Goal: Task Accomplishment & Management: Use online tool/utility

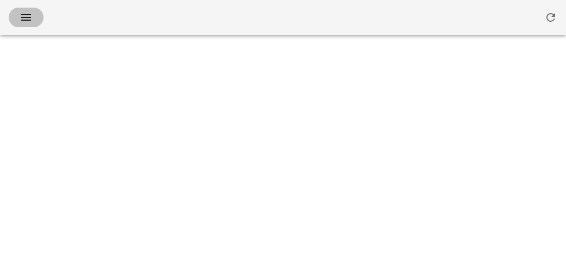
click at [22, 18] on icon "button" at bounding box center [26, 17] width 13 height 13
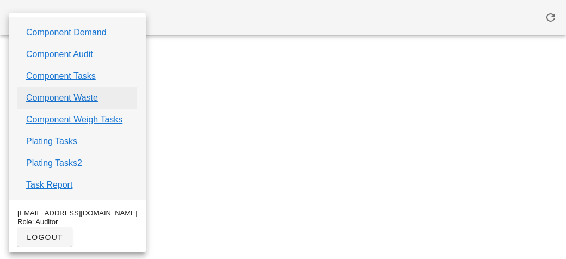
click at [43, 97] on link "Component Waste" at bounding box center [62, 97] width 72 height 13
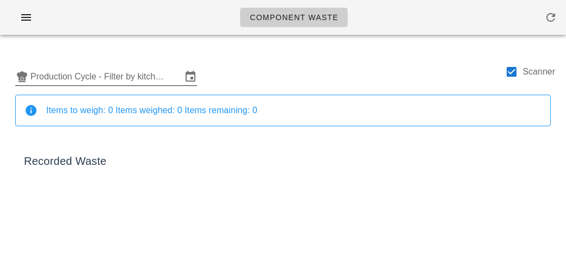
click at [57, 79] on input "Production Cycle - Filter by kitchen production schedules" at bounding box center [105, 76] width 151 height 17
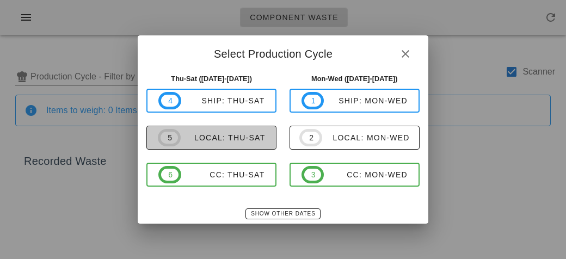
click at [197, 141] on div "local: Thu-Sat" at bounding box center [223, 137] width 85 height 9
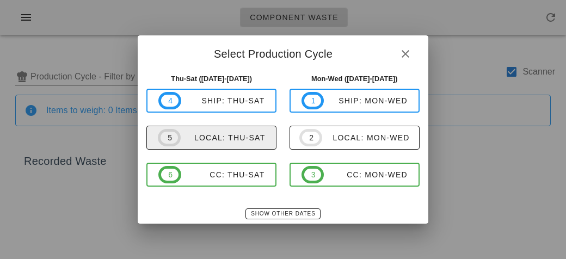
type input "local: Thu-Sat ([DATE]-[DATE])"
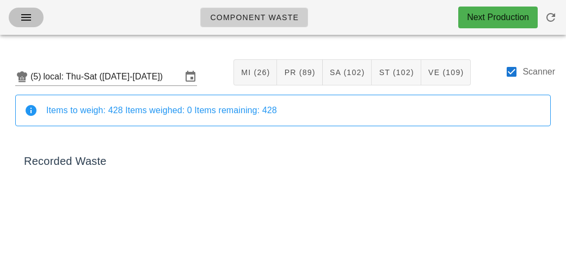
click at [20, 17] on icon "button" at bounding box center [26, 17] width 13 height 13
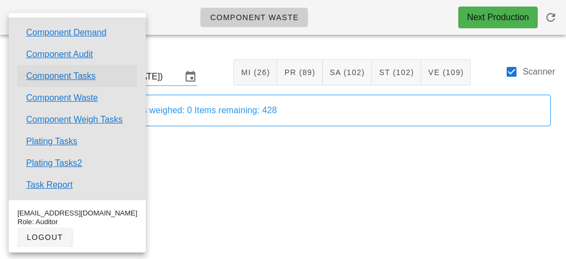
click at [55, 78] on link "Component Tasks" at bounding box center [61, 76] width 70 height 13
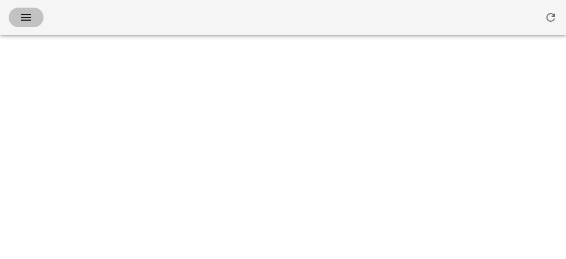
click at [24, 12] on icon "button" at bounding box center [26, 17] width 13 height 13
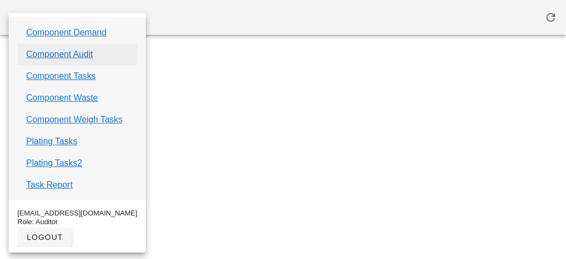
click at [47, 51] on link "Component Audit" at bounding box center [59, 54] width 67 height 13
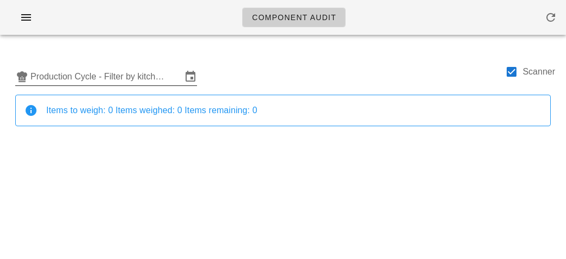
click at [133, 72] on input "Production Cycle - Filter by kitchen production schedules" at bounding box center [105, 76] width 151 height 17
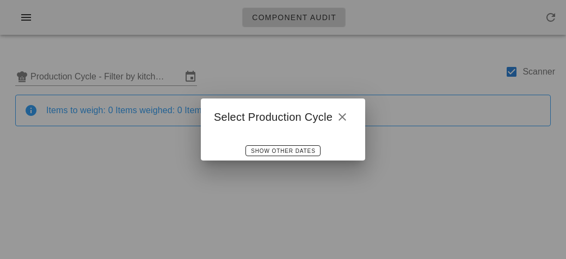
click at [180, 46] on div at bounding box center [283, 129] width 566 height 259
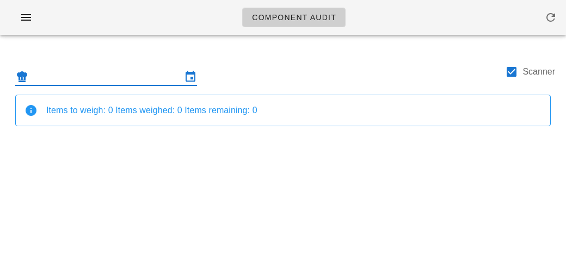
click at [130, 82] on input "text" at bounding box center [105, 76] width 151 height 17
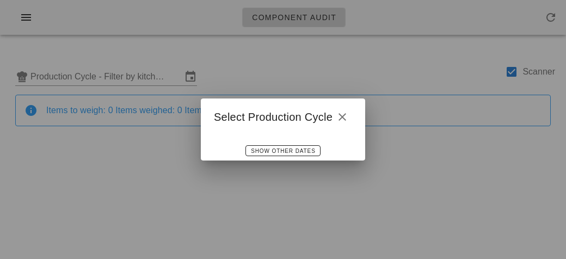
click at [226, 43] on div at bounding box center [283, 129] width 566 height 259
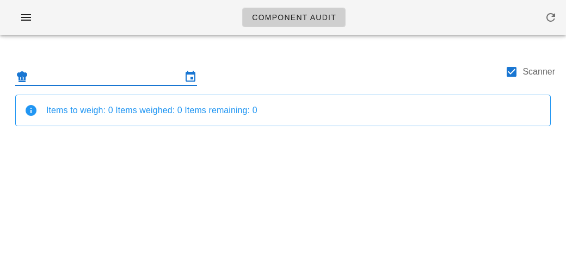
click at [81, 195] on div "Component Audit Scanner Items to weigh: 0 Items weighed: 0 Items remaining: 0 S…" at bounding box center [283, 129] width 566 height 259
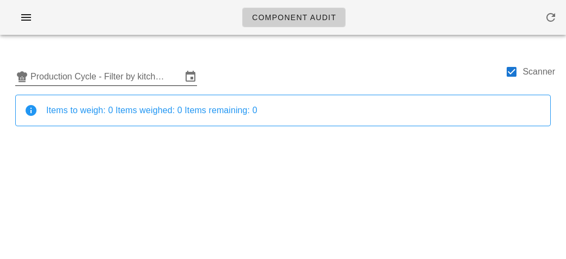
click at [73, 69] on input "Production Cycle - Filter by kitchen production schedules" at bounding box center [105, 76] width 151 height 17
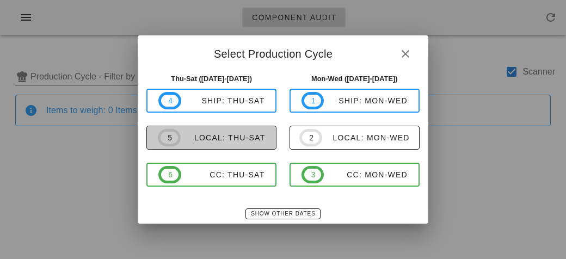
click at [188, 137] on div "local: Thu-Sat" at bounding box center [223, 137] width 85 height 9
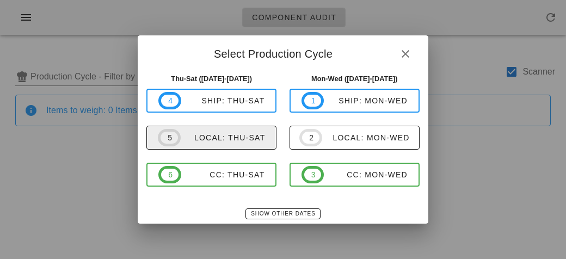
type input "local: Thu-Sat ([DATE]-[DATE])"
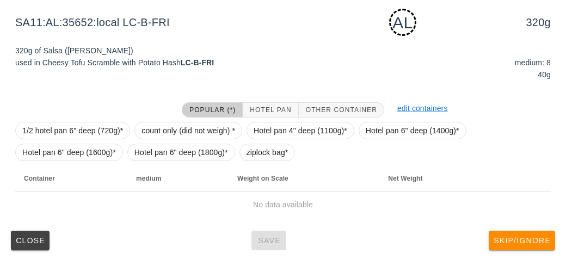
scroll to position [136, 0]
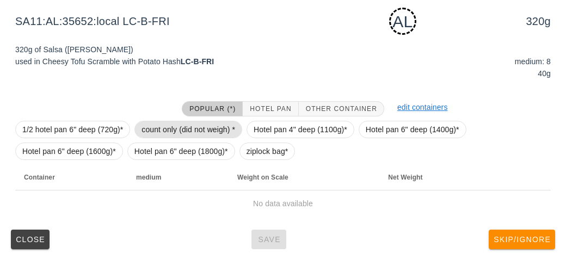
click at [165, 121] on span "count only (did not weigh) *" at bounding box center [188, 129] width 94 height 16
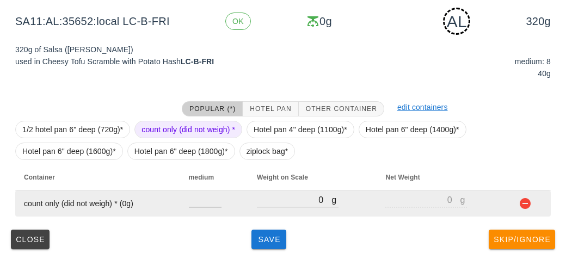
click at [207, 203] on input "number" at bounding box center [205, 200] width 33 height 14
type input "8"
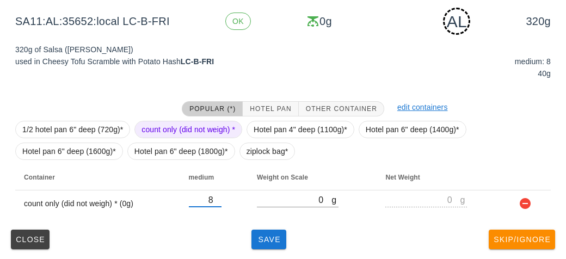
click at [269, 255] on div "(5) local: Thu-Sat ([DATE]-[DATE]) MI (26) PR (89) SA (102) ST (102) VE (109) S…" at bounding box center [283, 84] width 566 height 353
click at [262, 235] on span "Save" at bounding box center [269, 239] width 26 height 9
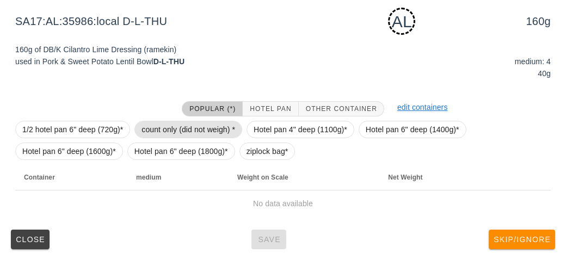
click at [163, 131] on span "count only (did not weigh) *" at bounding box center [188, 129] width 94 height 16
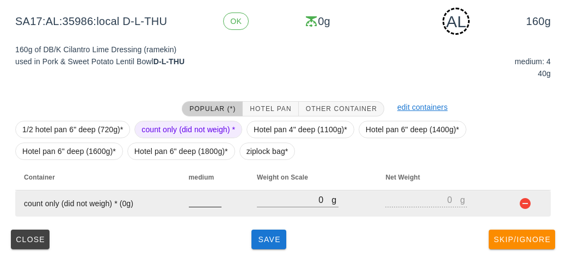
click at [200, 203] on input "number" at bounding box center [205, 200] width 33 height 14
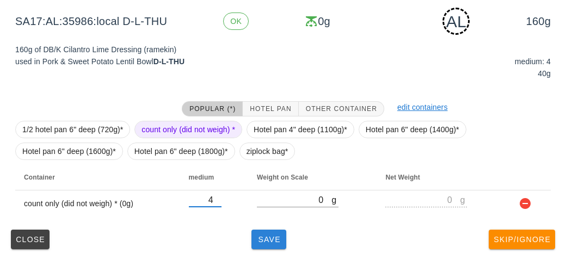
type input "4"
click at [269, 241] on span "Save" at bounding box center [269, 239] width 26 height 9
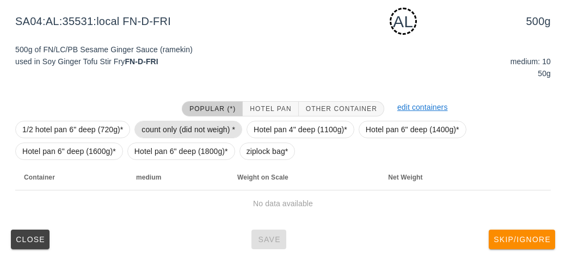
click at [168, 132] on span "count only (did not weigh) *" at bounding box center [188, 129] width 94 height 16
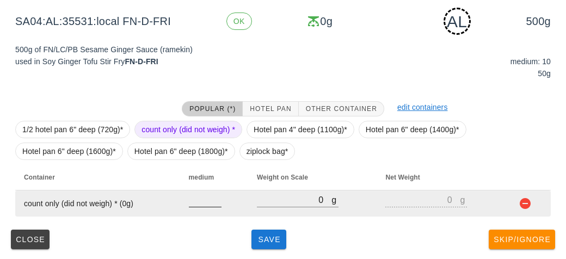
click at [199, 201] on input "number" at bounding box center [205, 200] width 33 height 14
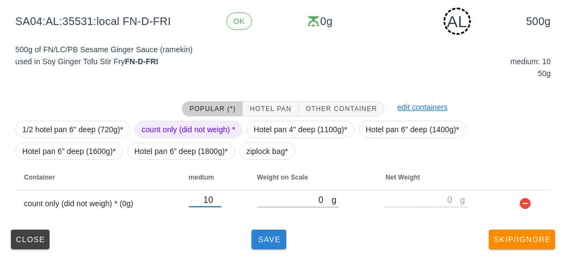
type input "10"
click at [277, 231] on button "Save" at bounding box center [268, 240] width 35 height 20
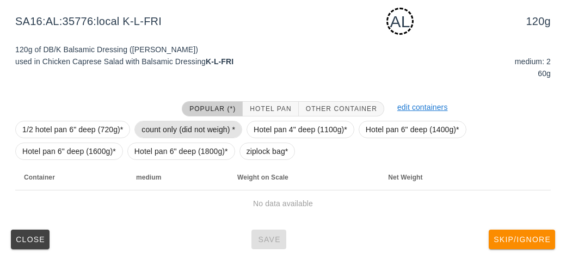
click at [141, 129] on span "count only (did not weigh) *" at bounding box center [188, 129] width 94 height 16
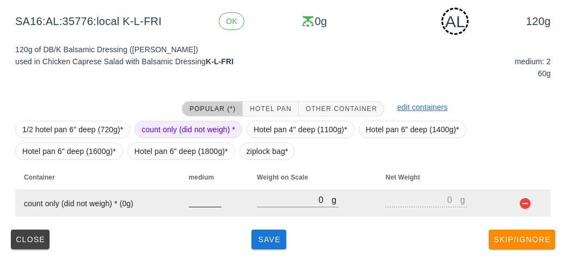
click at [196, 201] on input "number" at bounding box center [205, 200] width 33 height 14
type input "2"
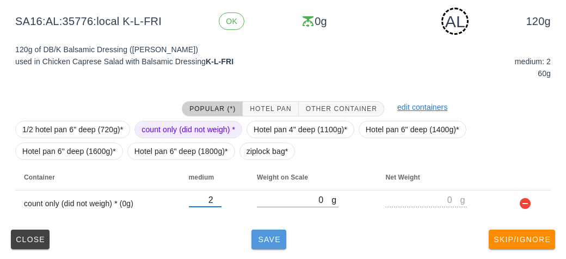
click at [253, 248] on button "Save" at bounding box center [268, 240] width 35 height 20
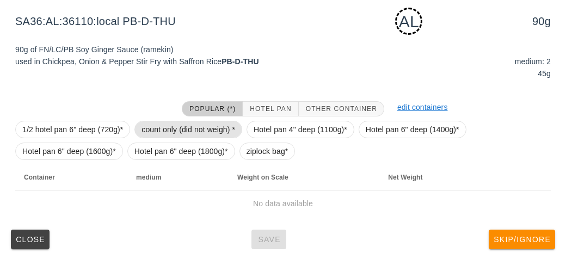
click at [152, 129] on span "count only (did not weigh) *" at bounding box center [188, 129] width 94 height 16
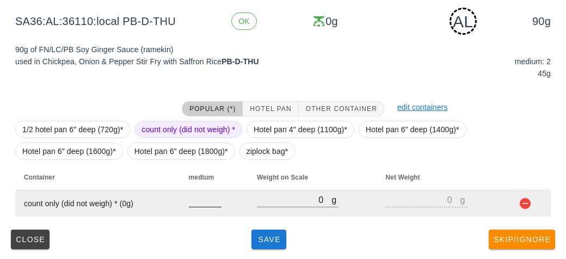
click at [199, 203] on input "number" at bounding box center [205, 200] width 33 height 14
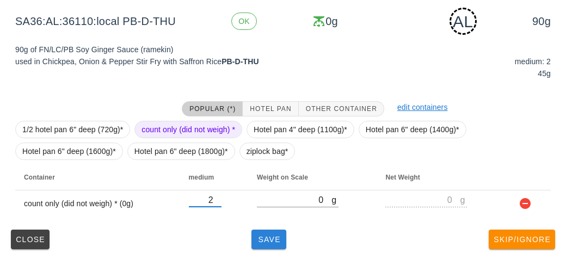
type input "2"
click at [263, 233] on button "Save" at bounding box center [268, 240] width 35 height 20
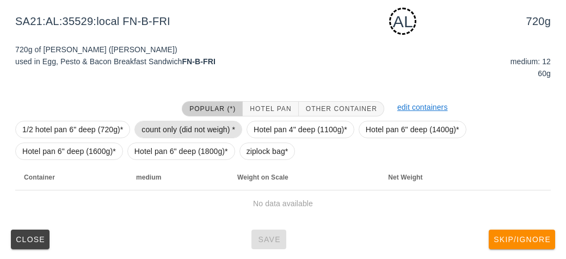
click at [187, 128] on span "count only (did not weigh) *" at bounding box center [188, 129] width 94 height 16
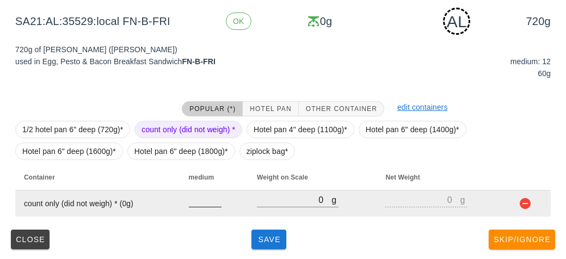
click at [199, 203] on input "number" at bounding box center [205, 200] width 33 height 14
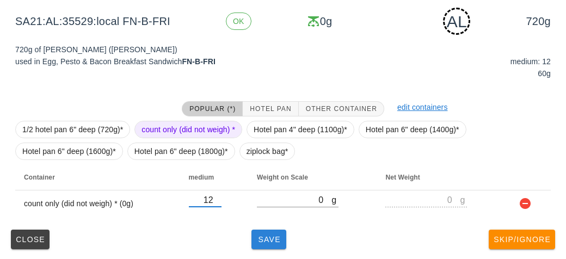
type input "12"
click at [258, 235] on span "Save" at bounding box center [269, 239] width 26 height 9
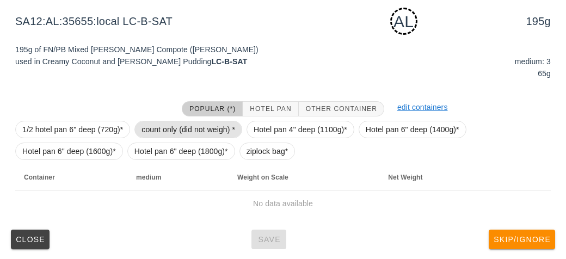
click at [161, 124] on span "count only (did not weigh) *" at bounding box center [188, 129] width 94 height 16
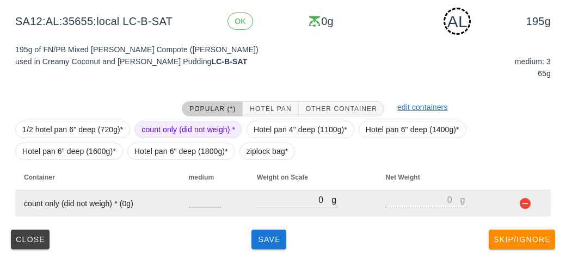
click at [199, 203] on input "number" at bounding box center [205, 200] width 33 height 14
type input "3"
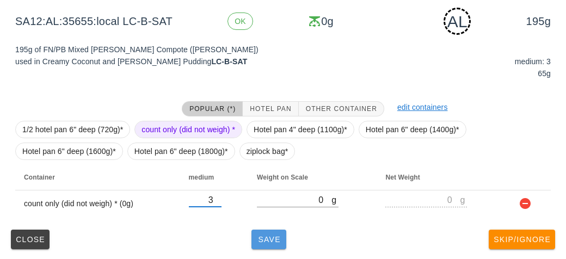
click at [270, 242] on span "Save" at bounding box center [269, 239] width 26 height 9
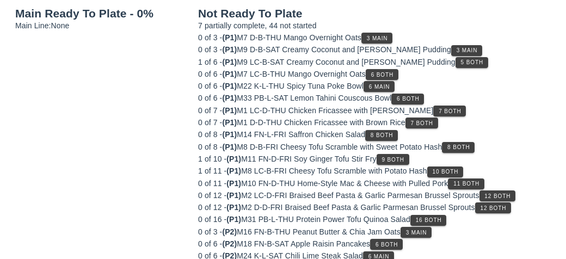
click at [253, 255] on div "0 of 6 - (P2) M24 K-L-SAT Chili Lime Steak Salad 6 Main" at bounding box center [374, 256] width 353 height 12
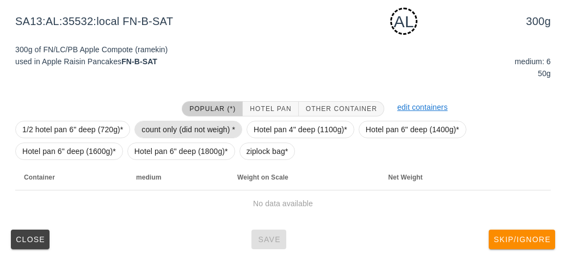
click at [174, 128] on span "count only (did not weigh) *" at bounding box center [188, 129] width 94 height 16
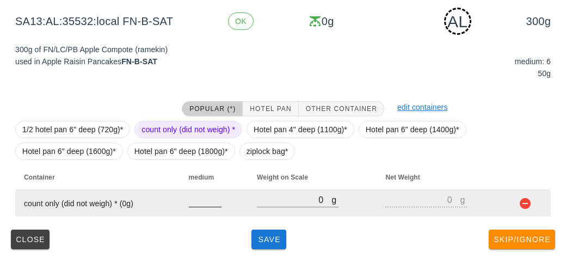
click at [194, 200] on input "number" at bounding box center [205, 200] width 33 height 14
type input "6"
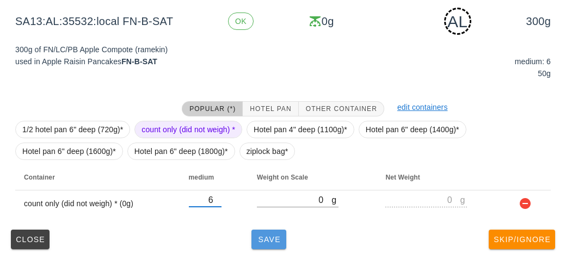
click at [272, 237] on span "Save" at bounding box center [269, 239] width 26 height 9
click at [269, 237] on span "Save" at bounding box center [269, 239] width 26 height 9
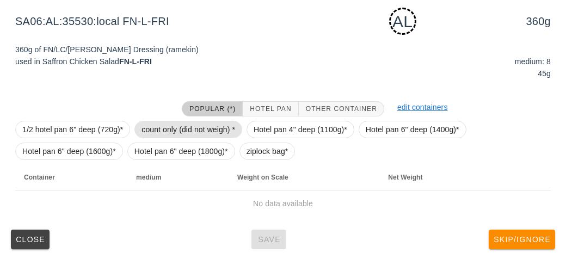
click at [170, 127] on span "count only (did not weigh) *" at bounding box center [188, 129] width 94 height 16
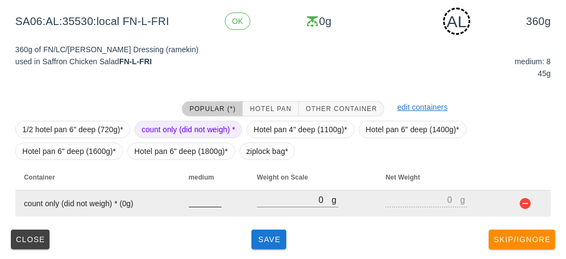
click at [200, 201] on input "number" at bounding box center [205, 200] width 33 height 14
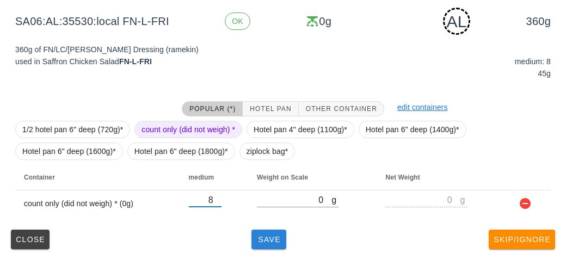
type input "8"
click at [267, 241] on span "Save" at bounding box center [269, 239] width 26 height 9
click at [256, 246] on button "Save" at bounding box center [268, 240] width 35 height 20
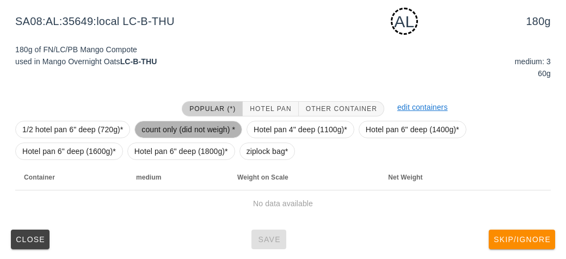
click at [145, 130] on span "count only (did not weigh) *" at bounding box center [188, 129] width 94 height 16
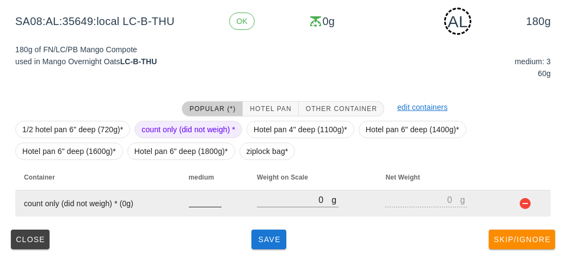
click at [202, 202] on input "number" at bounding box center [205, 200] width 33 height 14
type input "3"
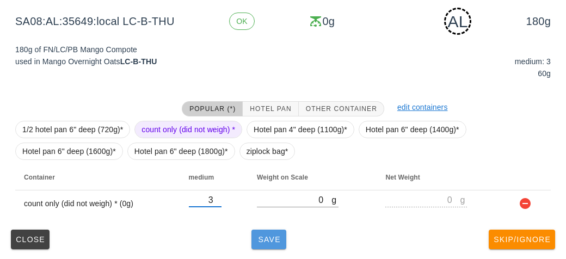
click at [265, 239] on span "Save" at bounding box center [269, 239] width 26 height 9
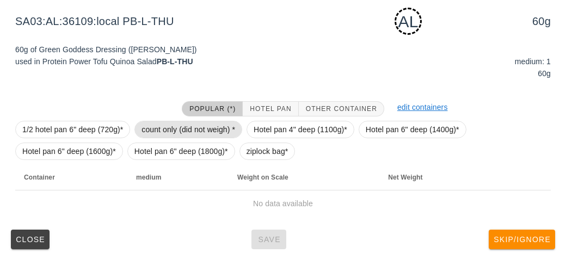
click at [155, 127] on span "count only (did not weigh) *" at bounding box center [188, 129] width 94 height 16
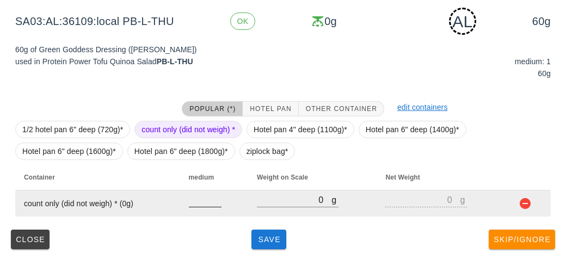
click at [201, 202] on input "number" at bounding box center [205, 200] width 33 height 14
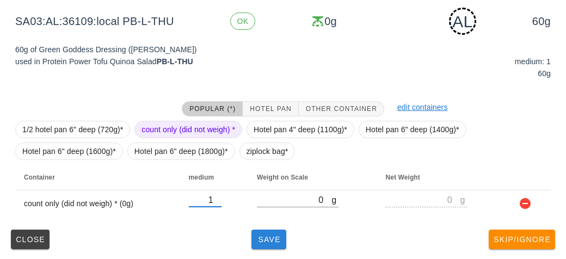
type input "1"
click at [270, 248] on button "Save" at bounding box center [268, 240] width 35 height 20
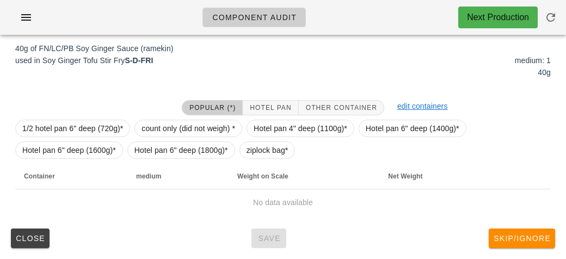
scroll to position [126, 0]
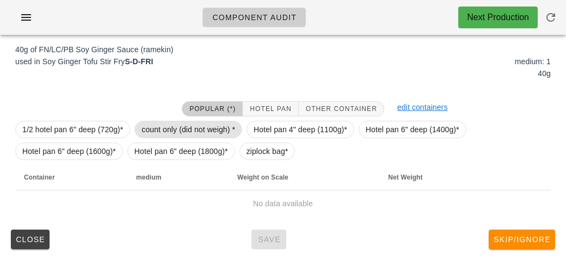
click at [142, 127] on span "count only (did not weigh) *" at bounding box center [188, 129] width 94 height 16
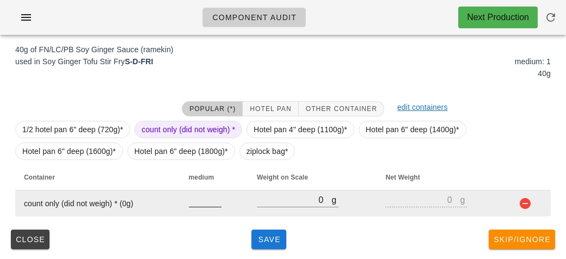
click at [196, 212] on div at bounding box center [205, 213] width 33 height 8
click at [200, 201] on input "number" at bounding box center [205, 200] width 33 height 14
type input "1"
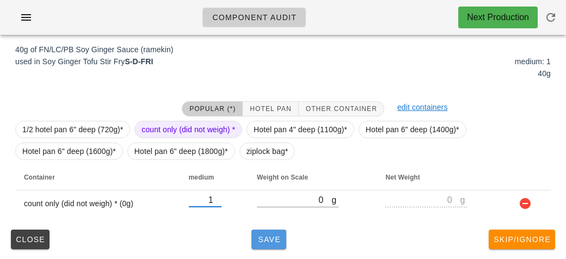
click at [265, 243] on span "Save" at bounding box center [269, 239] width 26 height 9
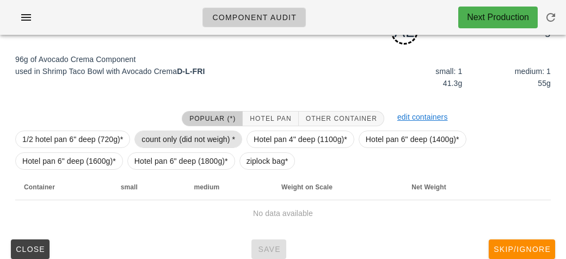
click at [155, 133] on span "count only (did not weigh) *" at bounding box center [188, 139] width 94 height 16
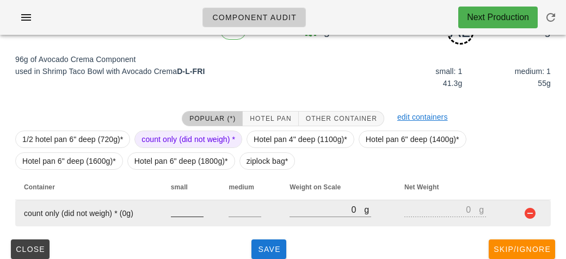
click at [172, 208] on input "number" at bounding box center [187, 209] width 33 height 14
type input "1"
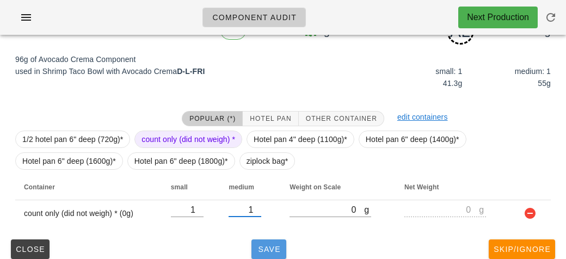
click at [259, 250] on span "Save" at bounding box center [269, 249] width 26 height 9
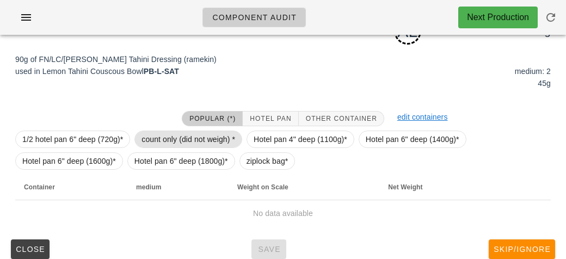
click at [147, 139] on span "count only (did not weigh) *" at bounding box center [188, 139] width 94 height 16
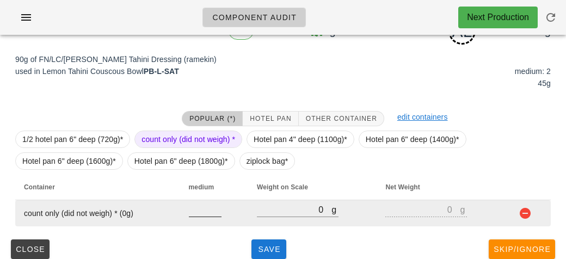
click at [189, 214] on input "number" at bounding box center [205, 209] width 33 height 14
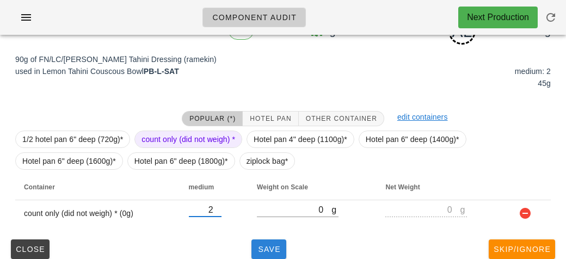
type input "2"
click at [271, 248] on span "Save" at bounding box center [269, 249] width 26 height 9
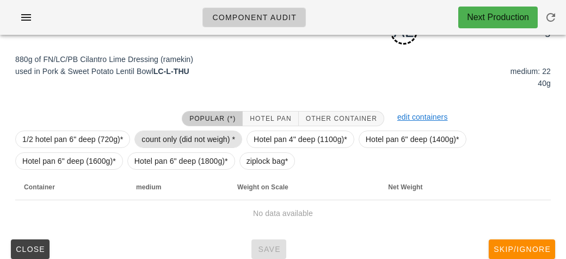
click at [152, 135] on span "count only (did not weigh) *" at bounding box center [188, 139] width 94 height 16
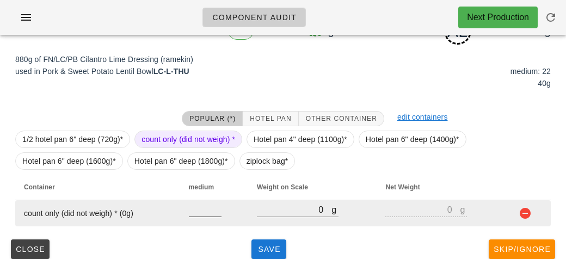
click at [199, 210] on input "number" at bounding box center [205, 209] width 33 height 14
type input "22"
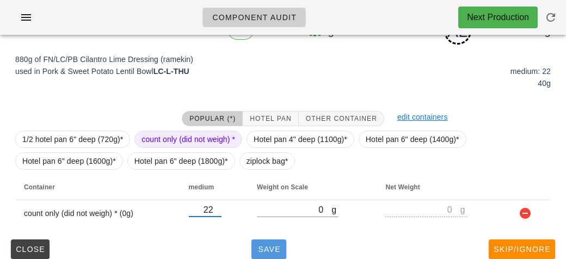
click at [267, 240] on button "Save" at bounding box center [268, 249] width 35 height 20
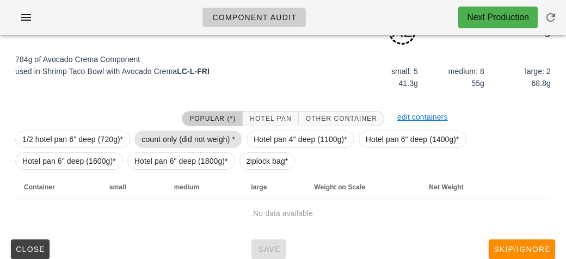
click at [167, 135] on span "count only (did not weigh) *" at bounding box center [188, 139] width 94 height 16
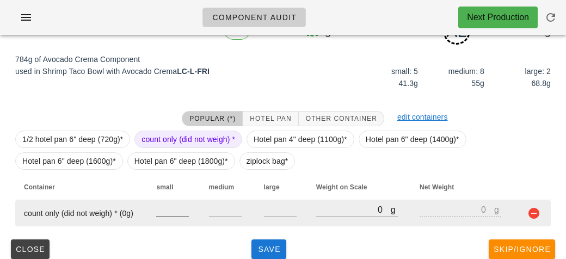
click at [168, 207] on input "number" at bounding box center [172, 209] width 33 height 14
type input "5"
type input "8"
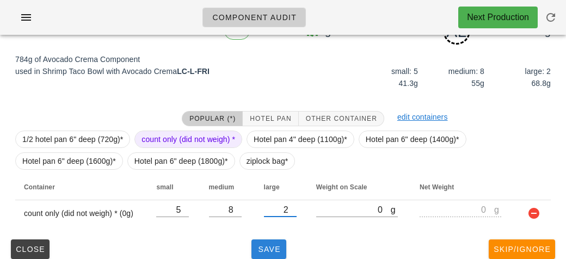
type input "2"
click at [268, 250] on span "Save" at bounding box center [269, 249] width 26 height 9
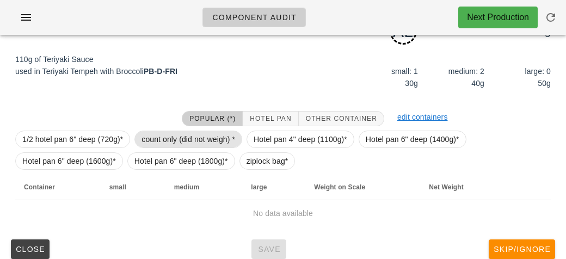
click at [145, 135] on span "count only (did not weigh) *" at bounding box center [188, 139] width 94 height 16
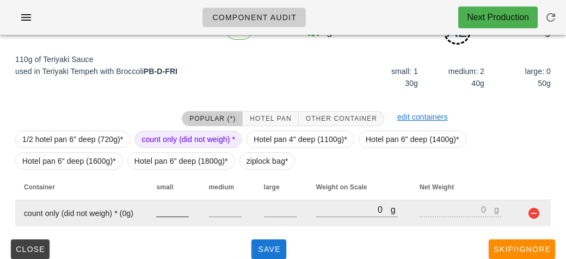
click at [168, 213] on input "number" at bounding box center [172, 209] width 33 height 14
type input "1"
type input "2"
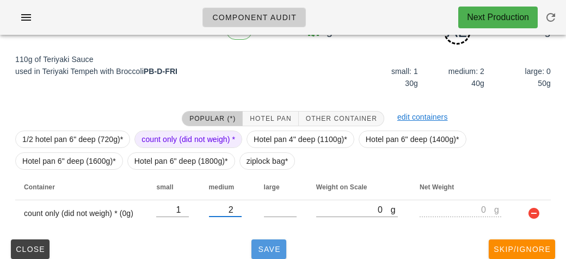
click at [255, 250] on button "Save" at bounding box center [268, 249] width 35 height 20
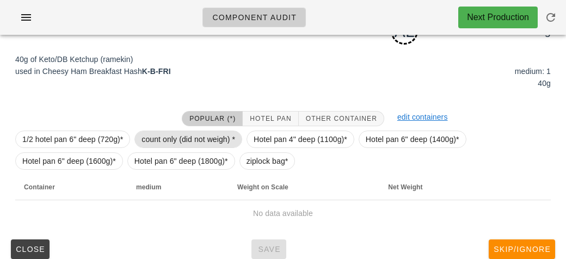
click at [145, 138] on span "count only (did not weigh) *" at bounding box center [188, 139] width 94 height 16
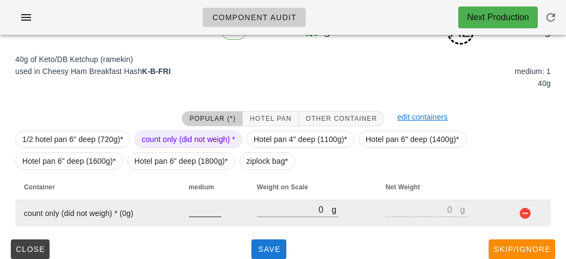
click at [194, 215] on input "number" at bounding box center [205, 209] width 33 height 14
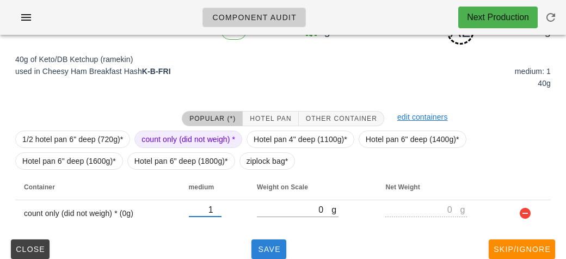
type input "1"
click at [261, 240] on button "Save" at bounding box center [268, 249] width 35 height 20
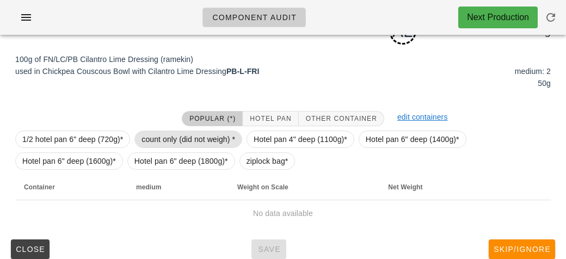
click at [147, 141] on span "count only (did not weigh) *" at bounding box center [188, 139] width 94 height 16
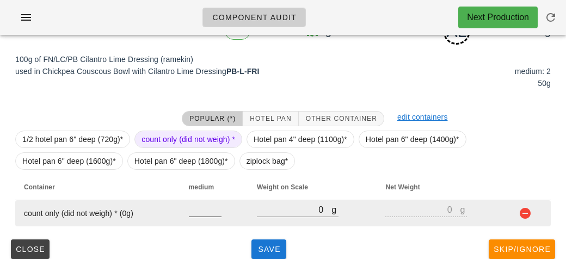
click at [196, 212] on input "number" at bounding box center [205, 209] width 33 height 14
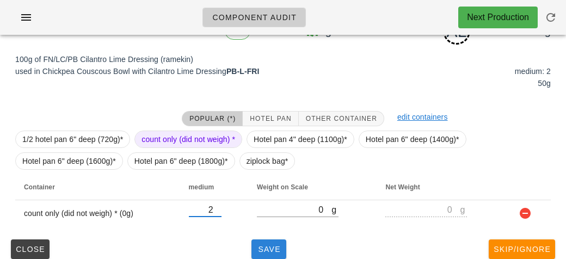
type input "2"
click at [258, 252] on span "Save" at bounding box center [269, 249] width 26 height 9
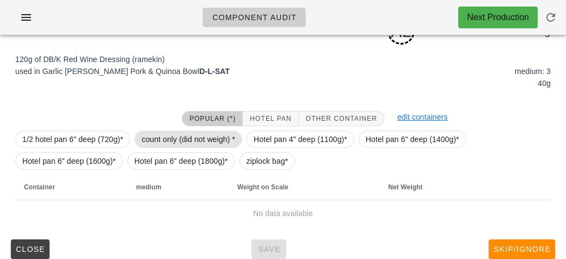
click at [149, 134] on span "count only (did not weigh) *" at bounding box center [188, 139] width 94 height 16
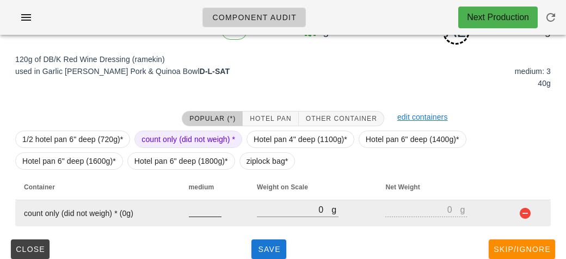
click at [190, 206] on input "number" at bounding box center [205, 209] width 33 height 14
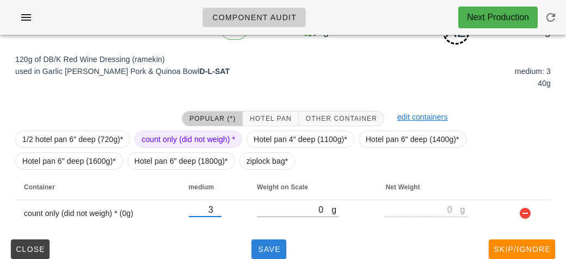
type input "3"
click at [255, 248] on button "Save" at bounding box center [268, 249] width 35 height 20
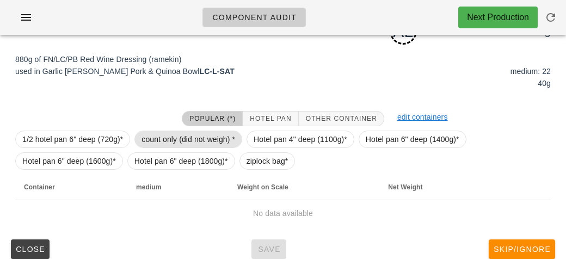
click at [151, 138] on span "count only (did not weigh) *" at bounding box center [188, 139] width 94 height 16
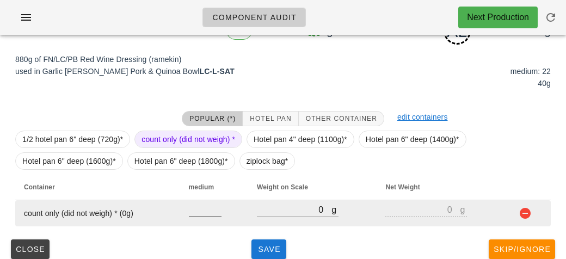
click at [205, 211] on input "number" at bounding box center [205, 209] width 33 height 14
type input "22"
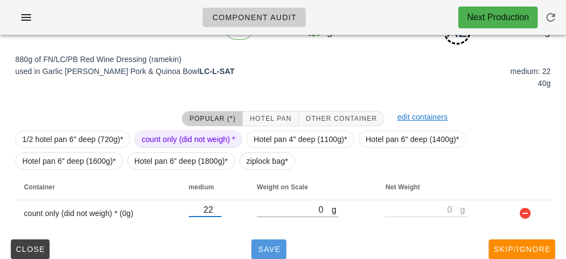
click at [280, 243] on button "Save" at bounding box center [268, 249] width 35 height 20
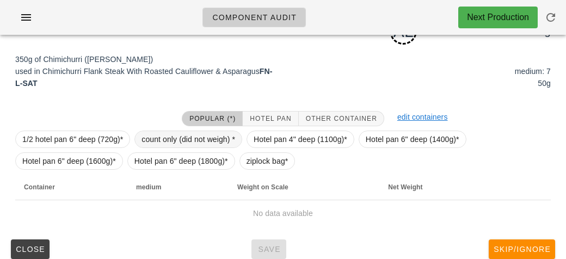
click at [150, 137] on span "count only (did not weigh) *" at bounding box center [188, 139] width 94 height 16
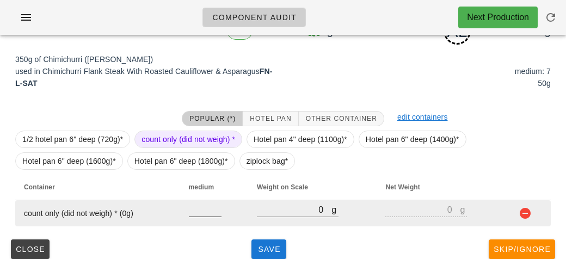
click at [190, 209] on input "number" at bounding box center [205, 209] width 33 height 14
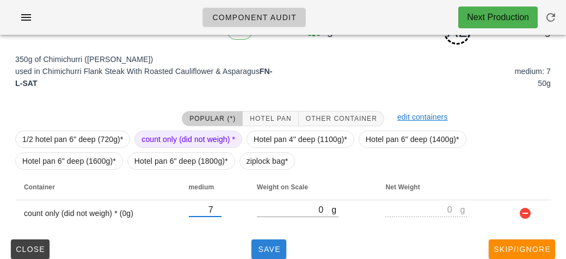
type input "7"
click at [264, 246] on span "Save" at bounding box center [269, 249] width 26 height 9
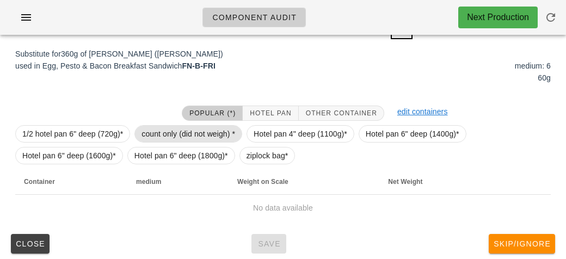
click at [153, 127] on span "count only (did not weigh) *" at bounding box center [188, 134] width 94 height 16
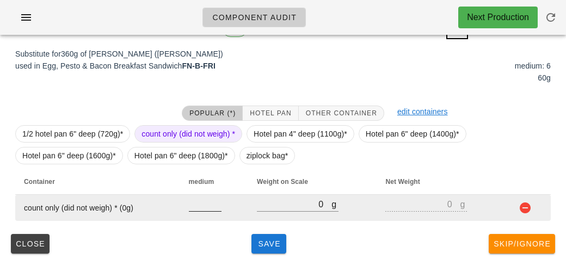
click at [204, 204] on input "number" at bounding box center [205, 204] width 33 height 14
type input "6"
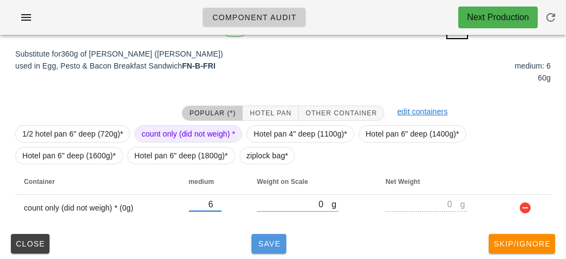
click at [257, 248] on button "Save" at bounding box center [268, 244] width 35 height 20
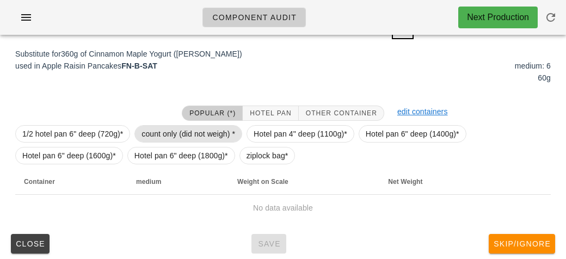
click at [171, 126] on span "count only (did not weigh) *" at bounding box center [188, 134] width 94 height 16
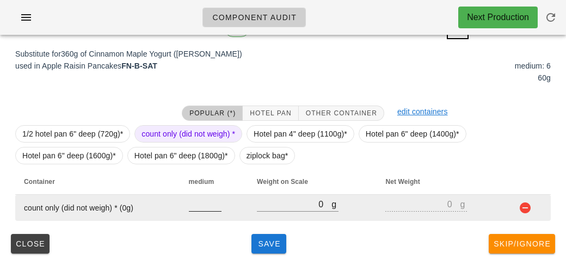
click at [204, 199] on input "number" at bounding box center [205, 204] width 33 height 14
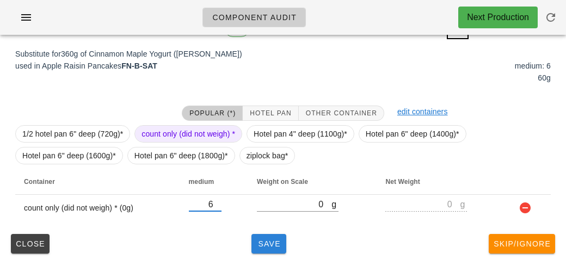
type input "6"
click at [263, 239] on span "Save" at bounding box center [269, 243] width 26 height 9
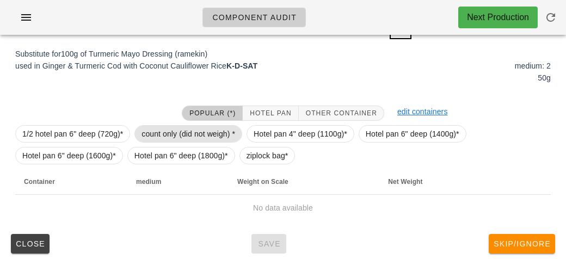
click at [170, 137] on span "count only (did not weigh) *" at bounding box center [188, 134] width 94 height 16
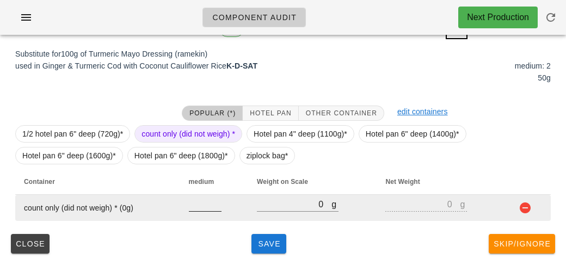
click at [196, 206] on input "number" at bounding box center [205, 204] width 33 height 14
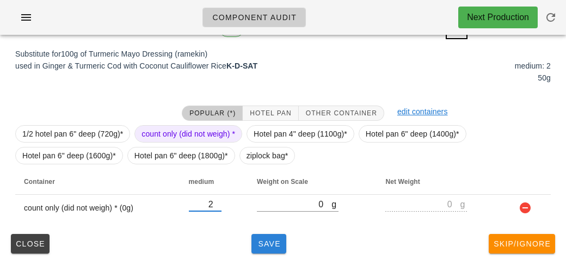
type input "2"
click at [253, 234] on button "Save" at bounding box center [268, 244] width 35 height 20
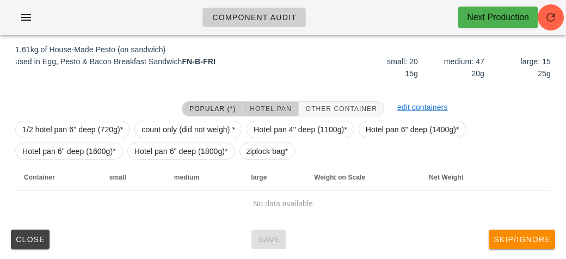
click at [251, 105] on span "Hotel Pan" at bounding box center [270, 109] width 42 height 8
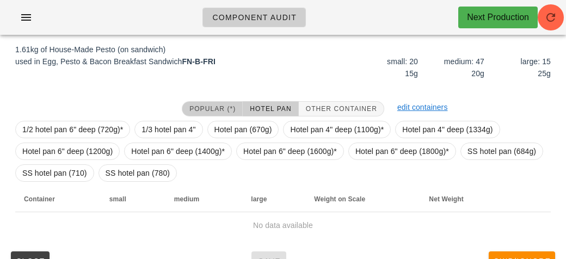
click at [197, 102] on button "Popular (*)" at bounding box center [212, 108] width 61 height 15
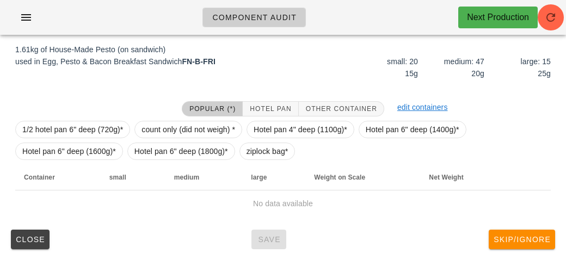
click at [327, 116] on div "1/2 hotel pan 6" deep (720g)* count only (did not weigh) * Hotel pan 4" deep (1…" at bounding box center [282, 140] width 535 height 48
click at [310, 105] on span "Other Container" at bounding box center [341, 109] width 72 height 8
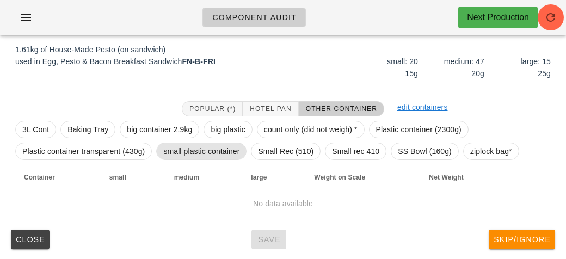
click at [181, 153] on span "small plastic container" at bounding box center [201, 151] width 76 height 16
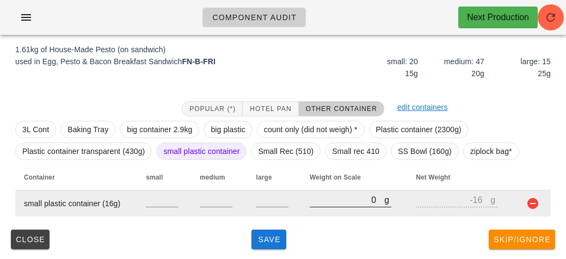
click at [319, 201] on input "0" at bounding box center [347, 200] width 75 height 14
type input "20"
type input "4"
type input "230"
type input "214"
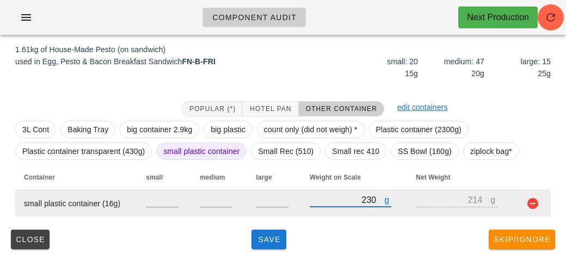
type input "2310"
type input "2294"
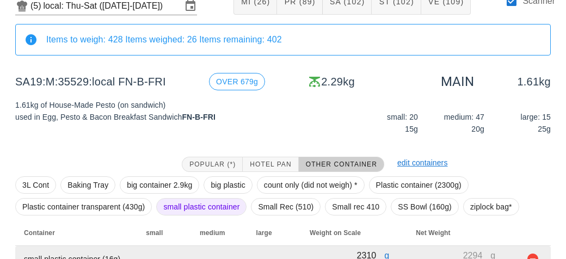
scroll to position [126, 0]
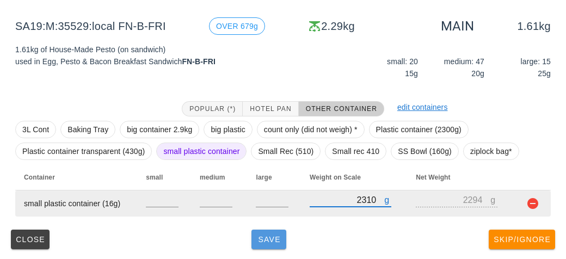
type input "2310"
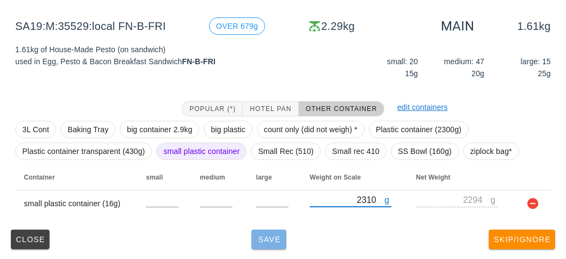
click at [265, 231] on button "Save" at bounding box center [268, 240] width 35 height 20
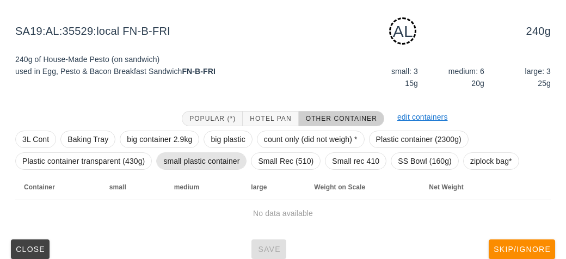
click at [206, 167] on span "small plastic container" at bounding box center [201, 161] width 76 height 16
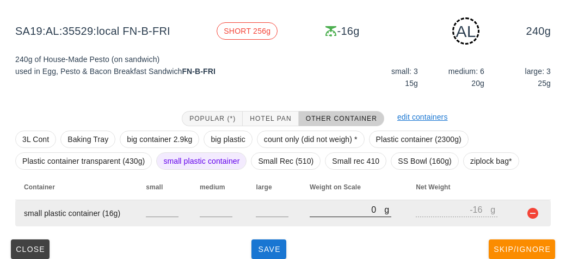
click at [326, 212] on input "0" at bounding box center [347, 209] width 75 height 14
type input "20"
type input "4"
type input "250"
type input "234"
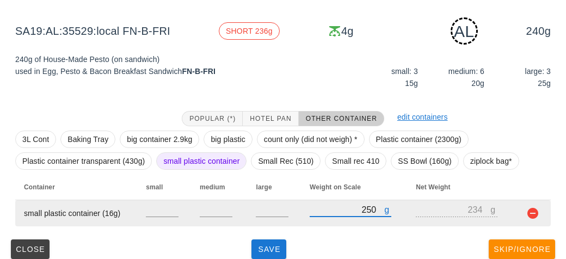
type input "2560"
type input "2544"
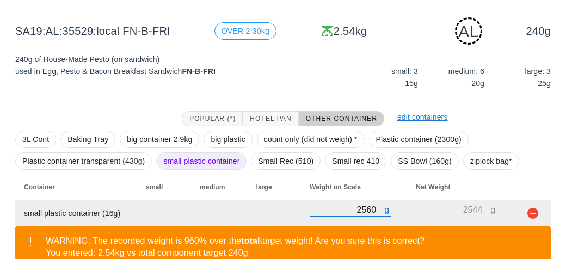
type input "256"
type input "240"
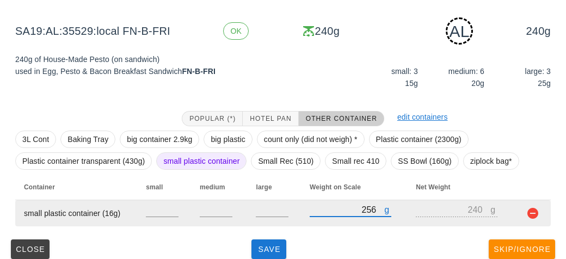
scroll to position [136, 0]
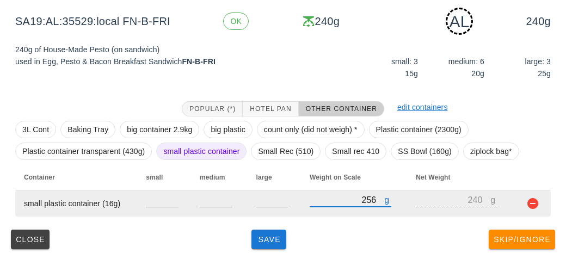
type input "256"
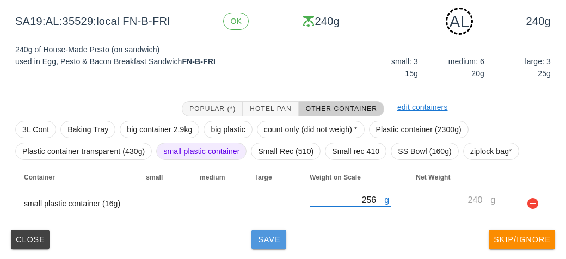
click at [270, 245] on button "Save" at bounding box center [268, 240] width 35 height 20
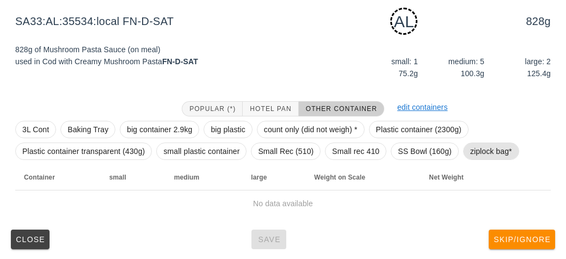
click at [481, 147] on span "ziplock bag*" at bounding box center [491, 151] width 42 height 16
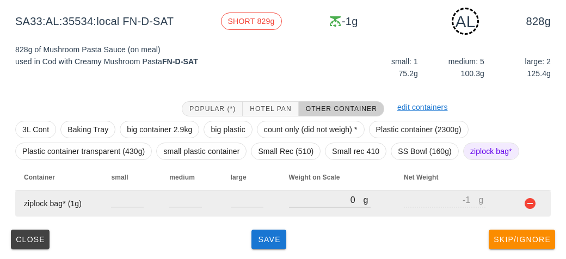
click at [305, 203] on input "0" at bounding box center [326, 200] width 75 height 14
type input "80"
type input "79"
type input "870"
type input "869"
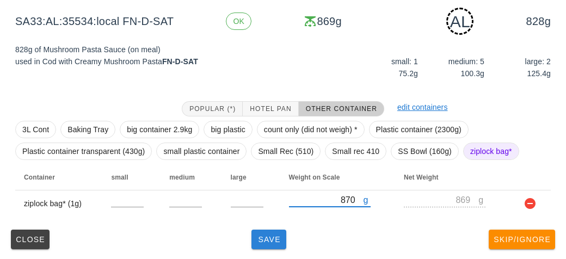
type input "870"
click at [263, 239] on span "Save" at bounding box center [269, 239] width 26 height 9
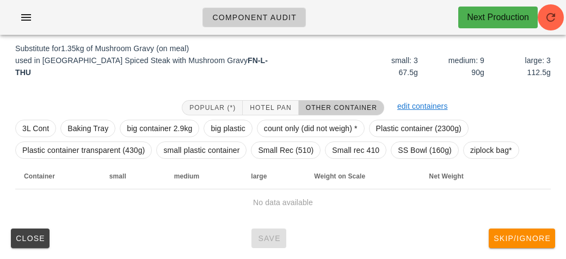
scroll to position [131, 0]
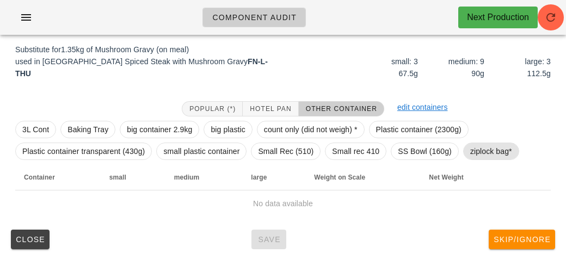
click at [487, 147] on span "ziplock bag*" at bounding box center [491, 151] width 42 height 16
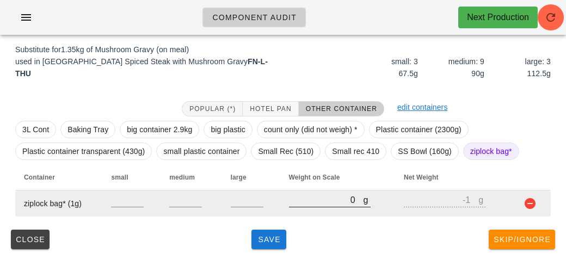
click at [302, 203] on input "0" at bounding box center [326, 200] width 75 height 14
type input "230"
type input "229"
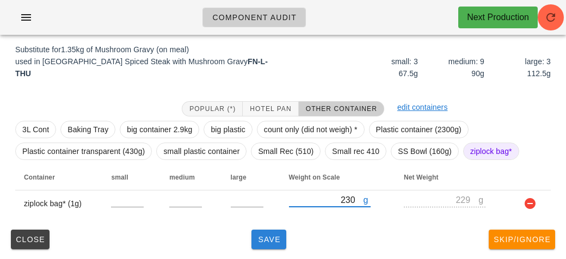
type input "230"
click at [275, 236] on span "Save" at bounding box center [269, 239] width 26 height 9
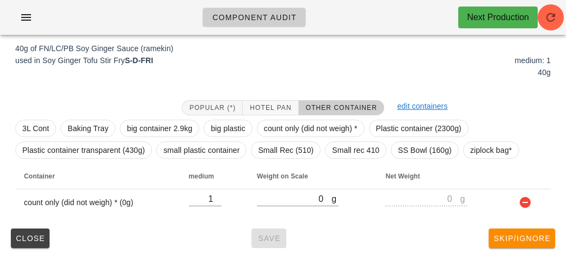
scroll to position [126, 0]
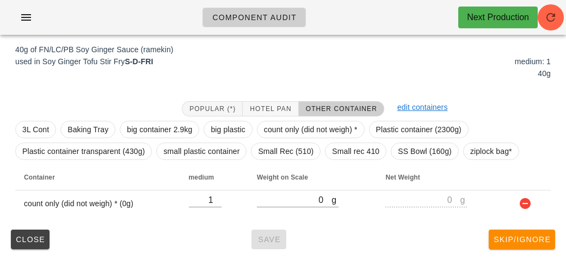
scroll to position [131, 0]
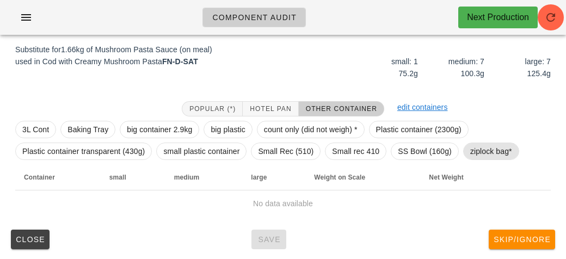
click at [482, 147] on span "ziplock bag*" at bounding box center [491, 151] width 42 height 16
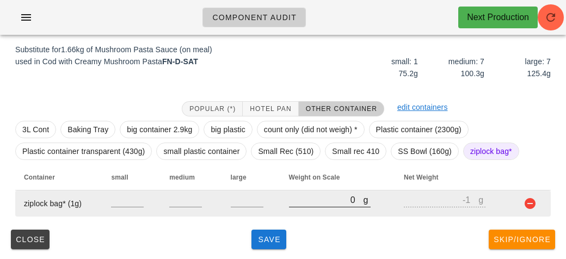
click at [302, 197] on input "0" at bounding box center [326, 200] width 75 height 14
type input "40"
type input "39"
type input "420"
type input "419"
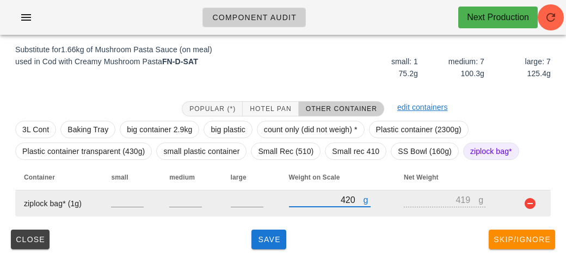
type input "420"
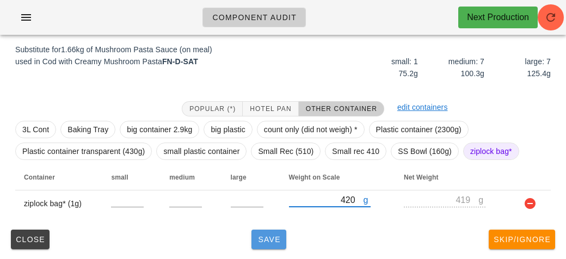
click at [263, 246] on button "Save" at bounding box center [268, 240] width 35 height 20
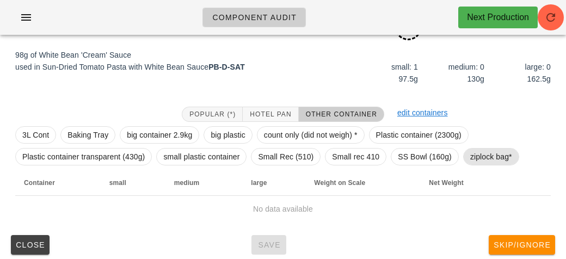
click at [487, 161] on span "ziplock bag*" at bounding box center [491, 157] width 42 height 16
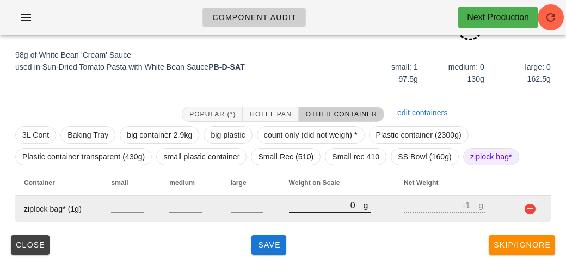
click at [319, 209] on input "0" at bounding box center [326, 205] width 75 height 14
type input "20"
type input "19"
type input "200"
type input "199"
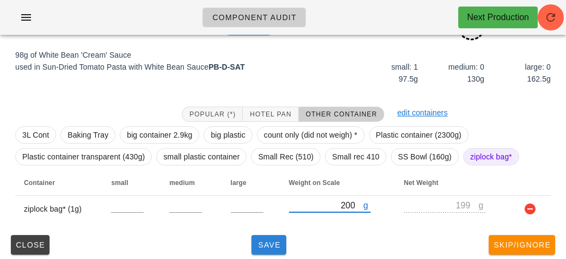
type input "200"
click at [273, 247] on span "Save" at bounding box center [269, 244] width 26 height 9
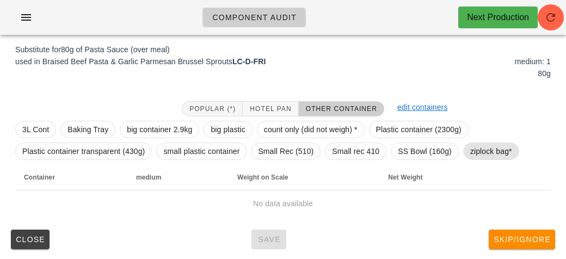
click at [473, 150] on span "ziplock bag*" at bounding box center [491, 151] width 42 height 16
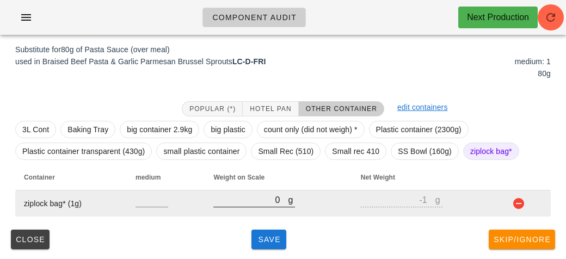
click at [259, 205] on input "0" at bounding box center [250, 200] width 75 height 14
type input "220"
type input "219"
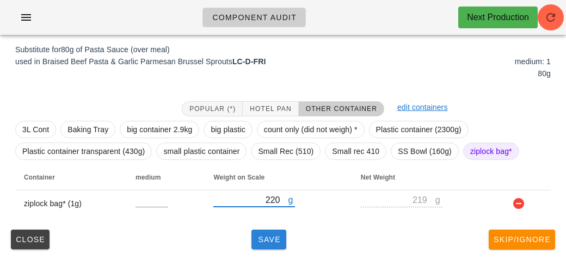
type input "220"
click at [270, 237] on span "Save" at bounding box center [269, 239] width 26 height 9
click at [276, 237] on span "Save" at bounding box center [269, 239] width 26 height 9
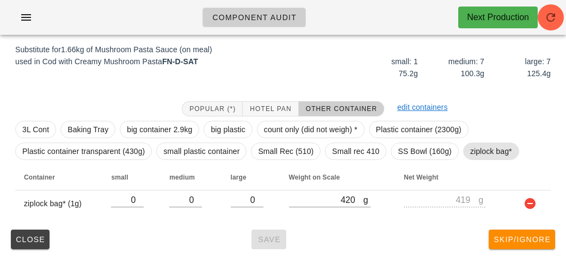
click at [482, 145] on span "ziplock bag*" at bounding box center [491, 151] width 42 height 16
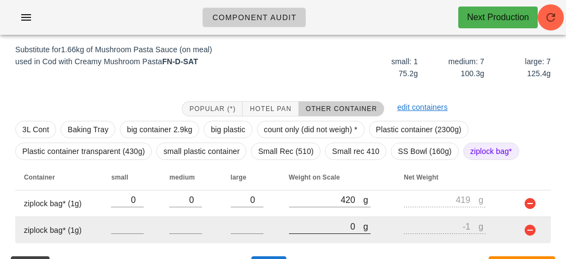
click at [330, 229] on input "0" at bounding box center [326, 226] width 75 height 14
type input "10"
type input "9"
type input "180"
type input "179"
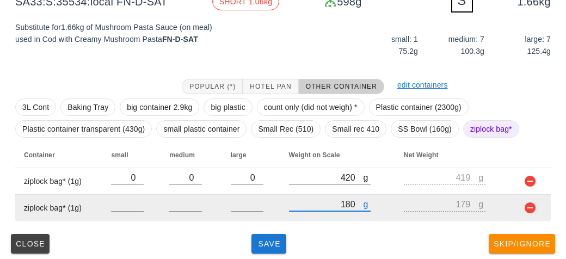
scroll to position [157, 0]
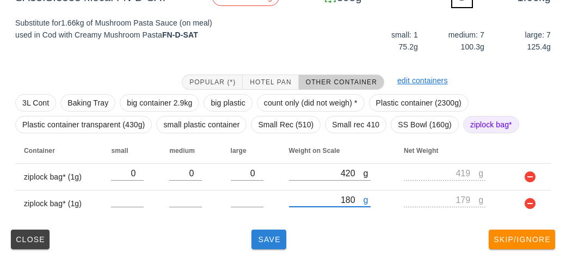
type input "180"
click at [270, 246] on button "Save" at bounding box center [268, 240] width 35 height 20
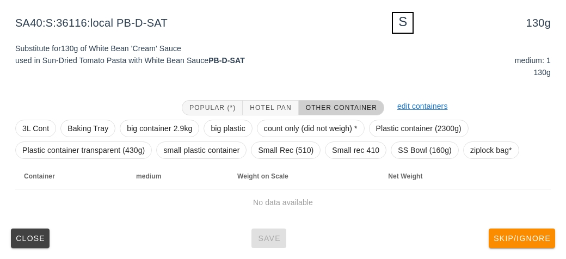
scroll to position [131, 0]
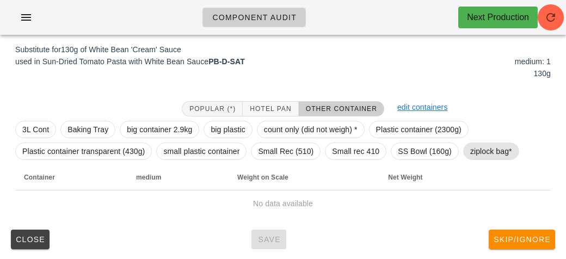
click at [473, 143] on span "ziplock bag*" at bounding box center [491, 151] width 42 height 16
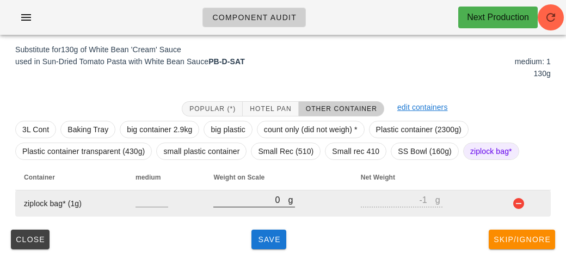
click at [262, 200] on input "0" at bounding box center [250, 200] width 75 height 14
type input "30"
type input "29"
type input "300"
type input "299"
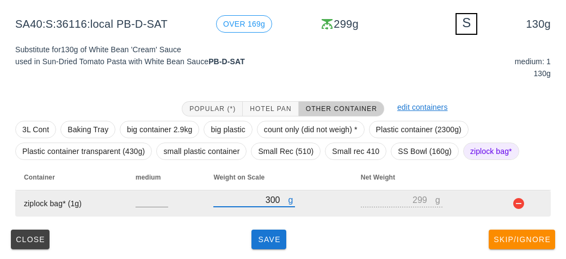
type input "300"
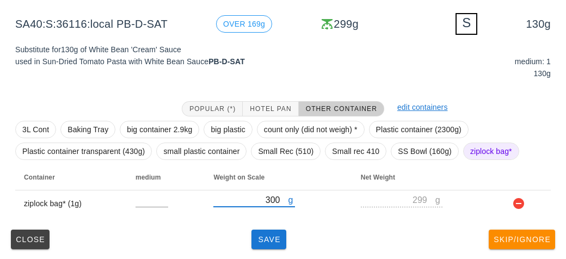
click at [260, 253] on div "(5) local: Thu-Sat ([DATE]-[DATE]) MI (26) PR (89) SA (102) ST (102) VE (109) S…" at bounding box center [283, 86] width 566 height 347
click at [270, 236] on span "Save" at bounding box center [269, 239] width 26 height 9
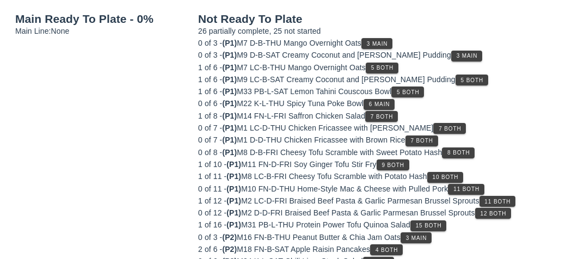
scroll to position [126, 0]
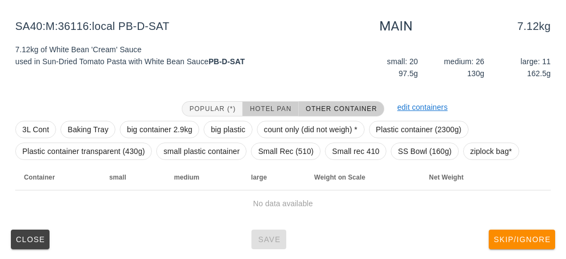
click at [265, 102] on button "Hotel Pan" at bounding box center [270, 108] width 55 height 15
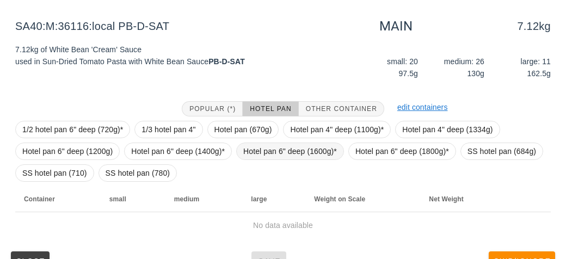
click at [277, 149] on span "Hotel pan 6" deep (1600g)*" at bounding box center [290, 151] width 94 height 16
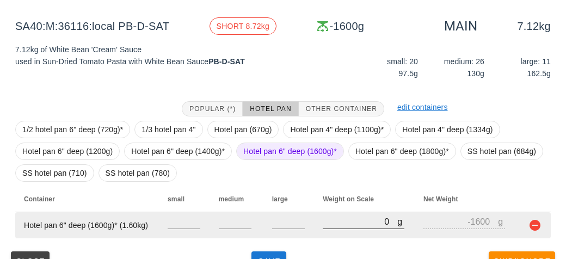
click at [329, 218] on input "0" at bounding box center [360, 221] width 75 height 14
type input "10"
type input "-1590"
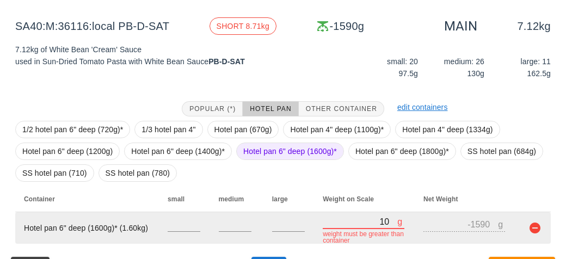
type input "100"
type input "-1500"
type input "1000"
type input "-600"
type input "10070"
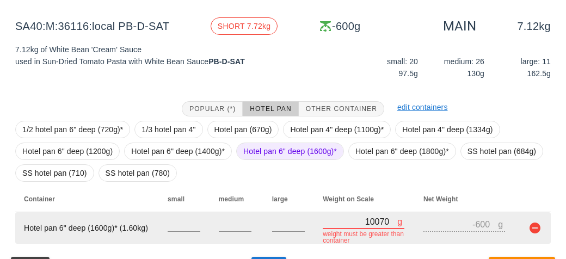
type input "8470"
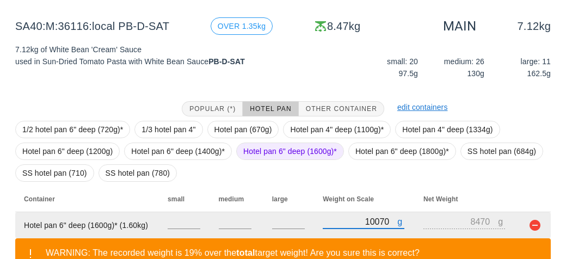
scroll to position [198, 0]
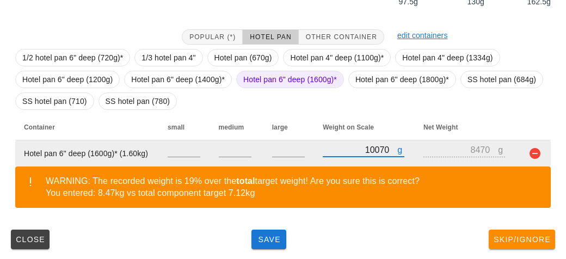
type input "10070"
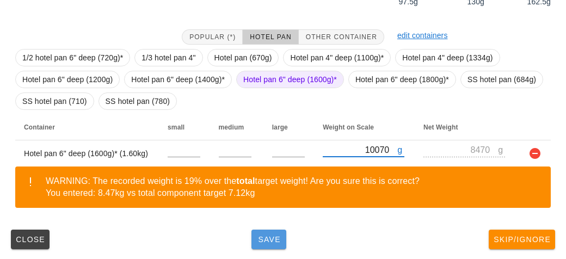
click at [260, 243] on button "Save" at bounding box center [268, 240] width 35 height 20
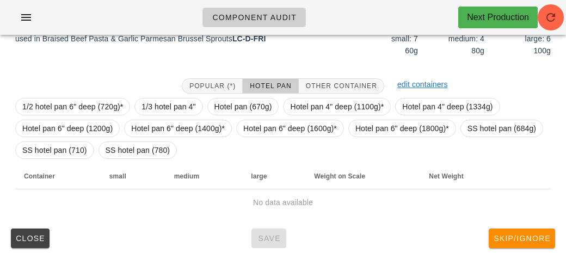
scroll to position [158, 0]
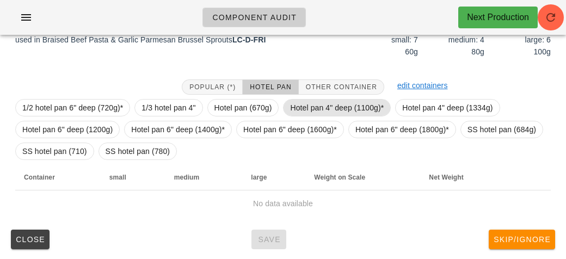
click at [294, 109] on span "Hotel pan 4" deep (1100g)*" at bounding box center [337, 108] width 94 height 16
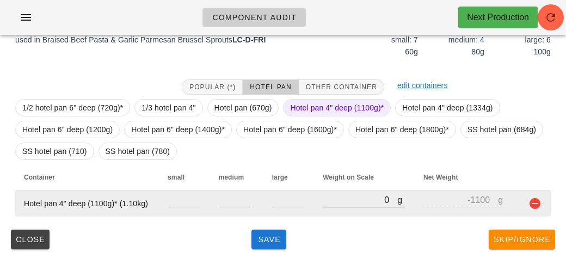
click at [349, 202] on input "0" at bounding box center [360, 200] width 75 height 14
type input "30"
type input "-1070"
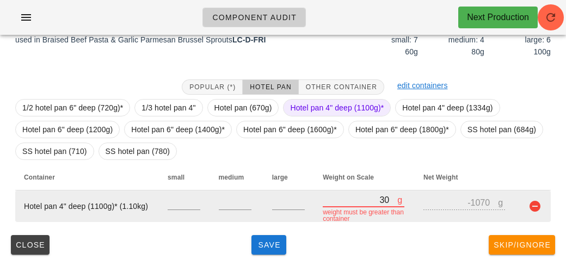
type input "390"
type input "-710"
type input "3930"
type input "2830"
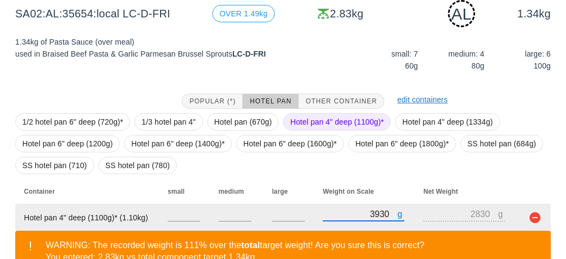
scroll to position [208, 0]
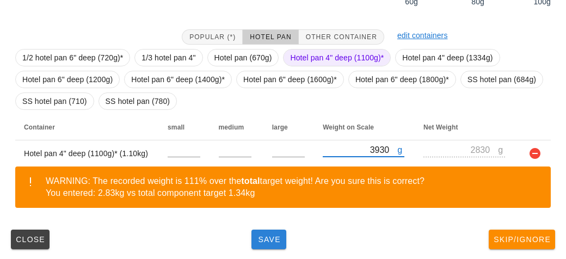
type input "3930"
click at [265, 245] on button "Save" at bounding box center [268, 240] width 35 height 20
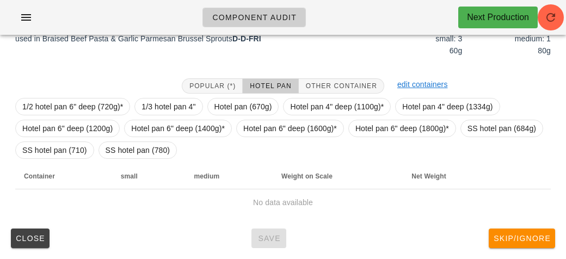
scroll to position [158, 0]
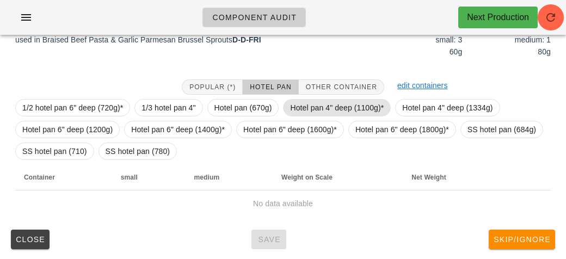
click at [312, 101] on span "Hotel pan 4" deep (1100g)*" at bounding box center [337, 108] width 94 height 16
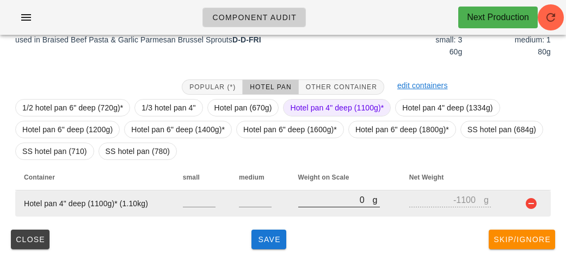
click at [327, 199] on input "0" at bounding box center [335, 200] width 75 height 14
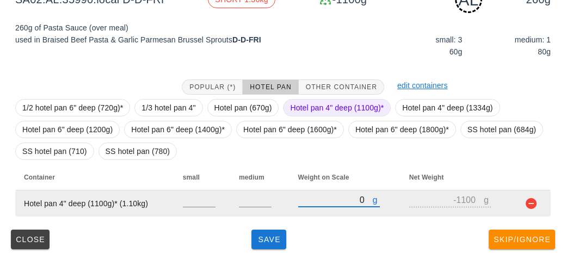
type input "10"
type input "-1090"
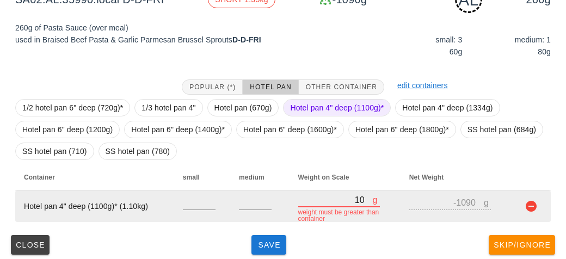
type input "130"
type input "-970"
type input "1360"
type input "260"
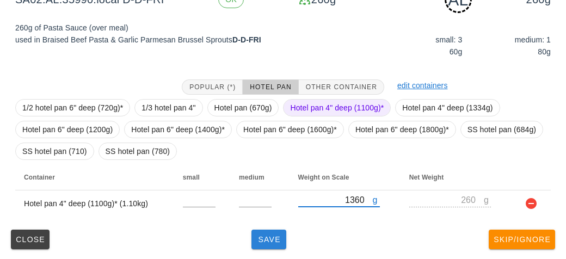
type input "1360"
click at [259, 248] on button "Save" at bounding box center [268, 240] width 35 height 20
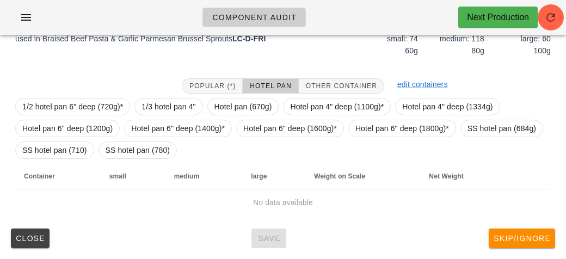
scroll to position [148, 0]
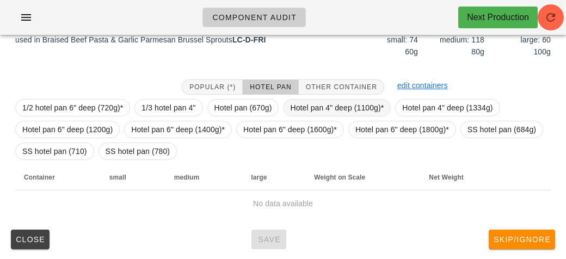
click at [308, 105] on span "Hotel pan 4" deep (1100g)*" at bounding box center [337, 108] width 94 height 16
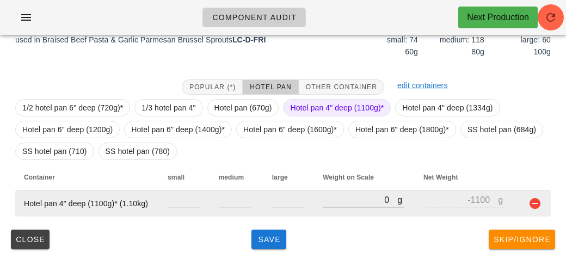
click at [331, 197] on input "0" at bounding box center [360, 200] width 75 height 14
type input "120"
type input "-980"
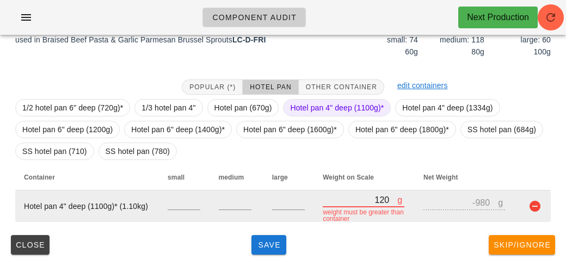
type input "1240"
type input "140"
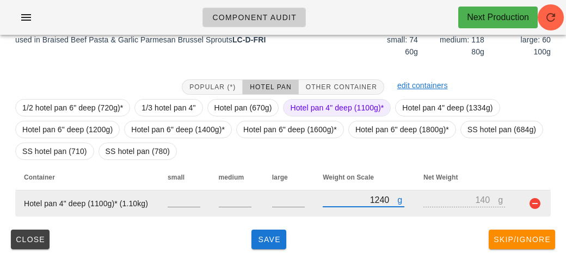
type input "12480"
type input "11380"
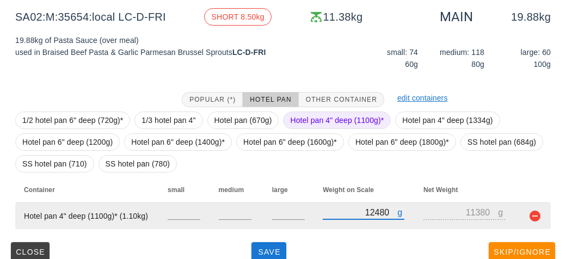
scroll to position [138, 0]
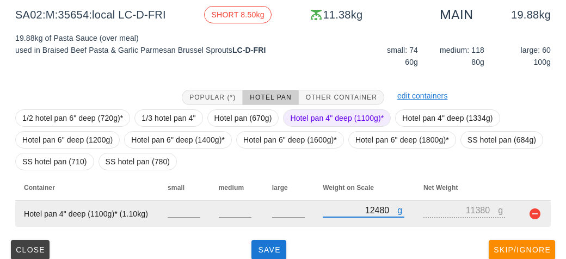
type input "12480"
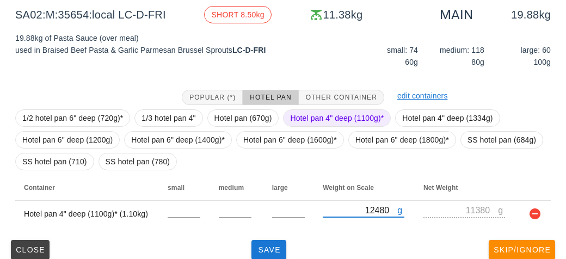
click at [313, 116] on span "Hotel pan 4" deep (1100g)*" at bounding box center [337, 118] width 94 height 16
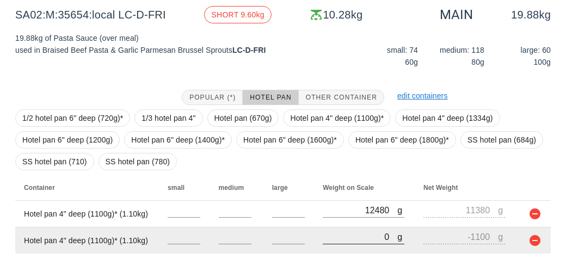
click at [335, 236] on input "0" at bounding box center [360, 237] width 75 height 14
type input "10"
type input "-1090"
type input "120"
type input "-980"
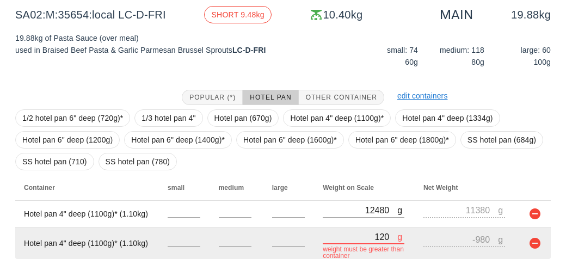
type input "1250"
type input "150"
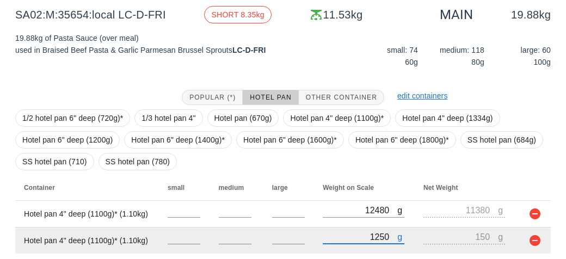
type input "12590"
type input "11490"
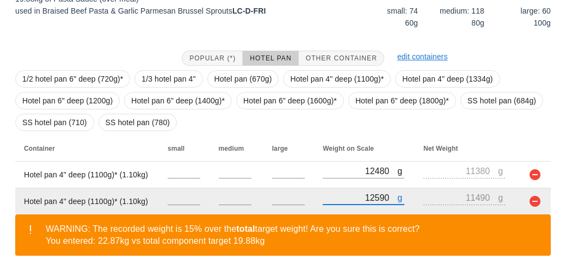
scroll to position [225, 0]
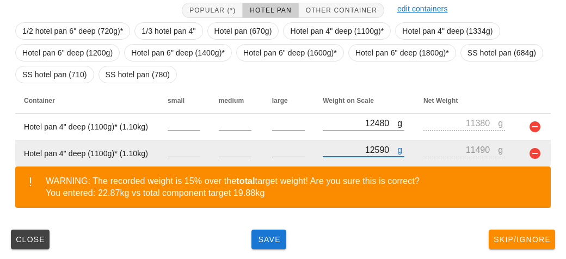
type input "12590"
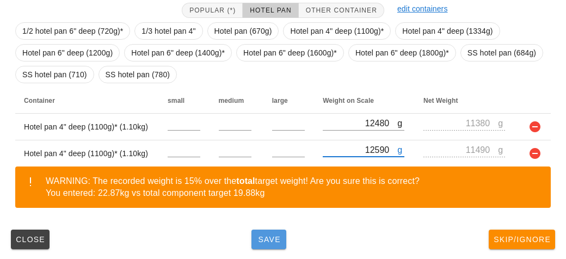
click at [268, 239] on span "Save" at bounding box center [269, 239] width 26 height 9
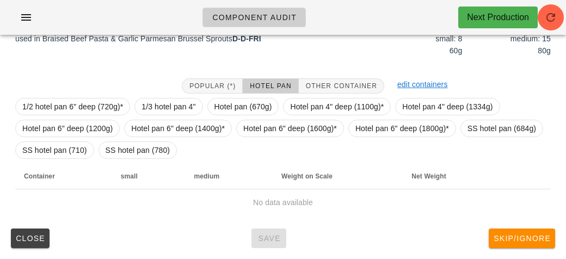
scroll to position [148, 0]
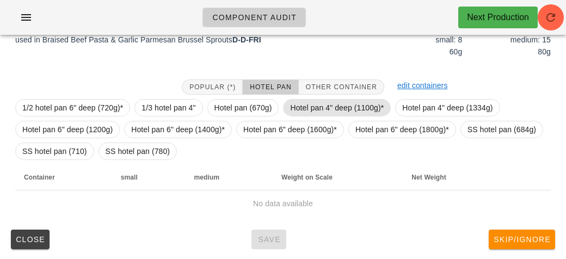
click at [320, 104] on span "Hotel pan 4" deep (1100g)*" at bounding box center [337, 108] width 94 height 16
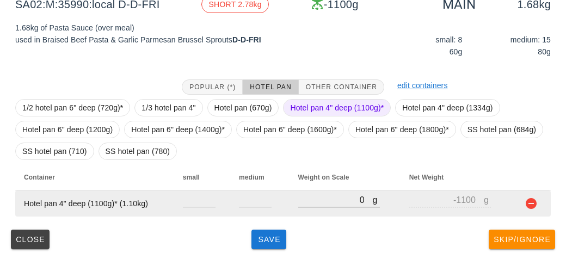
click at [325, 203] on input "0" at bounding box center [335, 200] width 75 height 14
type input "20"
type input "-1080"
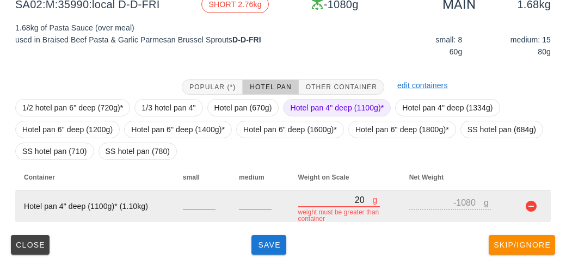
type input "270"
type input "-830"
type input "2780"
type input "1680"
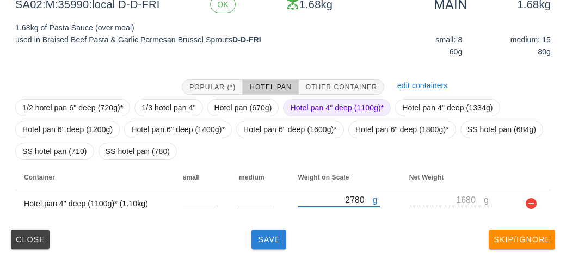
type input "2780"
click at [261, 242] on span "Save" at bounding box center [269, 239] width 26 height 9
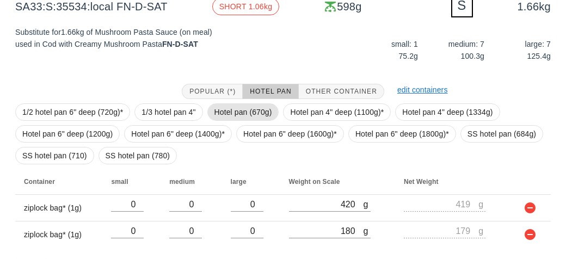
click at [233, 113] on span "Hotel pan (670g)" at bounding box center [243, 112] width 58 height 16
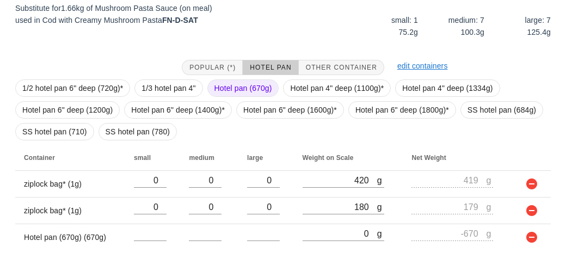
scroll to position [206, 0]
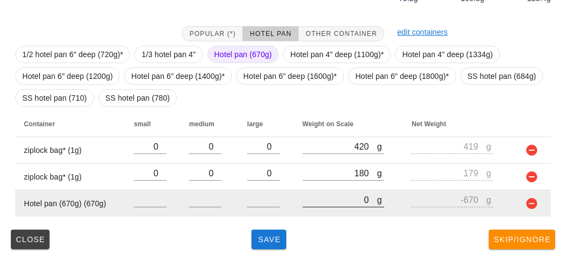
click at [317, 199] on input "0" at bounding box center [339, 200] width 75 height 14
type input "20"
type input "-650"
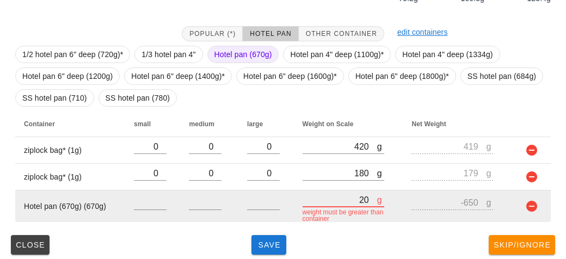
type input "200"
type input "-470"
type input "2030"
type input "1360"
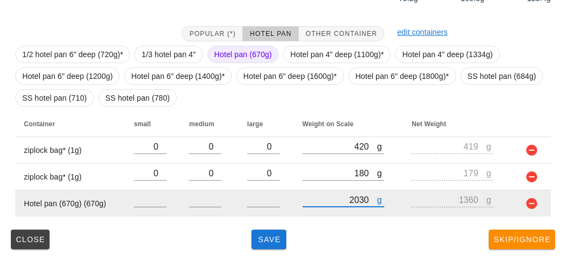
type input "2030"
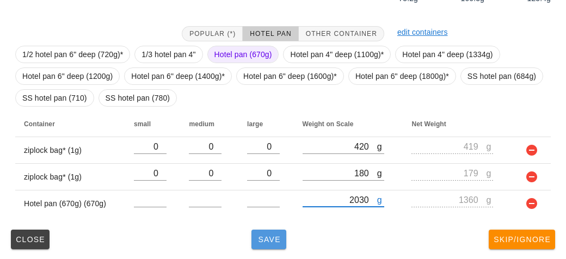
click at [269, 246] on button "Save" at bounding box center [268, 240] width 35 height 20
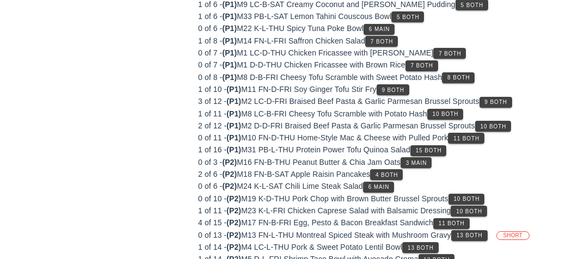
scroll to position [148, 0]
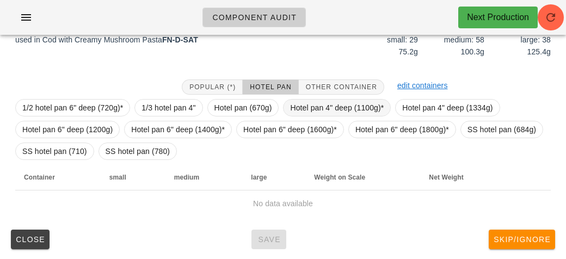
click at [311, 106] on span "Hotel pan 4" deep (1100g)*" at bounding box center [337, 108] width 94 height 16
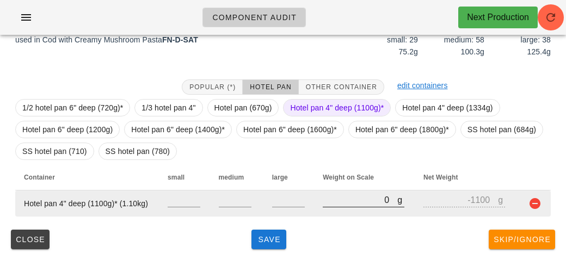
click at [350, 200] on input "0" at bounding box center [360, 200] width 75 height 14
type input "10"
type input "-1090"
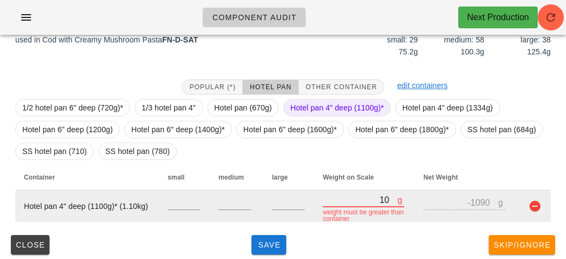
type input "140"
type input "-960"
type input "1440"
type input "340"
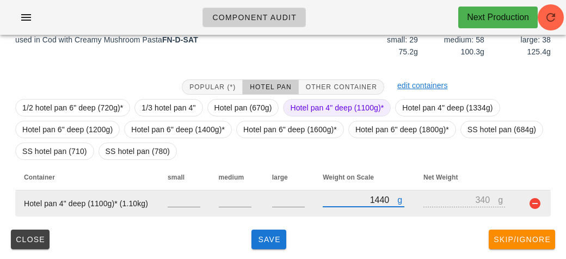
type input "14490"
type input "13390"
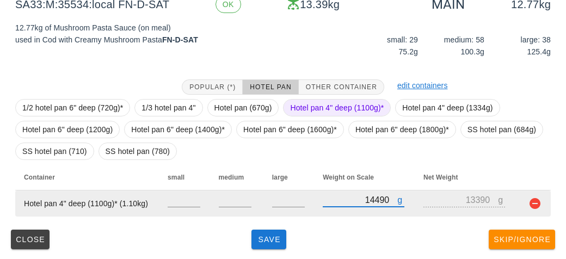
type input "14490"
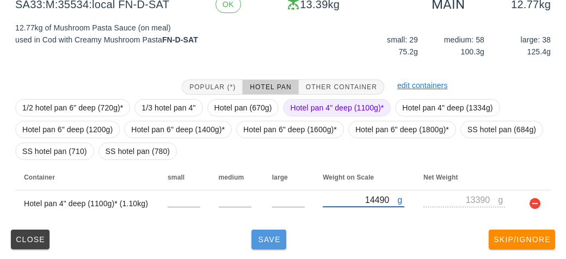
click at [279, 243] on span "Save" at bounding box center [269, 239] width 26 height 9
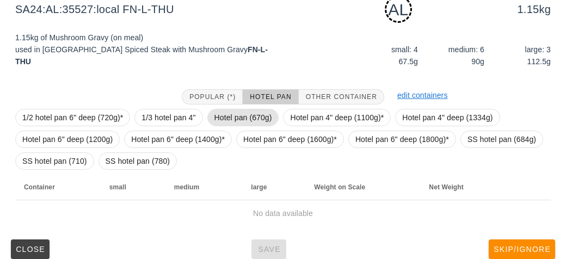
click at [229, 120] on span "Hotel pan (670g)" at bounding box center [243, 117] width 58 height 16
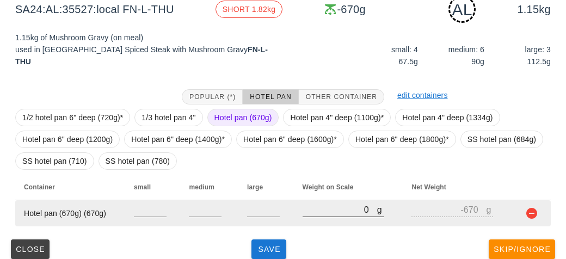
click at [316, 210] on input "0" at bounding box center [339, 209] width 75 height 14
type input "20"
type input "-650"
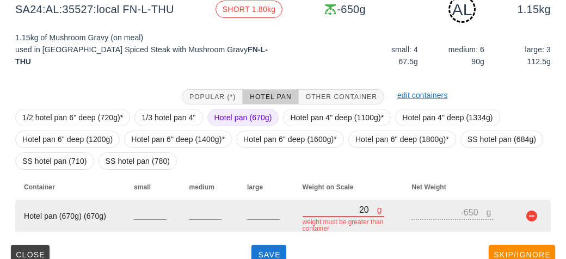
type input "210"
type input "-460"
type input "2150"
type input "1480"
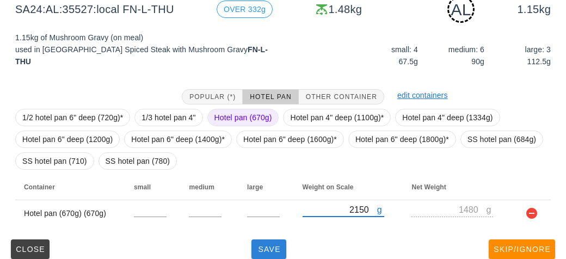
type input "2150"
click at [266, 253] on button "Save" at bounding box center [268, 249] width 35 height 20
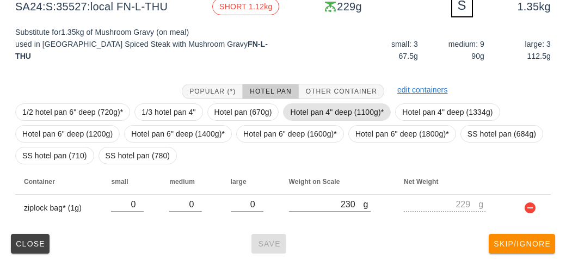
click at [298, 110] on span "Hotel pan 4" deep (1100g)*" at bounding box center [337, 112] width 94 height 16
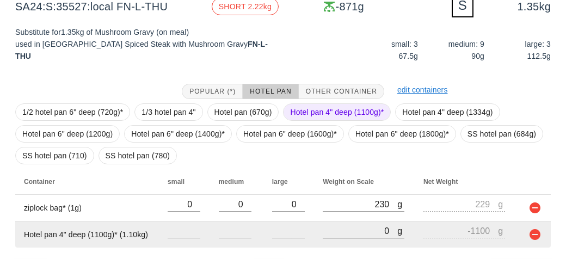
click at [325, 228] on input "0" at bounding box center [360, 231] width 75 height 14
type input "10"
type input "-1090"
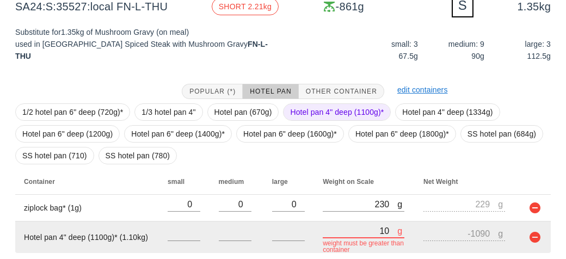
type input "170"
type input "-930"
type input "1760"
type input "660"
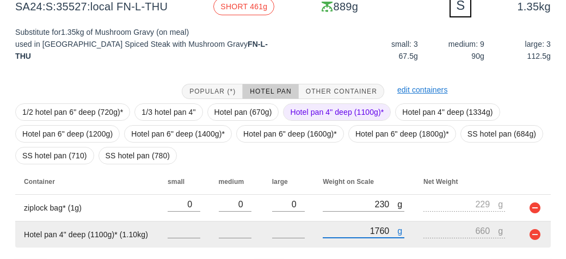
scroll to position [179, 0]
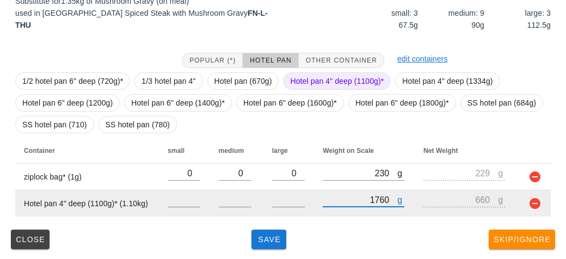
type input "1760"
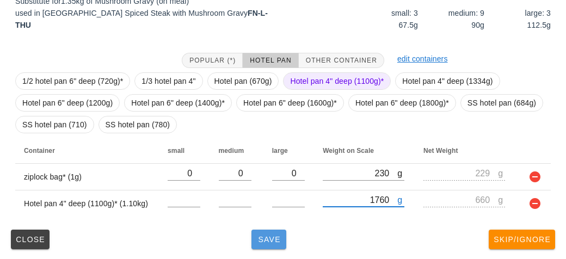
click at [260, 243] on button "Save" at bounding box center [268, 240] width 35 height 20
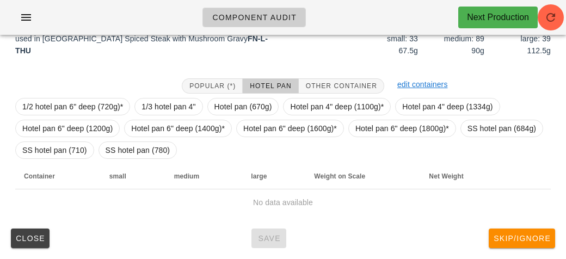
scroll to position [148, 0]
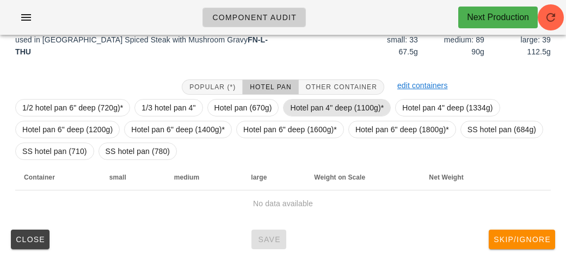
click at [317, 106] on span "Hotel pan 4" deep (1100g)*" at bounding box center [337, 108] width 94 height 16
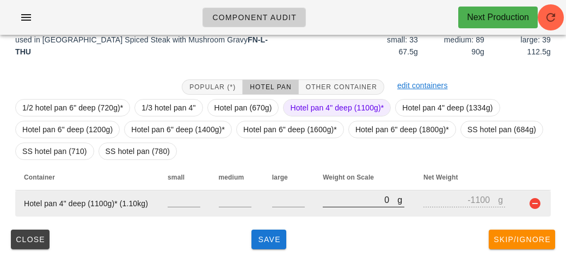
click at [333, 203] on input "0" at bounding box center [360, 200] width 75 height 14
type input "90"
type input "-1010"
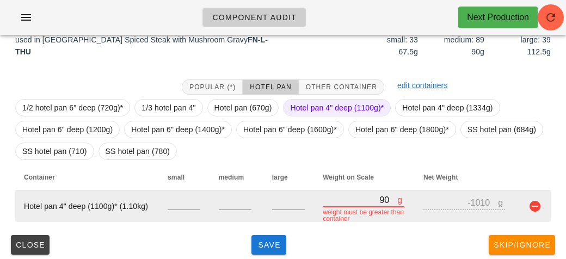
type input "940"
type input "-160"
type input "9480"
type input "8380"
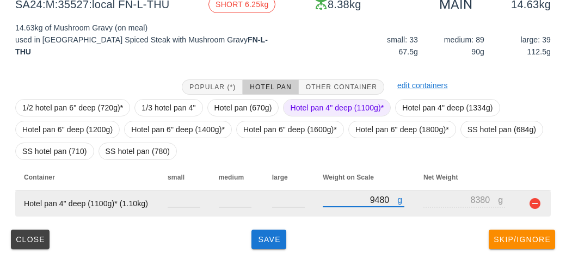
type input "9480"
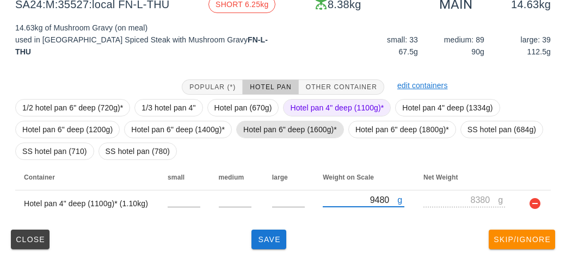
click at [276, 130] on span "Hotel pan 6" deep (1600g)*" at bounding box center [290, 129] width 94 height 16
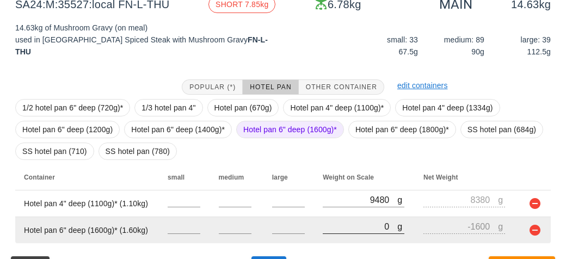
click at [333, 230] on input "0" at bounding box center [360, 226] width 75 height 14
type input "90"
type input "-1510"
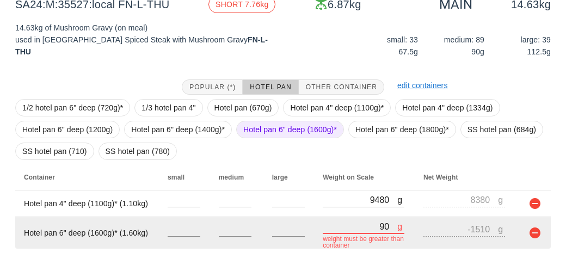
type input "920"
type input "-680"
type input "9270"
type input "7670"
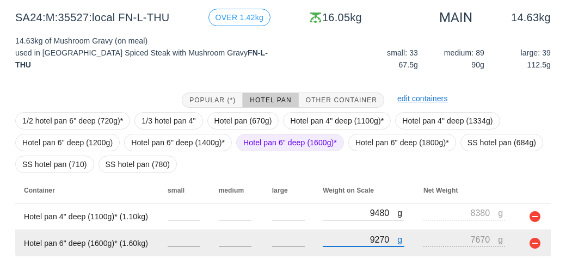
scroll to position [175, 0]
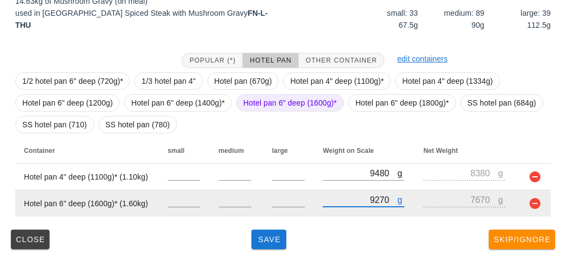
type input "9270"
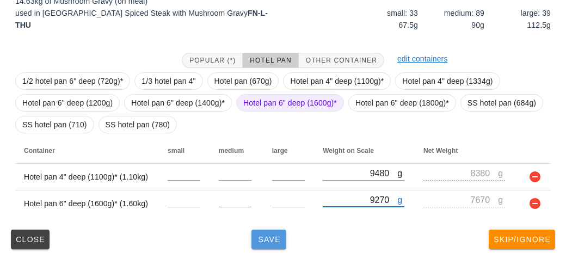
click at [265, 244] on button "Save" at bounding box center [268, 240] width 35 height 20
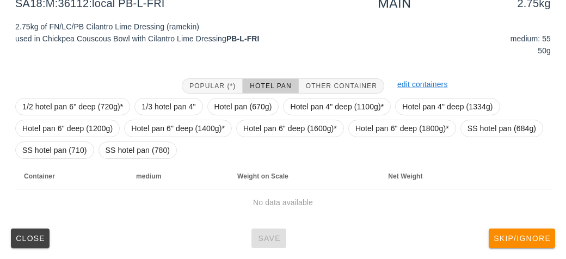
scroll to position [148, 0]
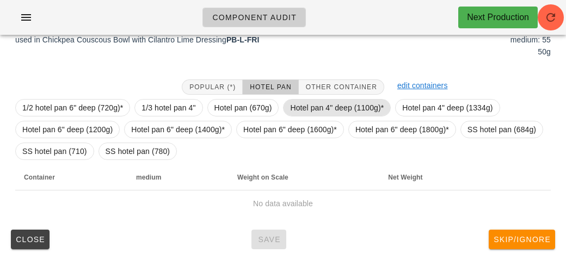
click at [317, 112] on span "Hotel pan 4" deep (1100g)*" at bounding box center [337, 108] width 94 height 16
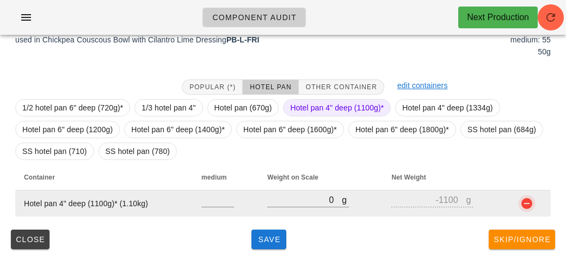
click at [531, 206] on button "button" at bounding box center [526, 203] width 13 height 13
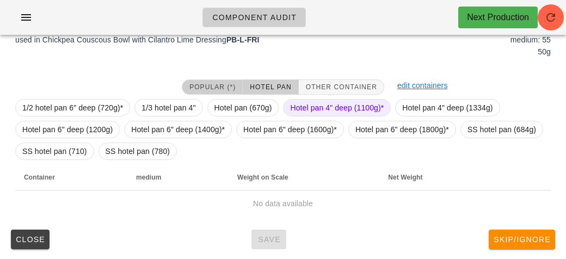
click at [205, 79] on button "Popular (*)" at bounding box center [212, 86] width 61 height 15
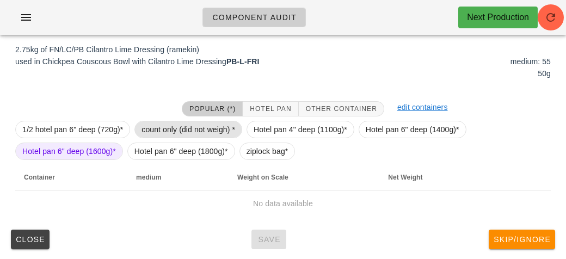
click at [175, 126] on span "count only (did not weigh) *" at bounding box center [188, 129] width 94 height 16
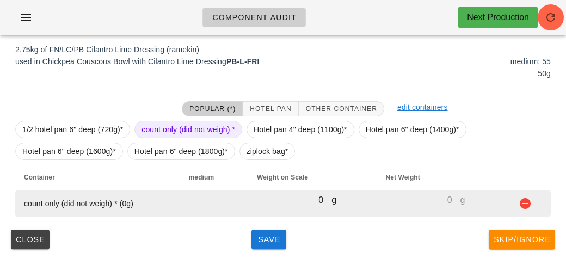
click at [201, 204] on input "number" at bounding box center [205, 200] width 33 height 14
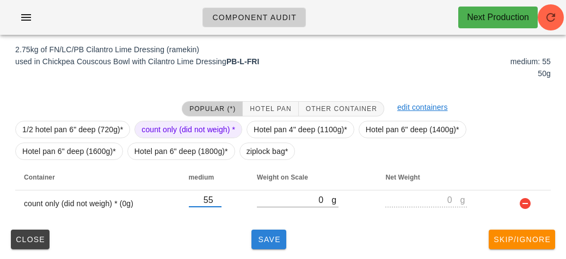
type input "55"
click at [278, 241] on span "Save" at bounding box center [269, 239] width 26 height 9
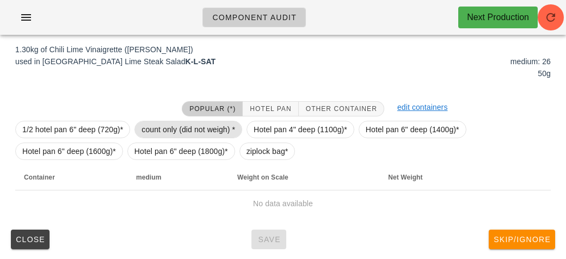
click at [152, 127] on span "count only (did not weigh) *" at bounding box center [188, 129] width 94 height 16
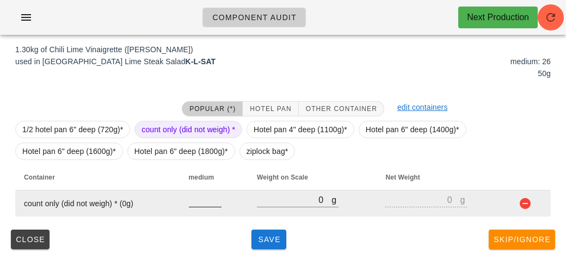
click at [201, 201] on input "number" at bounding box center [205, 200] width 33 height 14
type input "26"
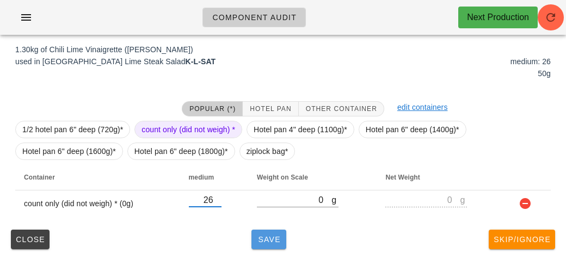
click at [269, 237] on span "Save" at bounding box center [269, 239] width 26 height 9
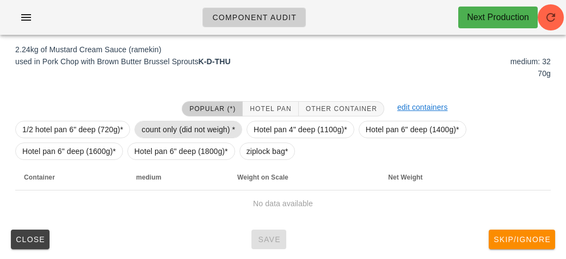
click at [168, 133] on span "count only (did not weigh) *" at bounding box center [188, 129] width 94 height 16
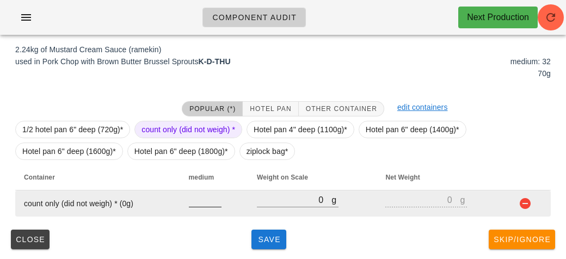
click at [196, 205] on input "number" at bounding box center [205, 200] width 33 height 14
type input "2"
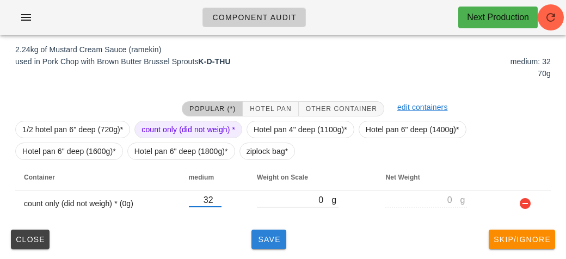
type input "32"
click at [270, 246] on button "Save" at bounding box center [268, 240] width 35 height 20
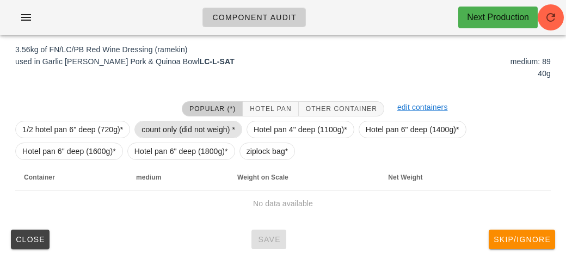
click at [154, 121] on span "count only (did not weigh) *" at bounding box center [188, 129] width 94 height 16
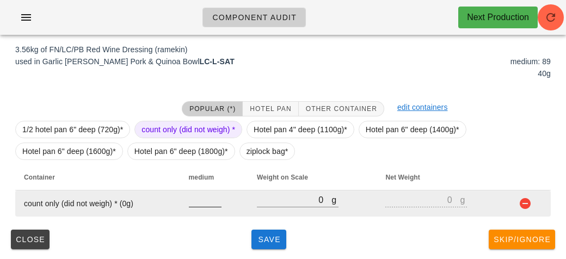
click at [193, 203] on input "number" at bounding box center [205, 200] width 33 height 14
type input "89"
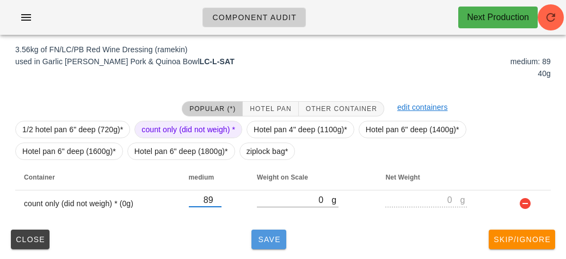
click at [275, 243] on button "Save" at bounding box center [268, 240] width 35 height 20
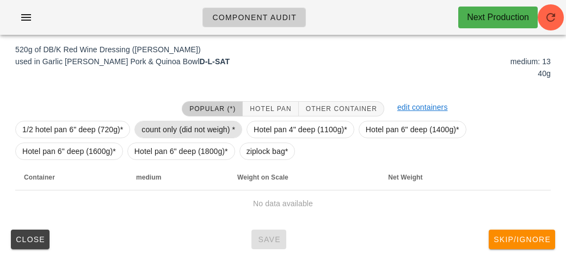
click at [159, 123] on span "count only (did not weigh) *" at bounding box center [188, 129] width 94 height 16
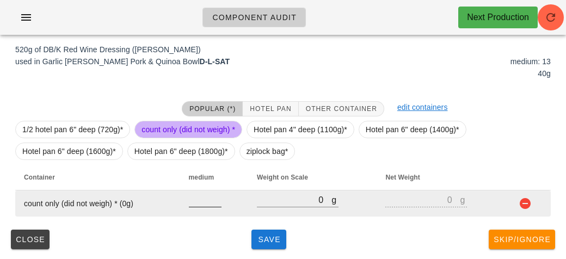
click at [196, 205] on input "number" at bounding box center [205, 200] width 33 height 14
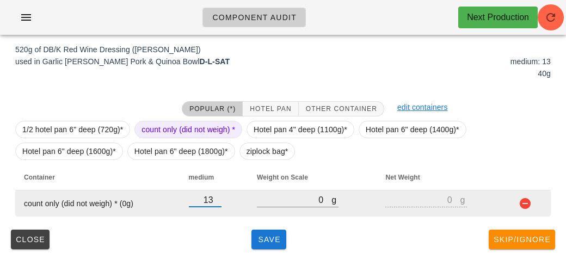
type input "13"
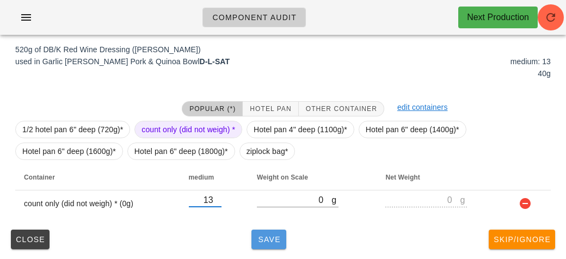
click at [261, 235] on span "Save" at bounding box center [269, 239] width 26 height 9
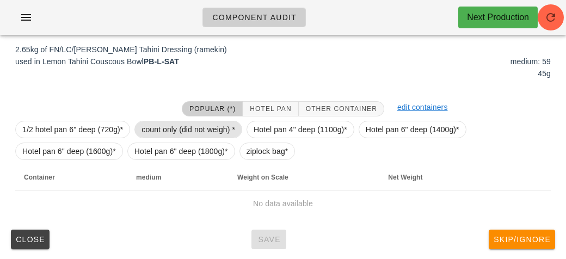
click at [158, 128] on span "count only (did not weigh) *" at bounding box center [188, 129] width 94 height 16
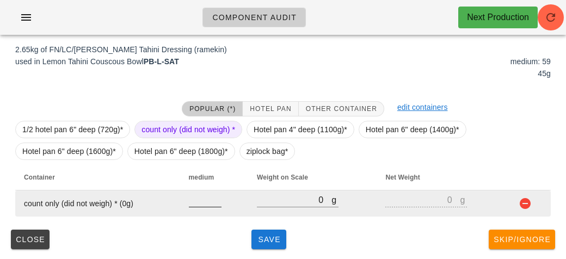
click at [202, 201] on input "number" at bounding box center [205, 200] width 33 height 14
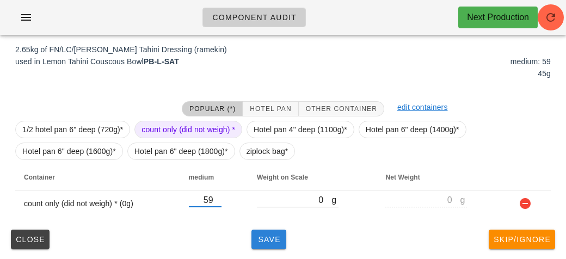
type input "59"
click at [272, 243] on button "Save" at bounding box center [268, 240] width 35 height 20
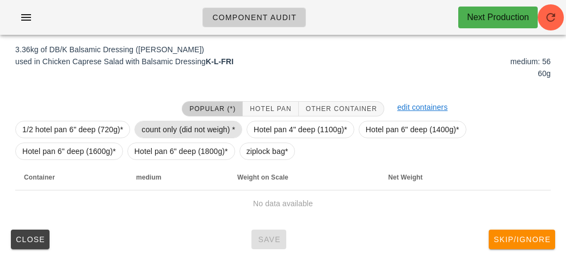
click at [170, 126] on span "count only (did not weigh) *" at bounding box center [188, 129] width 94 height 16
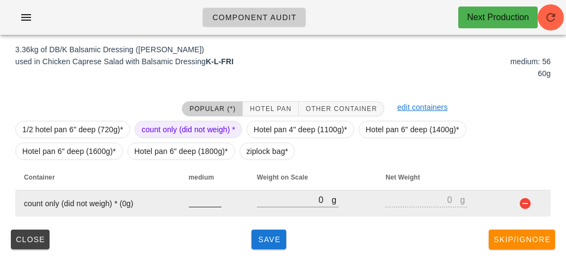
click at [197, 203] on input "number" at bounding box center [205, 200] width 33 height 14
type input "56"
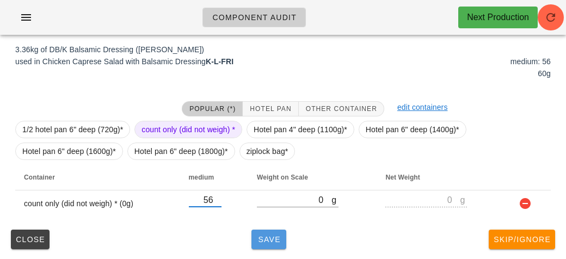
click at [261, 232] on button "Save" at bounding box center [268, 240] width 35 height 20
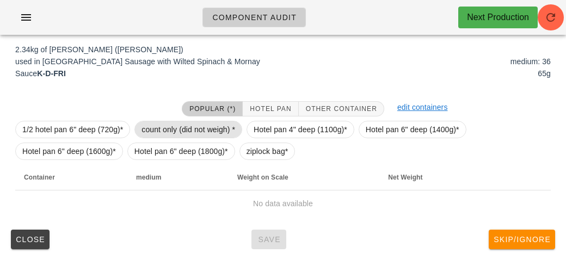
click at [156, 126] on span "count only (did not weigh) *" at bounding box center [188, 129] width 94 height 16
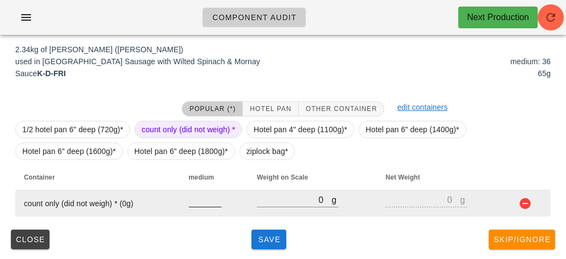
click at [197, 212] on div at bounding box center [205, 213] width 33 height 8
click at [195, 199] on input "number" at bounding box center [205, 200] width 33 height 14
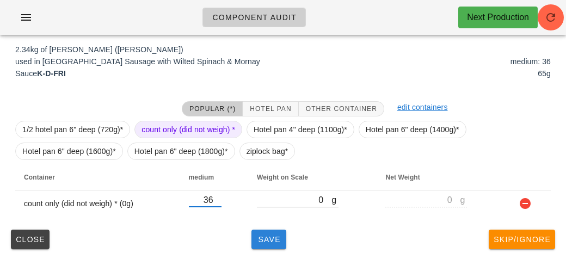
type input "36"
click at [267, 237] on span "Save" at bounding box center [269, 239] width 26 height 9
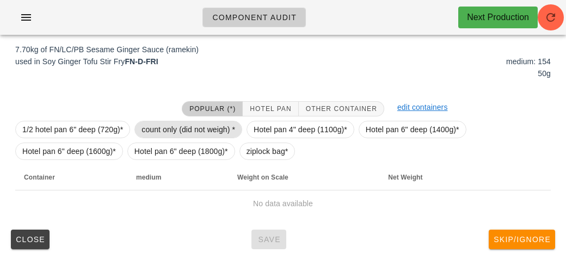
click at [158, 128] on span "count only (did not weigh) *" at bounding box center [188, 129] width 94 height 16
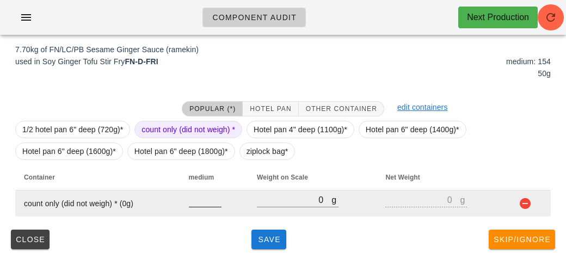
click at [196, 202] on input "number" at bounding box center [205, 200] width 33 height 14
type input "154"
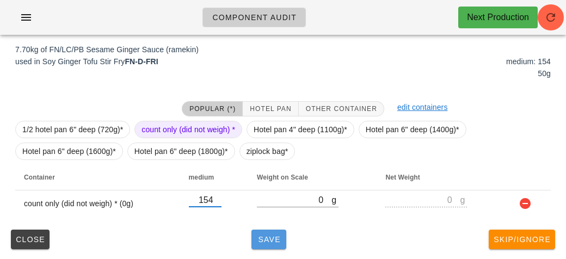
click at [259, 243] on button "Save" at bounding box center [268, 240] width 35 height 20
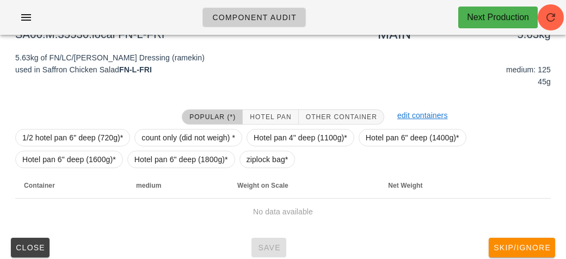
scroll to position [118, 0]
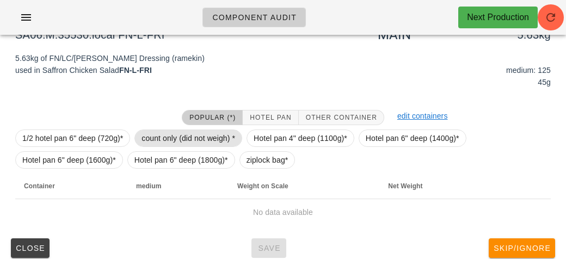
click at [164, 135] on span "count only (did not weigh) *" at bounding box center [188, 138] width 94 height 16
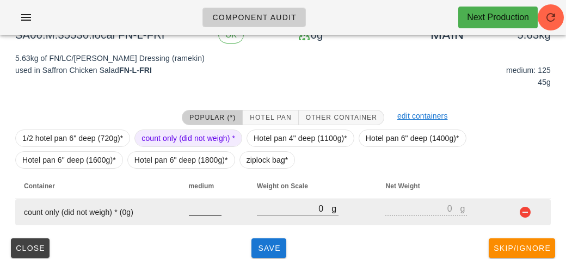
click at [195, 211] on input "number" at bounding box center [205, 208] width 33 height 14
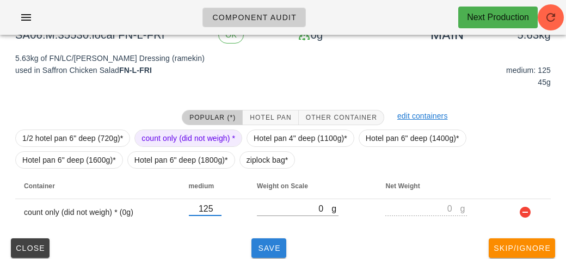
type input "125"
click at [275, 255] on button "Save" at bounding box center [268, 248] width 35 height 20
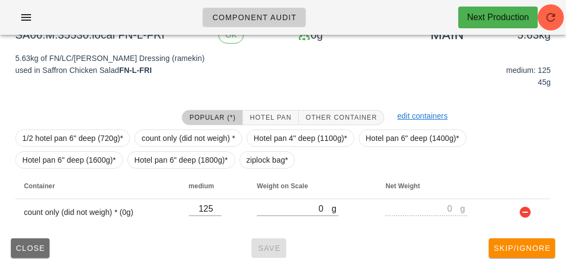
click at [27, 248] on span "Close" at bounding box center [30, 248] width 30 height 9
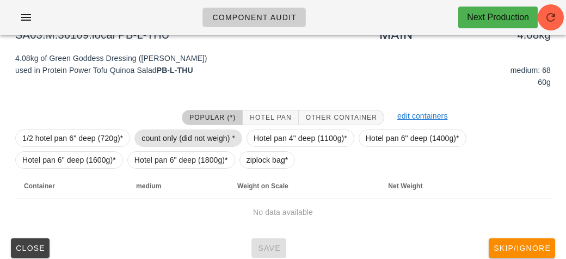
click at [158, 140] on span "count only (did not weigh) *" at bounding box center [188, 138] width 94 height 16
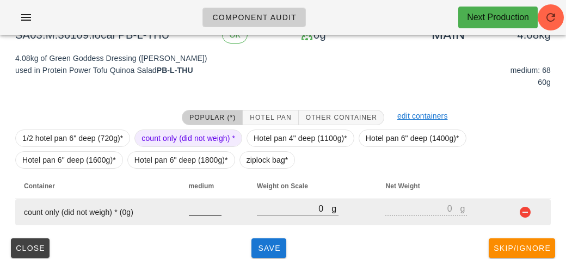
click at [200, 206] on input "number" at bounding box center [205, 208] width 33 height 14
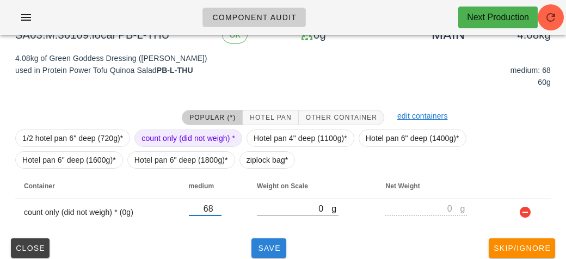
type input "68"
click at [269, 251] on span "Save" at bounding box center [269, 248] width 26 height 9
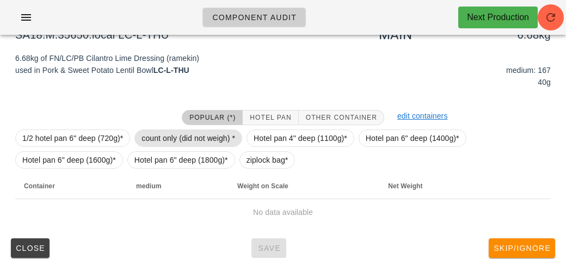
click at [163, 137] on span "count only (did not weigh) *" at bounding box center [188, 138] width 94 height 16
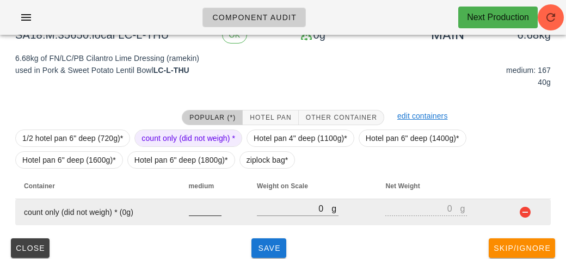
click at [195, 213] on input "number" at bounding box center [205, 208] width 33 height 14
type input "167"
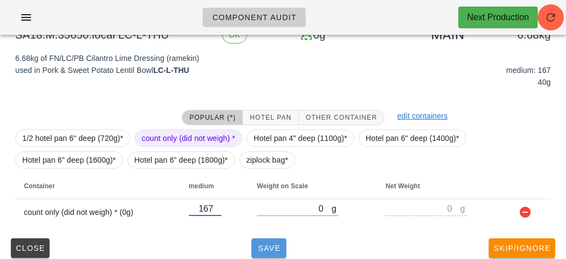
click at [257, 247] on span "Save" at bounding box center [269, 248] width 26 height 9
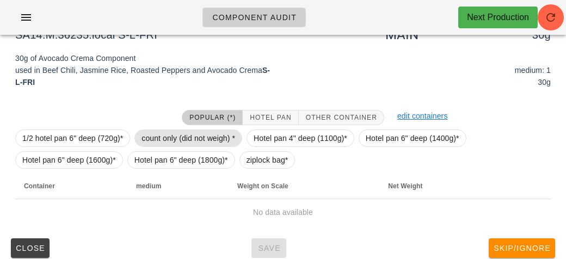
click at [166, 138] on span "count only (did not weigh) *" at bounding box center [188, 138] width 94 height 16
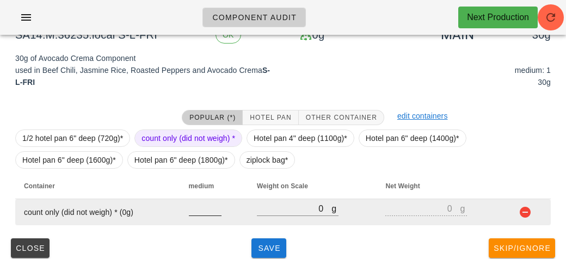
click at [200, 212] on input "number" at bounding box center [205, 208] width 33 height 14
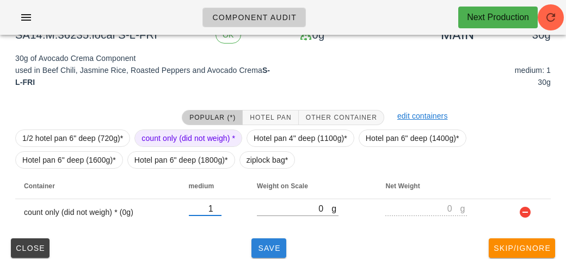
type input "1"
click at [265, 253] on button "Save" at bounding box center [268, 248] width 35 height 20
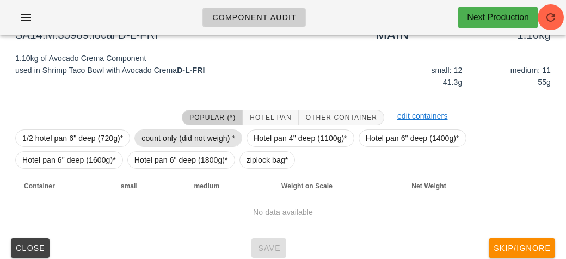
click at [142, 135] on span "count only (did not weigh) *" at bounding box center [188, 138] width 94 height 16
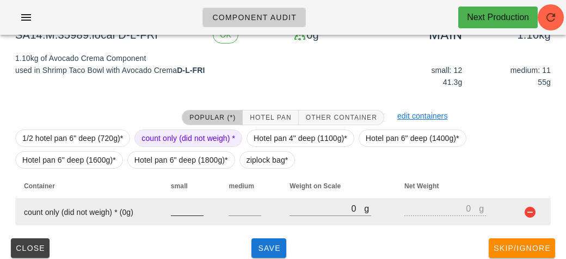
click at [189, 213] on input "number" at bounding box center [187, 208] width 33 height 14
type input "2"
type input "12"
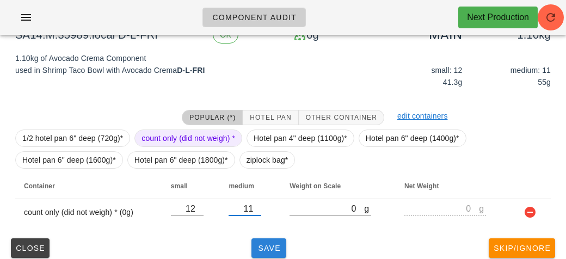
type input "11"
click at [263, 246] on span "Save" at bounding box center [269, 248] width 26 height 9
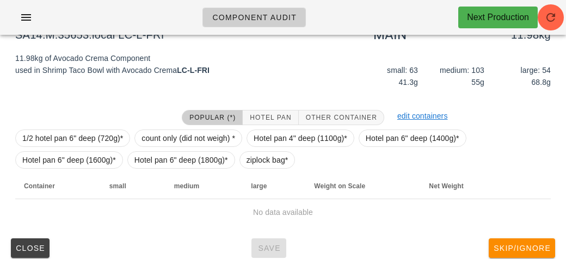
scroll to position [118, 0]
click at [164, 142] on span "count only (did not weigh) *" at bounding box center [188, 138] width 94 height 16
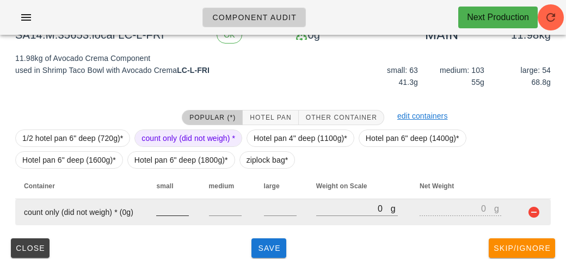
click at [166, 212] on input "number" at bounding box center [172, 208] width 33 height 14
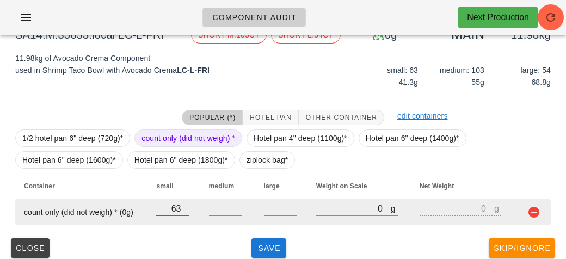
type input "63"
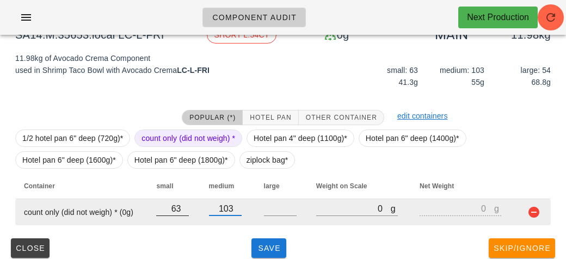
type input "103"
type input "54"
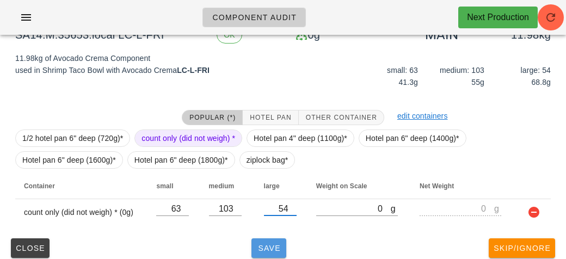
click at [269, 248] on span "Save" at bounding box center [269, 248] width 26 height 9
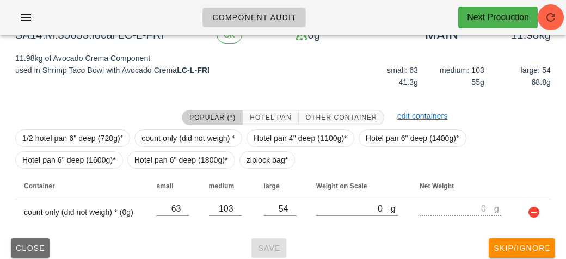
click at [30, 244] on span "Close" at bounding box center [30, 248] width 30 height 9
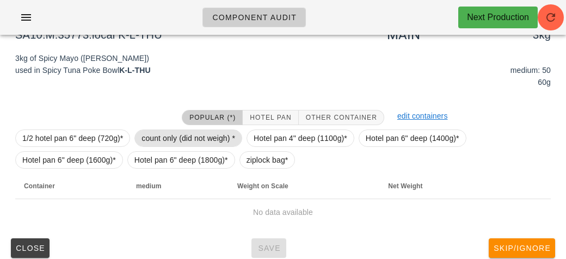
click at [159, 141] on span "count only (did not weigh) *" at bounding box center [188, 138] width 94 height 16
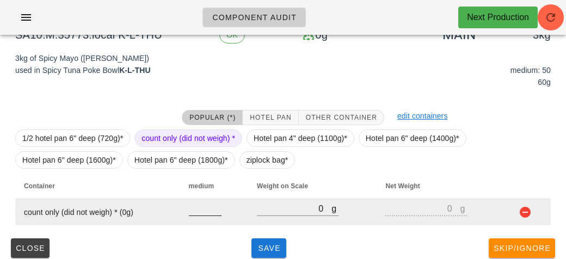
click at [206, 212] on input "number" at bounding box center [205, 208] width 33 height 14
type input "50"
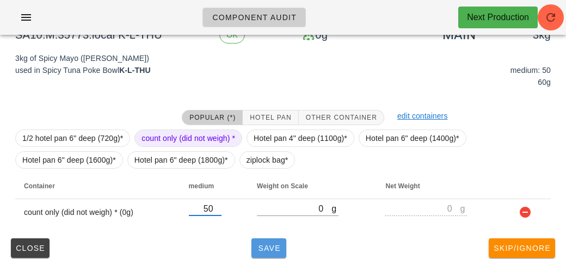
click at [264, 244] on span "Save" at bounding box center [269, 248] width 26 height 9
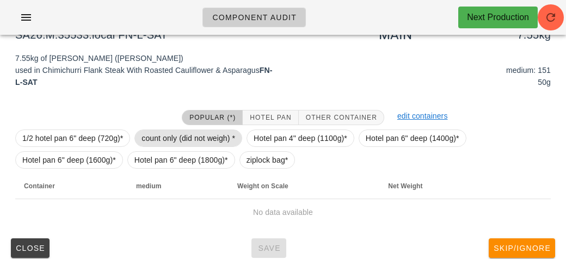
click at [162, 139] on span "count only (did not weigh) *" at bounding box center [188, 138] width 94 height 16
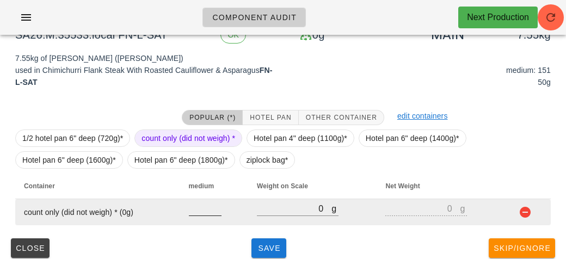
click at [201, 213] on input "number" at bounding box center [205, 208] width 33 height 14
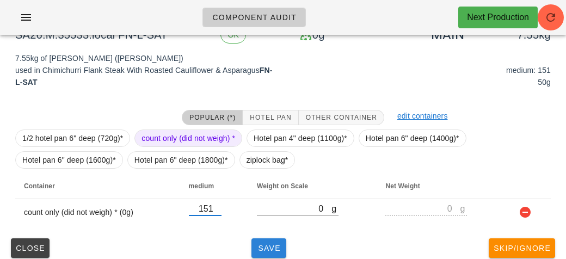
type input "151"
click at [261, 248] on span "Save" at bounding box center [269, 248] width 26 height 9
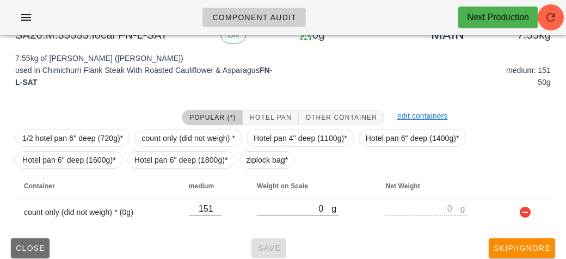
click at [29, 245] on span "Close" at bounding box center [30, 248] width 30 height 9
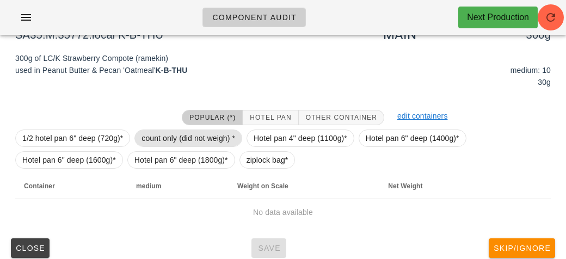
click at [171, 135] on span "count only (did not weigh) *" at bounding box center [188, 138] width 94 height 16
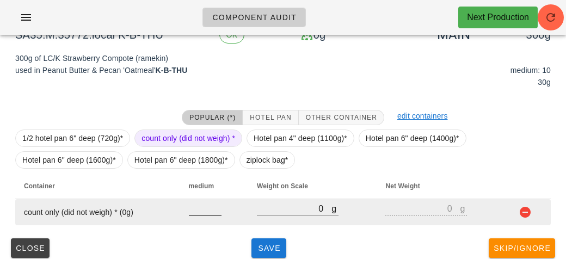
click at [204, 210] on input "number" at bounding box center [205, 208] width 33 height 14
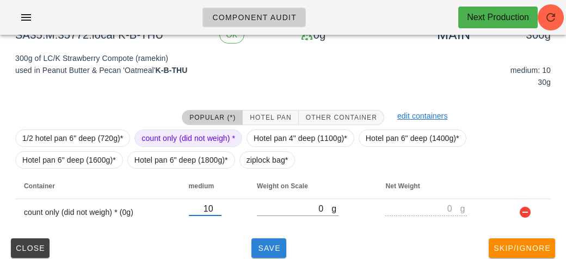
type input "10"
click at [265, 247] on span "Save" at bounding box center [269, 248] width 26 height 9
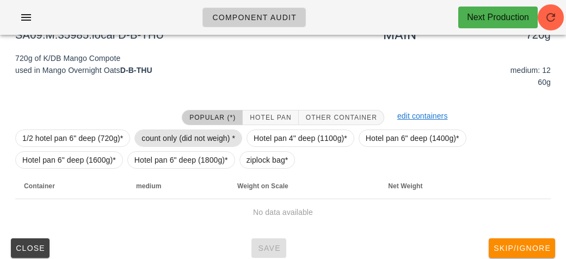
click at [183, 135] on span "count only (did not weigh) *" at bounding box center [188, 138] width 94 height 16
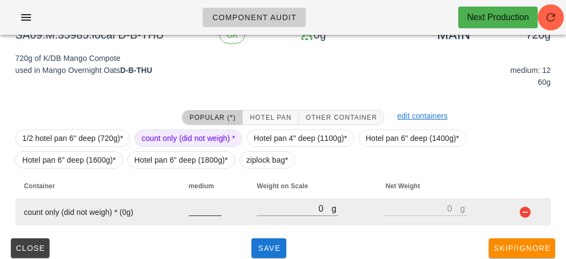
click at [197, 212] on input "number" at bounding box center [205, 208] width 33 height 14
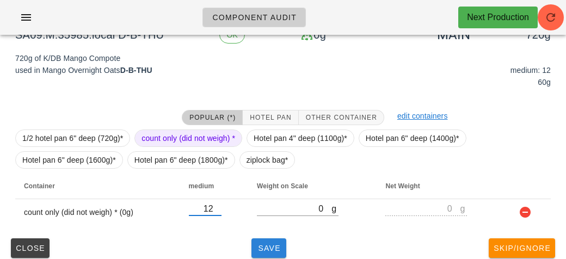
type input "12"
click at [266, 241] on button "Save" at bounding box center [268, 248] width 35 height 20
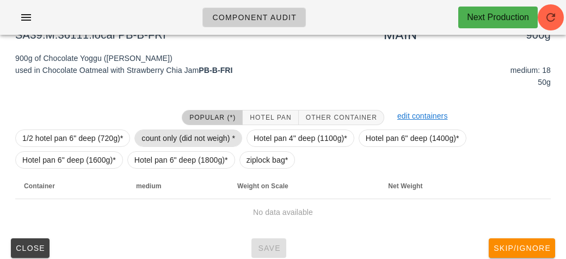
click at [149, 135] on span "count only (did not weigh) *" at bounding box center [188, 138] width 94 height 16
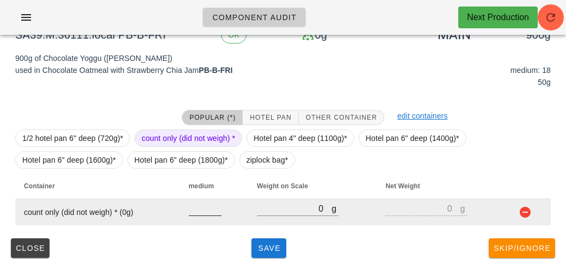
click at [201, 211] on input "number" at bounding box center [205, 208] width 33 height 14
type input "18"
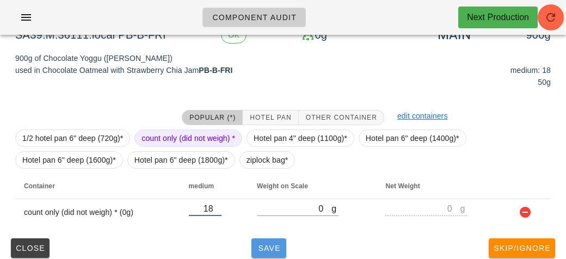
click at [272, 252] on button "Save" at bounding box center [268, 248] width 35 height 20
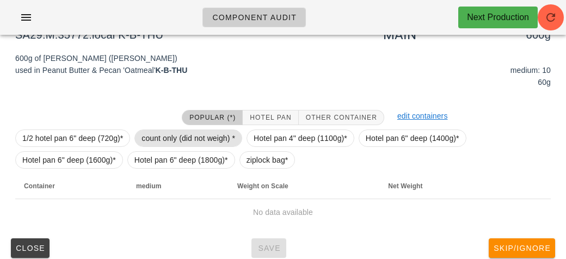
click at [153, 130] on span "count only (did not weigh) *" at bounding box center [188, 138] width 94 height 16
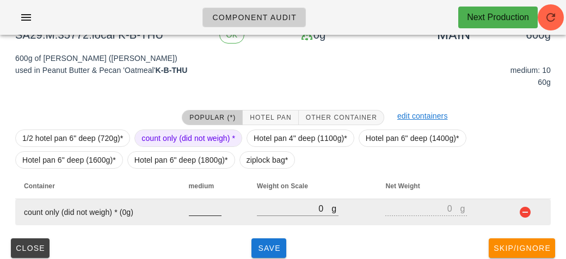
click at [211, 212] on input "number" at bounding box center [205, 208] width 33 height 14
type input "10"
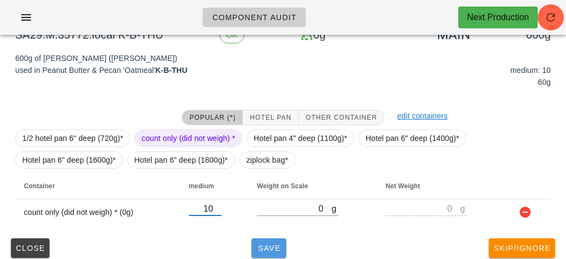
click at [274, 244] on span "Save" at bounding box center [269, 248] width 26 height 9
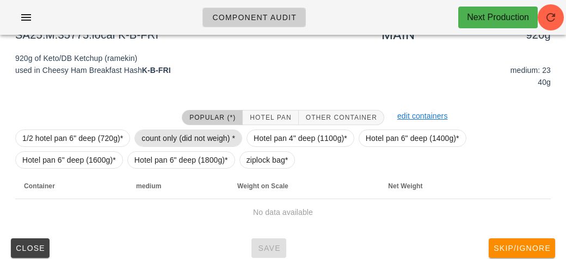
click at [154, 130] on span "count only (did not weigh) *" at bounding box center [188, 138] width 94 height 16
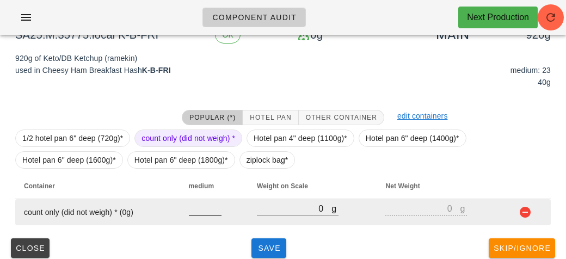
click at [201, 212] on input "number" at bounding box center [205, 208] width 33 height 14
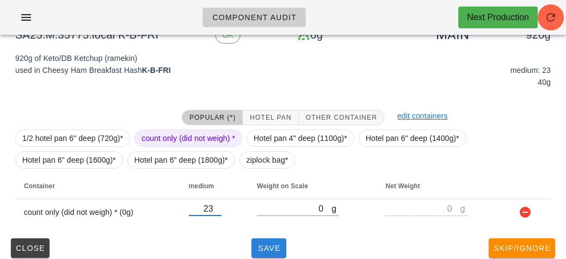
type input "23"
click at [269, 251] on button "Save" at bounding box center [268, 248] width 35 height 20
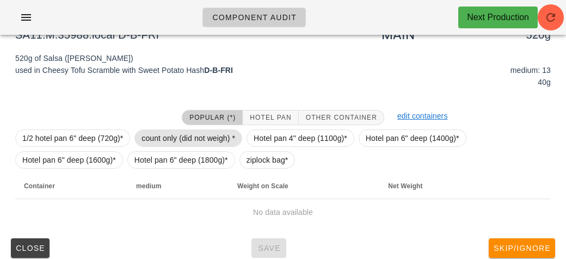
click at [162, 131] on span "count only (did not weigh) *" at bounding box center [188, 138] width 94 height 16
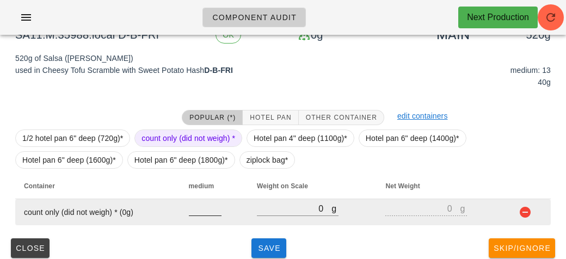
click at [201, 206] on input "number" at bounding box center [205, 208] width 33 height 14
type input "13"
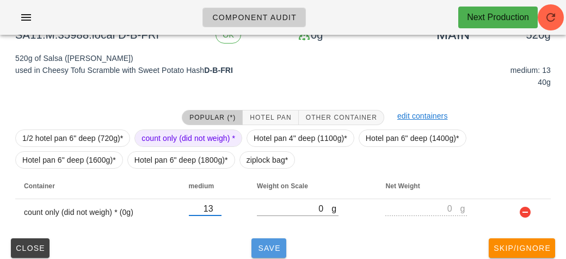
click at [270, 250] on span "Save" at bounding box center [269, 248] width 26 height 9
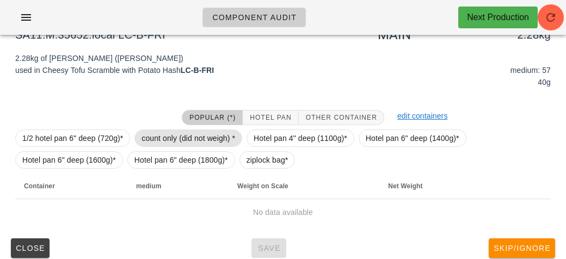
click at [151, 131] on span "count only (did not weigh) *" at bounding box center [188, 138] width 94 height 16
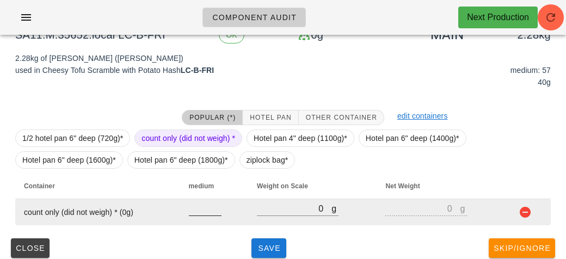
click at [203, 207] on input "number" at bounding box center [205, 208] width 33 height 14
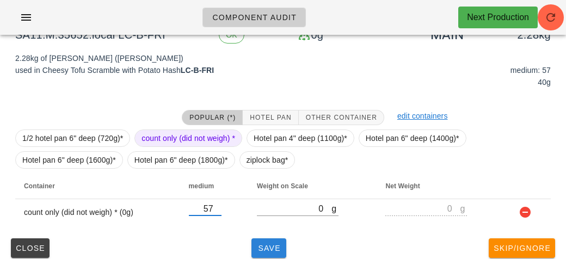
type input "57"
click at [263, 248] on span "Save" at bounding box center [269, 248] width 26 height 9
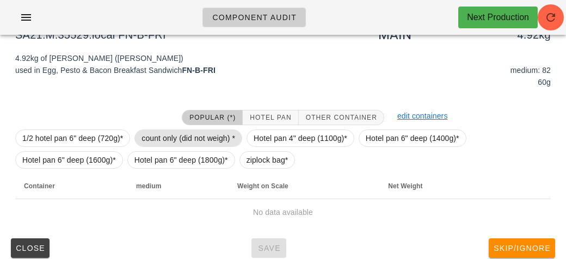
click at [162, 134] on span "count only (did not weigh) *" at bounding box center [188, 138] width 94 height 16
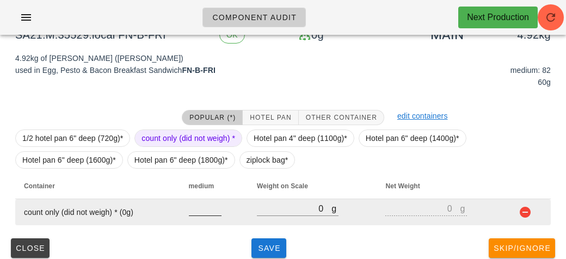
click at [199, 210] on input "number" at bounding box center [205, 208] width 33 height 14
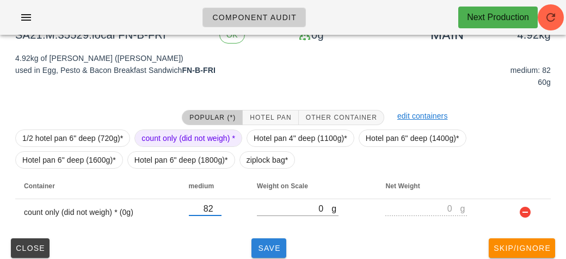
type input "82"
click at [268, 249] on span "Save" at bounding box center [269, 248] width 26 height 9
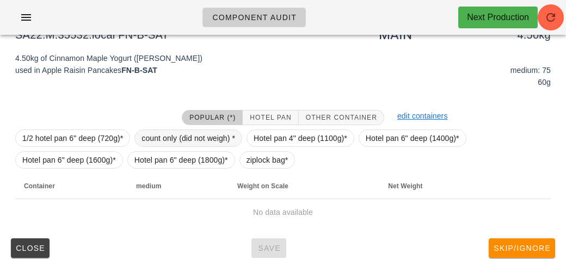
click at [161, 130] on span "count only (did not weigh) *" at bounding box center [188, 138] width 94 height 16
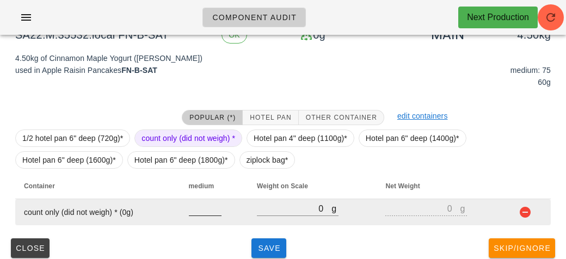
click at [203, 209] on input "number" at bounding box center [205, 208] width 33 height 14
type input "75"
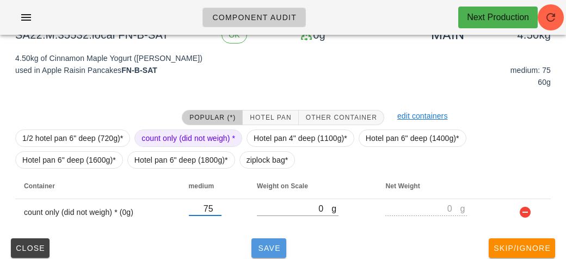
click at [264, 249] on span "Save" at bounding box center [269, 248] width 26 height 9
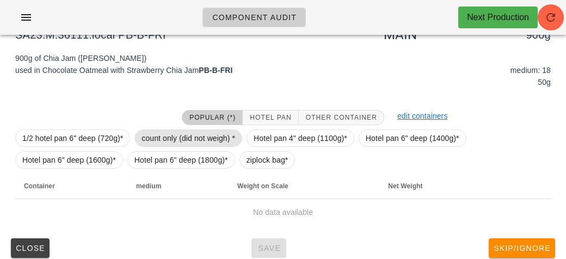
click at [165, 139] on span "count only (did not weigh) *" at bounding box center [188, 138] width 94 height 16
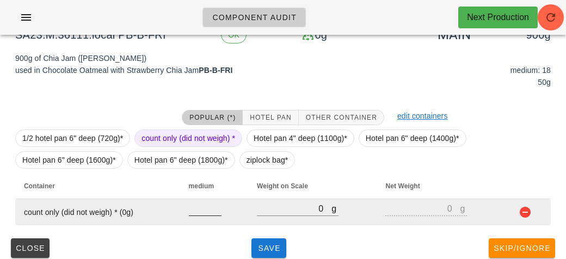
click at [199, 212] on input "number" at bounding box center [205, 208] width 33 height 14
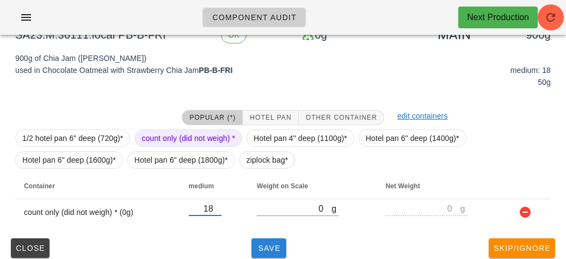
type input "18"
click at [265, 255] on button "Save" at bounding box center [268, 248] width 35 height 20
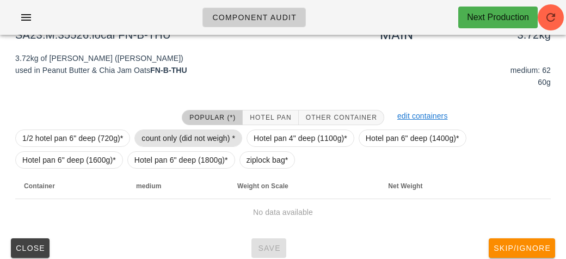
click at [162, 143] on span "count only (did not weigh) *" at bounding box center [188, 138] width 94 height 16
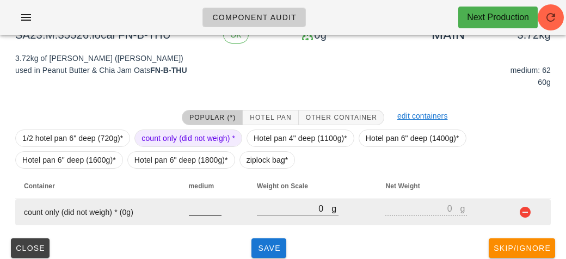
click at [198, 206] on input "number" at bounding box center [205, 208] width 33 height 14
type input "62"
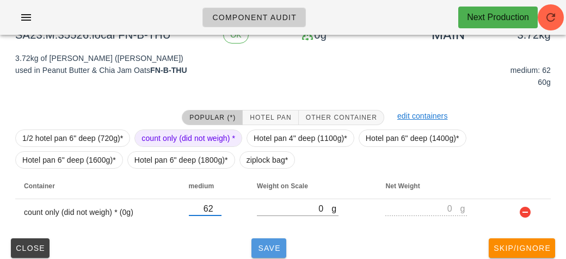
click at [273, 251] on button "Save" at bounding box center [268, 248] width 35 height 20
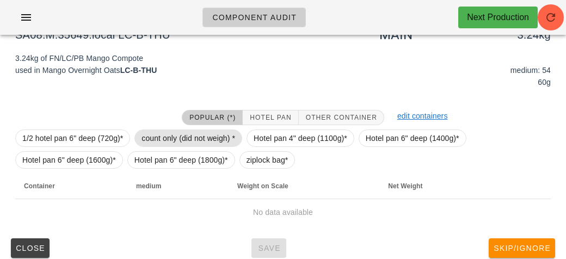
click at [171, 137] on span "count only (did not weigh) *" at bounding box center [188, 138] width 94 height 16
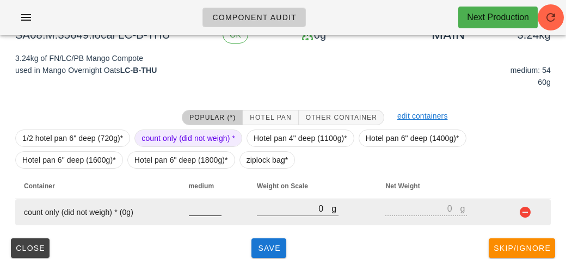
click at [201, 208] on input "number" at bounding box center [205, 208] width 33 height 14
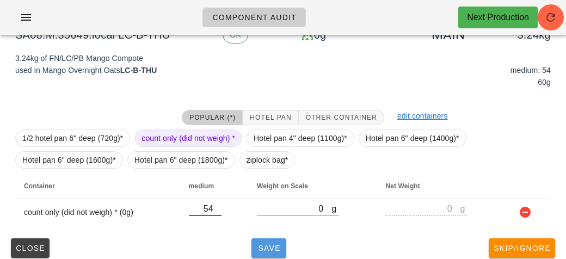
click at [271, 245] on span "Save" at bounding box center [269, 248] width 26 height 9
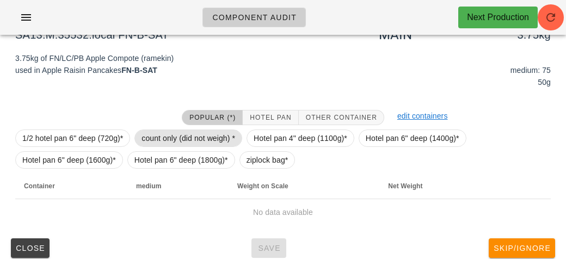
click at [167, 130] on span "count only (did not weigh) *" at bounding box center [188, 138] width 94 height 16
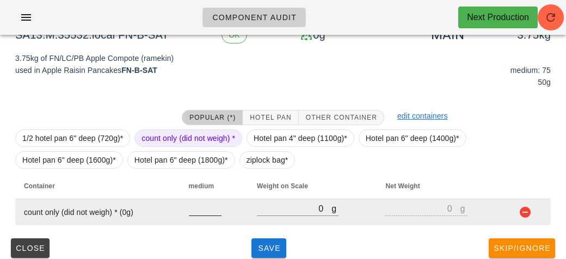
click at [200, 213] on input "number" at bounding box center [205, 208] width 33 height 14
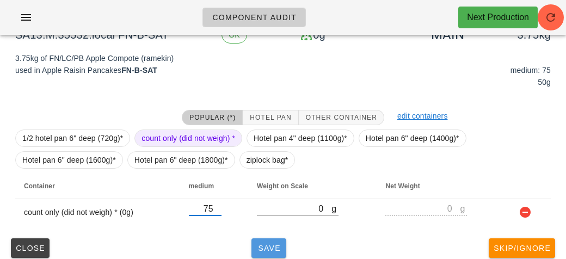
click at [267, 248] on span "Save" at bounding box center [269, 248] width 26 height 9
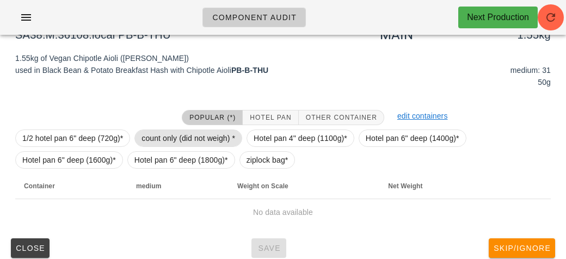
click at [165, 130] on span "count only (did not weigh) *" at bounding box center [188, 138] width 94 height 16
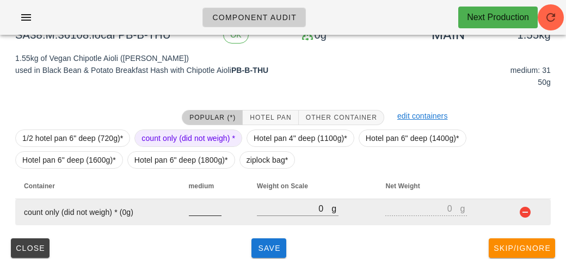
click at [201, 213] on input "number" at bounding box center [205, 208] width 33 height 14
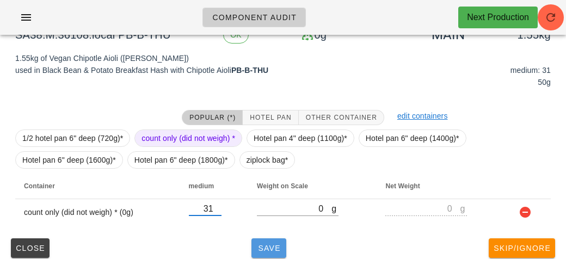
click at [280, 238] on button "Save" at bounding box center [268, 248] width 35 height 20
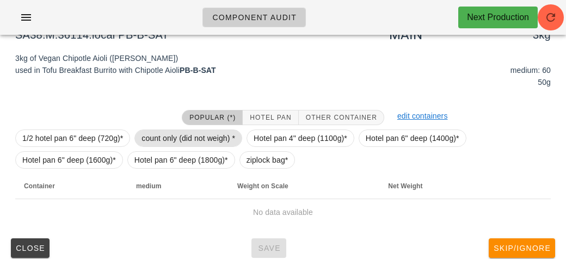
click at [175, 133] on span "count only (did not weigh) *" at bounding box center [188, 138] width 94 height 16
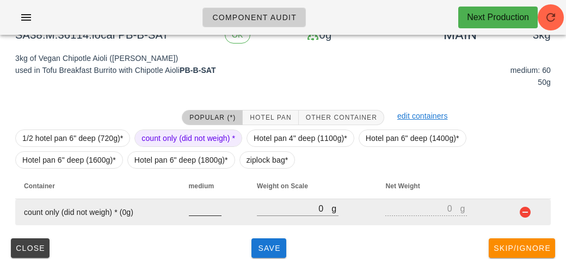
click at [198, 212] on input "number" at bounding box center [205, 208] width 33 height 14
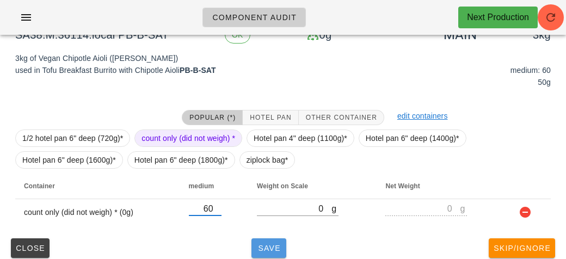
click at [270, 246] on span "Save" at bounding box center [269, 248] width 26 height 9
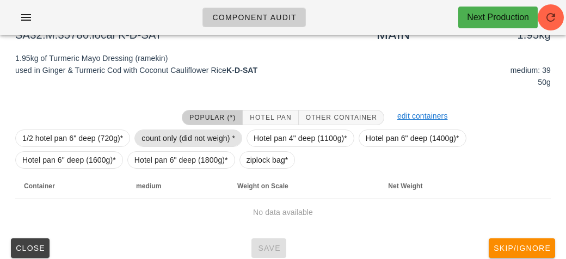
click at [147, 142] on span "count only (did not weigh) *" at bounding box center [188, 138] width 94 height 16
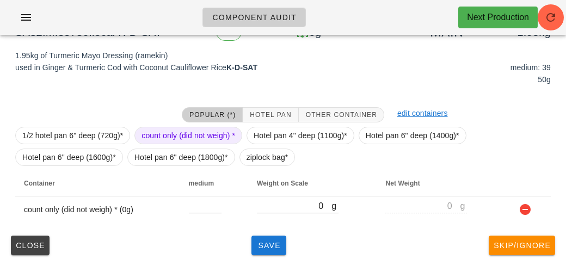
scroll to position [121, 0]
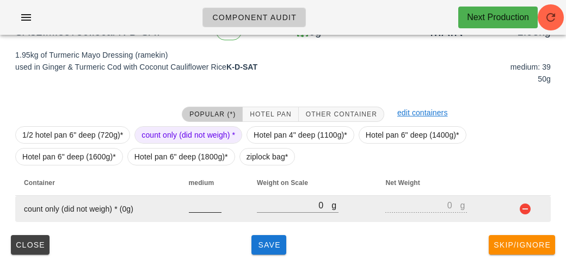
click at [207, 210] on input "number" at bounding box center [205, 205] width 33 height 14
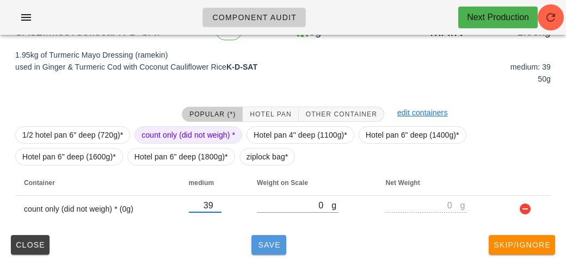
click at [258, 250] on button "Save" at bounding box center [268, 245] width 35 height 20
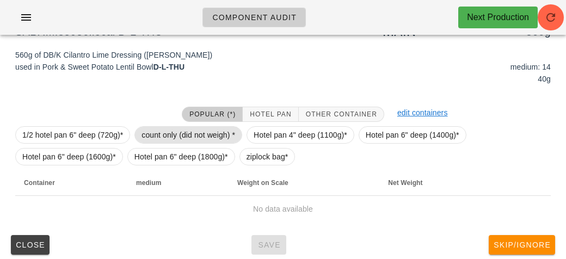
click at [154, 133] on span "count only (did not weigh) *" at bounding box center [188, 135] width 94 height 16
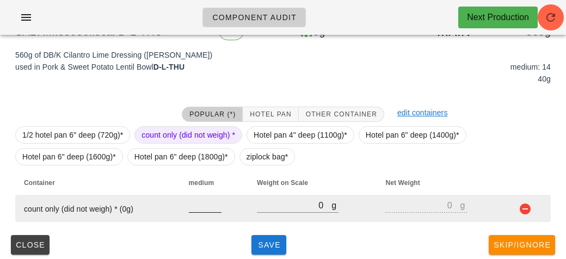
click at [201, 207] on input "number" at bounding box center [205, 205] width 33 height 14
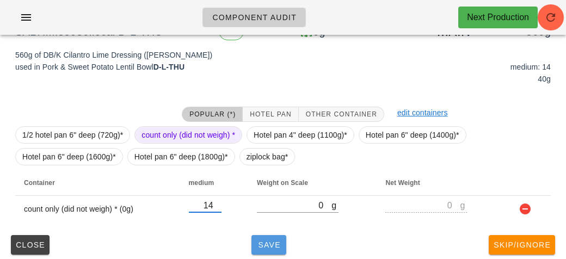
click at [264, 244] on span "Save" at bounding box center [269, 244] width 26 height 9
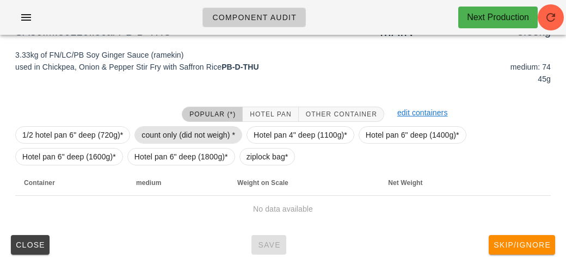
click at [148, 132] on span "count only (did not weigh) *" at bounding box center [188, 135] width 94 height 16
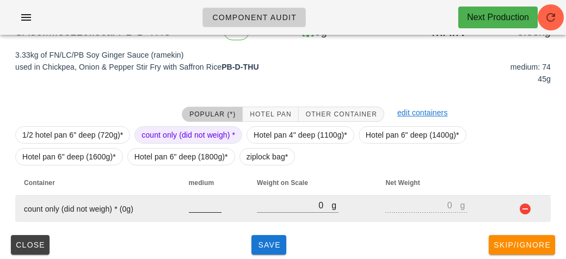
click at [201, 210] on input "number" at bounding box center [205, 205] width 33 height 14
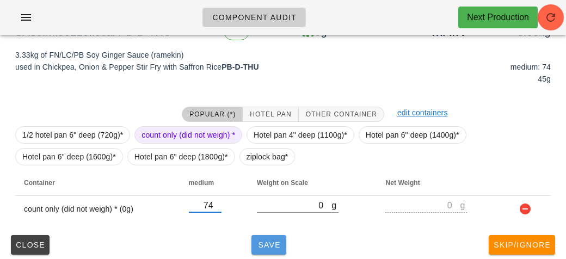
click at [263, 246] on span "Save" at bounding box center [269, 244] width 26 height 9
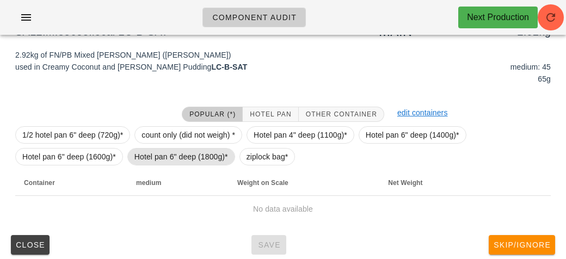
click at [161, 156] on span "Hotel pan 6" deep (1800g)*" at bounding box center [181, 157] width 94 height 16
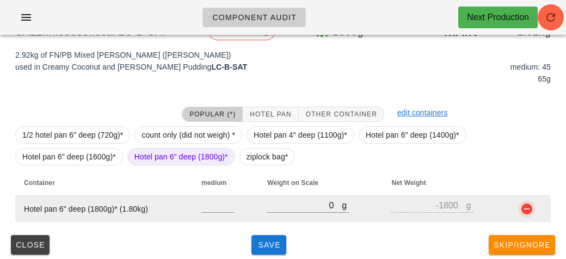
click at [527, 203] on button "button" at bounding box center [526, 208] width 13 height 13
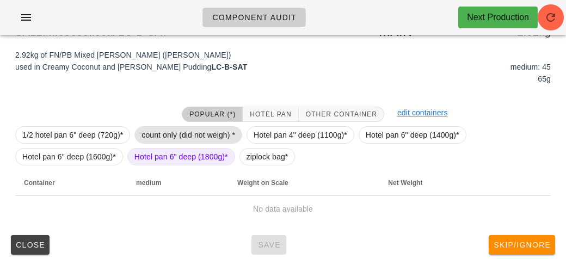
click at [165, 126] on span "count only (did not weigh) *" at bounding box center [188, 134] width 108 height 17
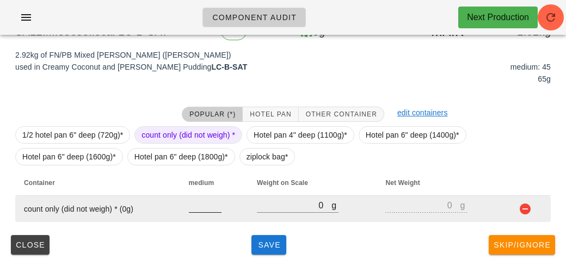
click at [205, 201] on input "number" at bounding box center [205, 205] width 33 height 14
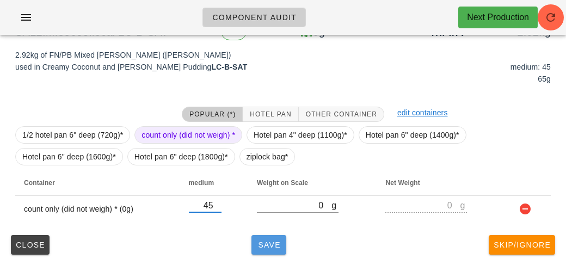
click at [267, 248] on span "Save" at bounding box center [269, 244] width 26 height 9
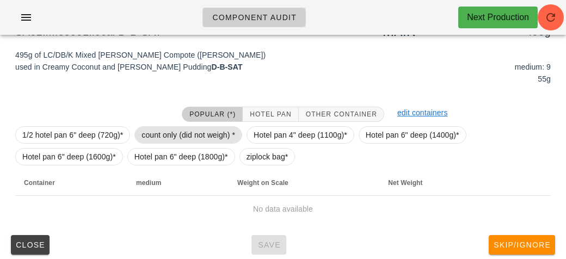
click at [164, 133] on span "count only (did not weigh) *" at bounding box center [188, 135] width 94 height 16
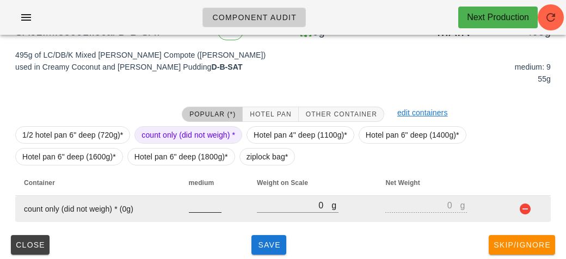
click at [200, 208] on input "number" at bounding box center [205, 205] width 33 height 14
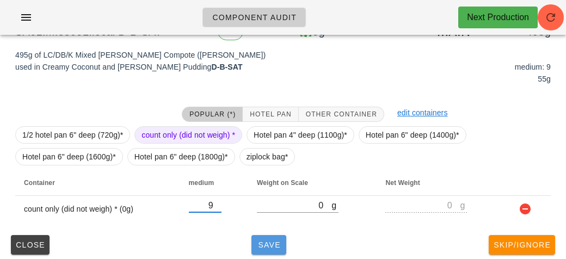
click at [265, 250] on button "Save" at bounding box center [268, 245] width 35 height 20
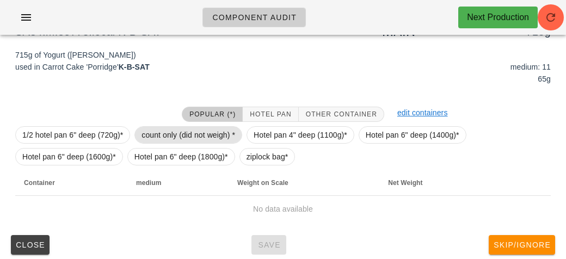
click at [162, 134] on span "count only (did not weigh) *" at bounding box center [188, 135] width 94 height 16
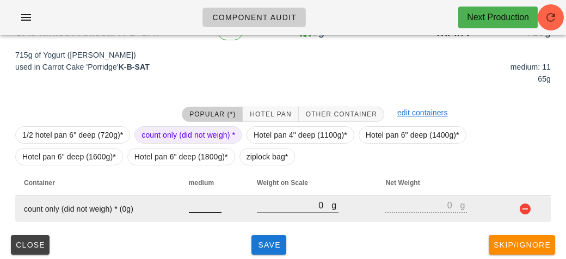
click at [197, 204] on input "number" at bounding box center [205, 205] width 33 height 14
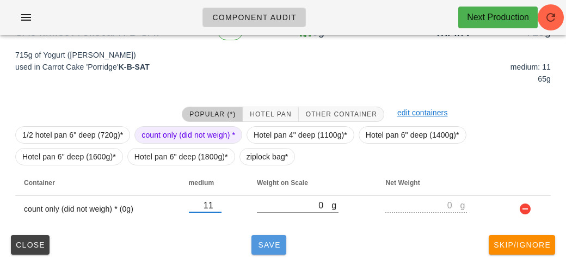
click at [282, 250] on button "Save" at bounding box center [268, 245] width 35 height 20
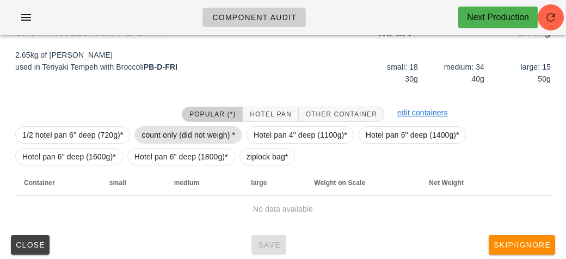
click at [177, 127] on span "count only (did not weigh) *" at bounding box center [188, 135] width 94 height 16
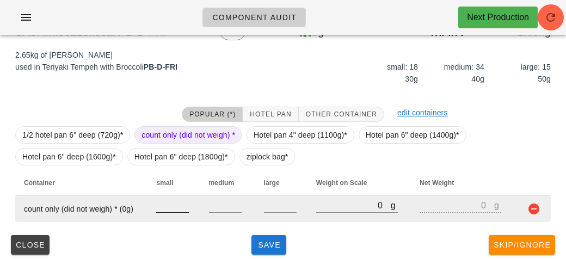
click at [178, 207] on input "number" at bounding box center [172, 205] width 33 height 14
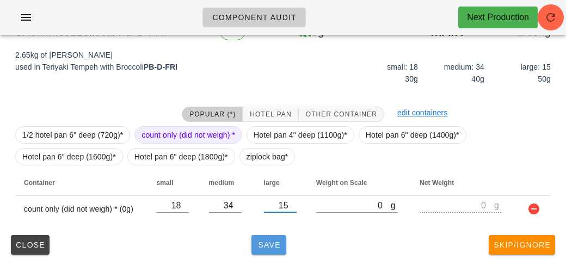
click at [267, 236] on button "Save" at bounding box center [268, 245] width 35 height 20
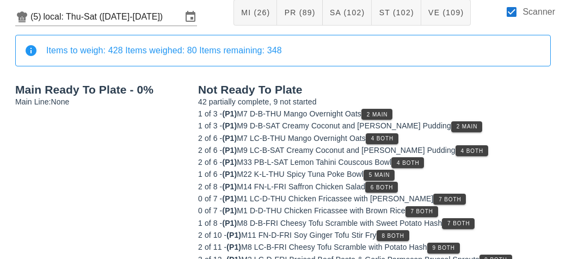
scroll to position [60, 0]
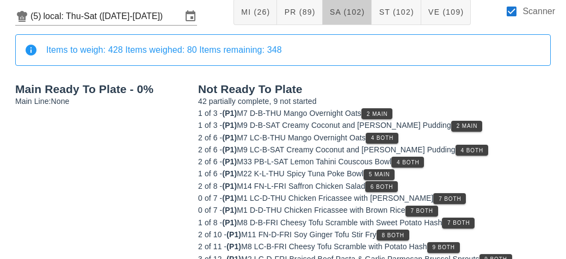
click at [330, 18] on button "SA (102)" at bounding box center [348, 12] width 50 height 26
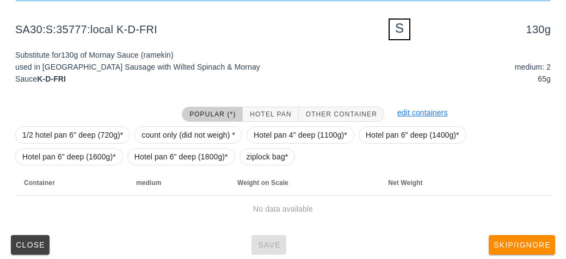
scroll to position [168, 0]
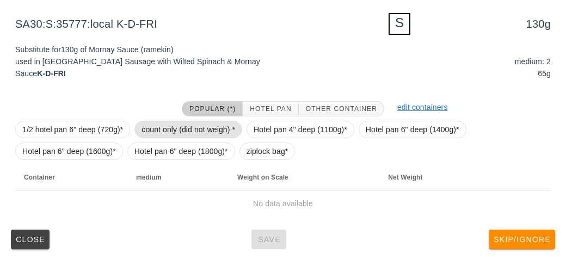
click at [166, 133] on span "count only (did not weigh) *" at bounding box center [188, 129] width 94 height 16
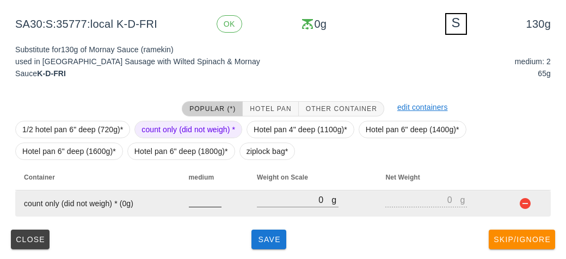
click at [194, 204] on input "number" at bounding box center [205, 200] width 33 height 14
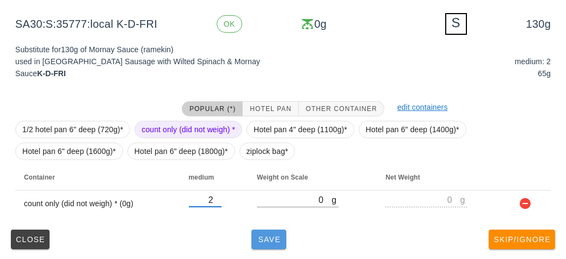
click at [258, 244] on button "Save" at bounding box center [268, 240] width 35 height 20
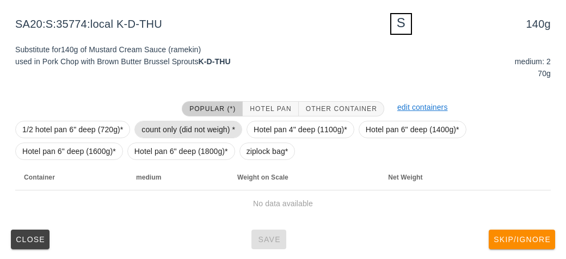
click at [178, 135] on span "count only (did not weigh) *" at bounding box center [188, 129] width 94 height 16
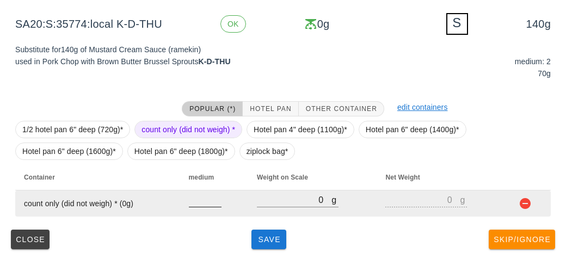
click at [191, 195] on input "number" at bounding box center [205, 200] width 33 height 14
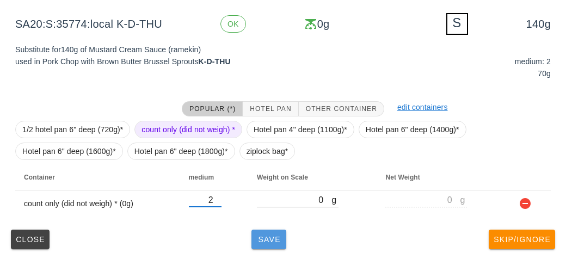
click at [259, 244] on button "Save" at bounding box center [268, 240] width 35 height 20
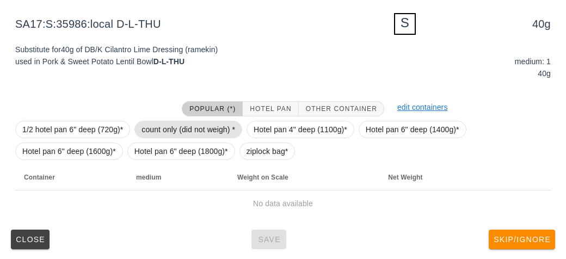
click at [173, 130] on span "count only (did not weigh) *" at bounding box center [188, 129] width 94 height 16
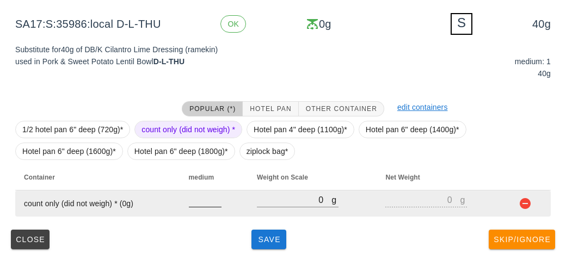
click at [191, 201] on input "number" at bounding box center [205, 200] width 33 height 14
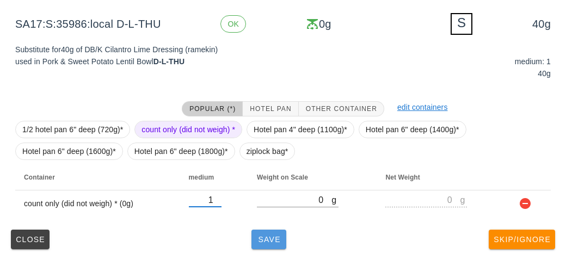
click at [268, 246] on button "Save" at bounding box center [268, 240] width 35 height 20
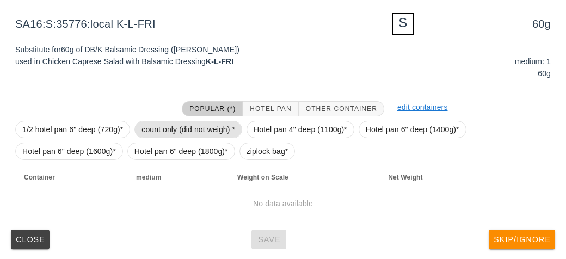
click at [169, 129] on span "count only (did not weigh) *" at bounding box center [188, 129] width 94 height 16
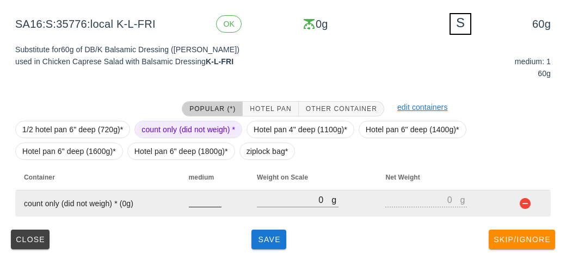
click at [201, 202] on input "number" at bounding box center [205, 200] width 33 height 14
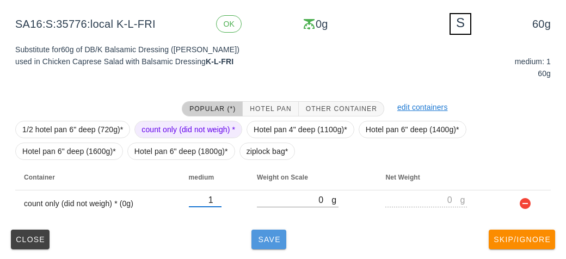
click at [268, 236] on span "Save" at bounding box center [269, 239] width 26 height 9
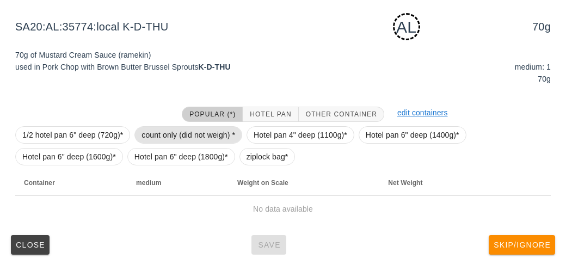
click at [161, 139] on span "count only (did not weigh) *" at bounding box center [188, 135] width 94 height 16
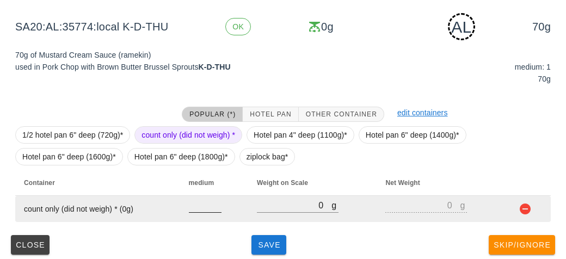
click at [202, 207] on input "number" at bounding box center [205, 205] width 33 height 14
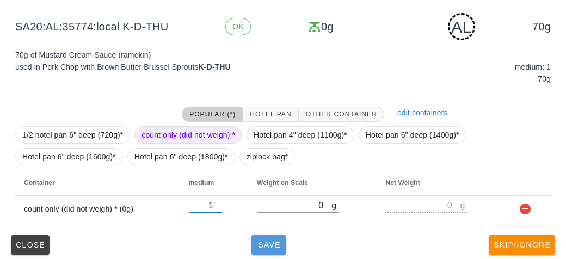
click at [282, 246] on button "Save" at bounding box center [268, 245] width 35 height 20
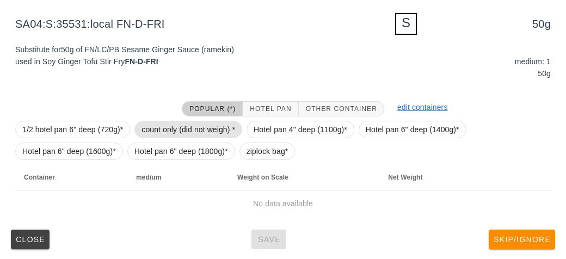
click at [169, 128] on span "count only (did not weigh) *" at bounding box center [188, 129] width 94 height 16
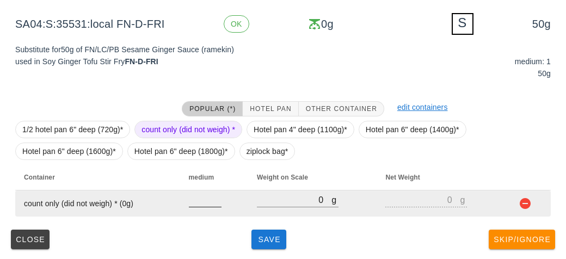
click at [203, 202] on input "number" at bounding box center [205, 200] width 33 height 14
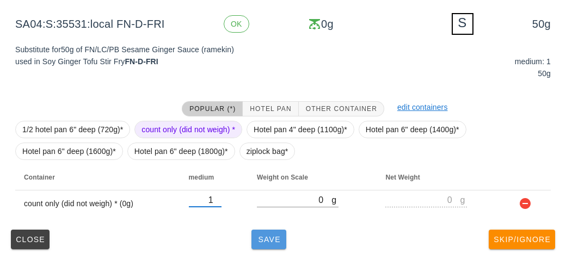
click at [260, 236] on span "Save" at bounding box center [269, 239] width 26 height 9
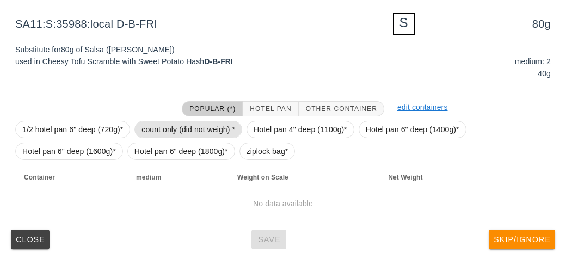
click at [164, 125] on span "count only (did not weigh) *" at bounding box center [188, 129] width 94 height 16
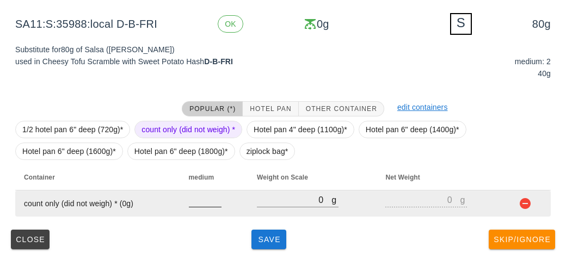
click at [200, 203] on input "number" at bounding box center [205, 200] width 33 height 14
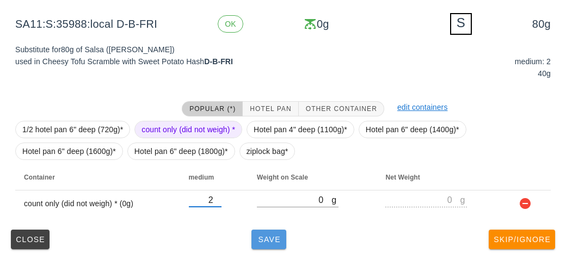
click at [260, 232] on button "Save" at bounding box center [268, 240] width 35 height 20
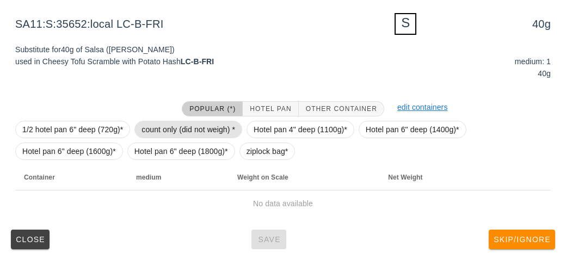
click at [171, 126] on span "count only (did not weigh) *" at bounding box center [188, 129] width 94 height 16
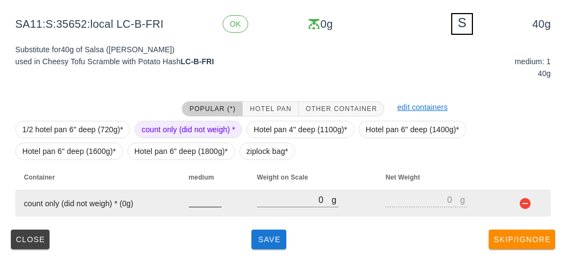
click at [200, 196] on input "number" at bounding box center [205, 200] width 33 height 14
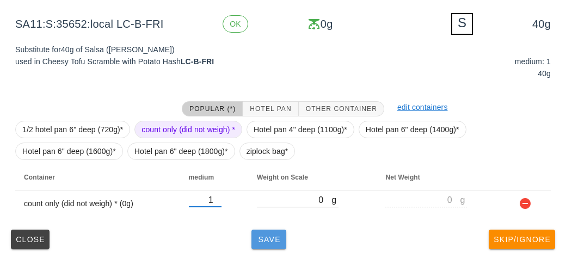
click at [271, 241] on span "Save" at bounding box center [269, 239] width 26 height 9
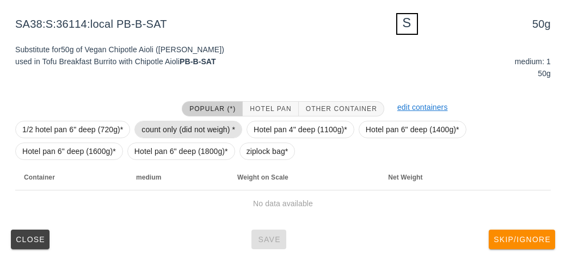
click at [174, 129] on span "count only (did not weigh) *" at bounding box center [188, 129] width 94 height 16
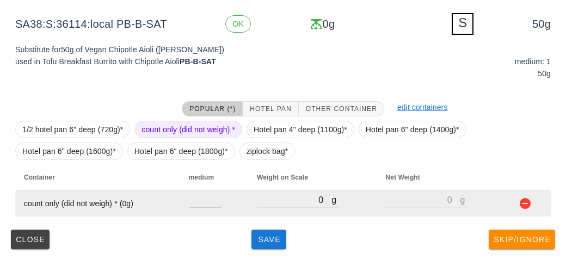
click at [197, 200] on input "number" at bounding box center [205, 200] width 33 height 14
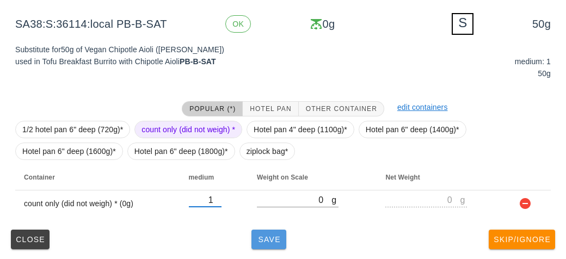
click at [273, 236] on span "Save" at bounding box center [269, 239] width 26 height 9
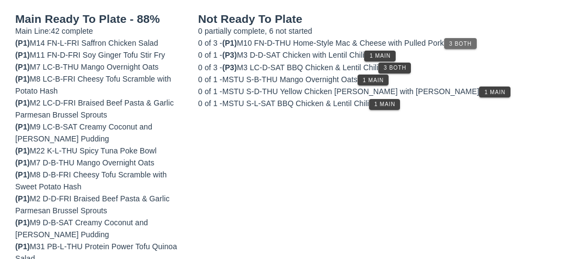
click at [454, 41] on span "3 Both" at bounding box center [459, 44] width 23 height 6
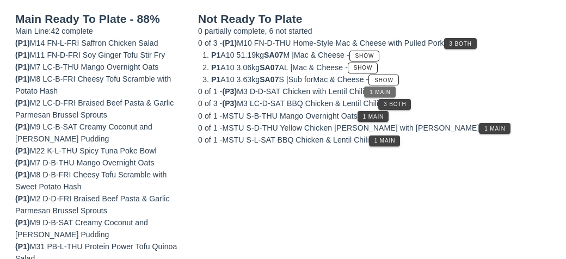
click at [388, 89] on span "1 Main" at bounding box center [380, 92] width 22 height 6
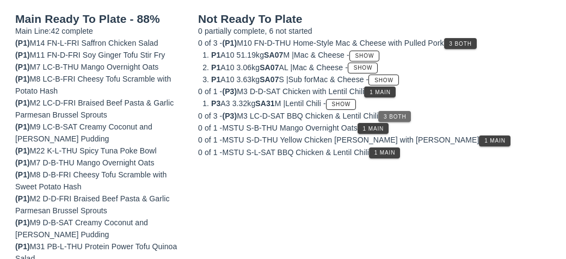
click at [399, 116] on span "3 Both" at bounding box center [394, 117] width 23 height 6
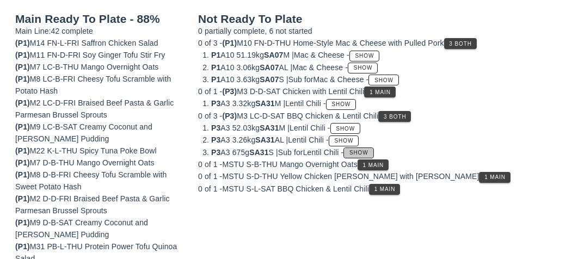
click at [373, 154] on button "Show" at bounding box center [358, 152] width 30 height 11
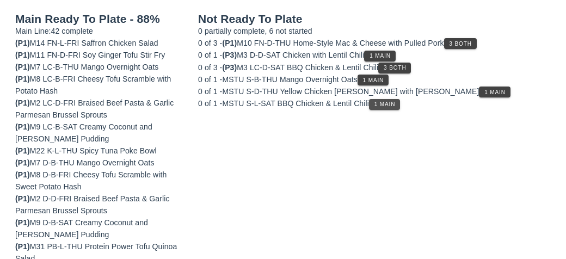
click at [385, 106] on span "1 Main" at bounding box center [385, 104] width 22 height 6
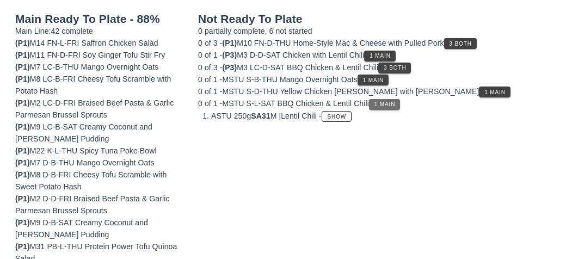
click at [395, 99] on button "1 Main" at bounding box center [384, 104] width 31 height 11
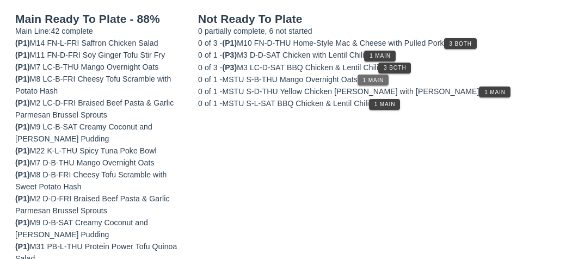
click at [384, 83] on button "1 Main" at bounding box center [372, 80] width 31 height 11
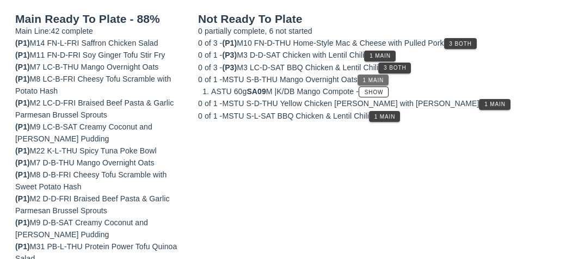
click at [373, 68] on div "0 of 3 - (P3) M3 LC-D-SAT BBQ Chicken & Lentil Chili 3 Both" at bounding box center [374, 67] width 353 height 12
click at [371, 78] on span "1 Main" at bounding box center [373, 80] width 22 height 6
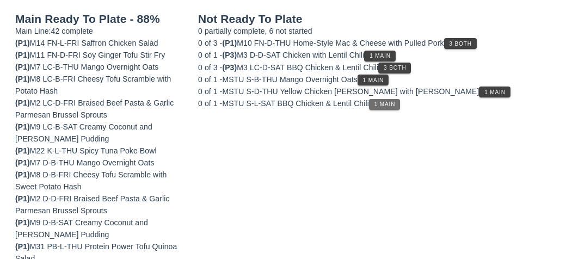
click at [391, 103] on span "1 Main" at bounding box center [385, 104] width 22 height 6
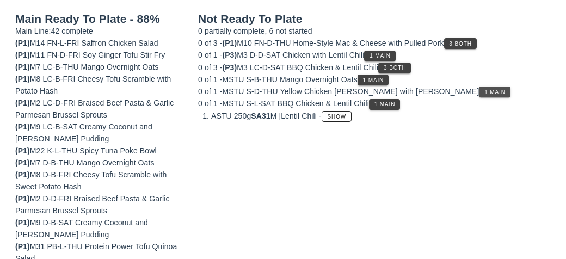
click at [484, 91] on span "1 Main" at bounding box center [495, 92] width 22 height 6
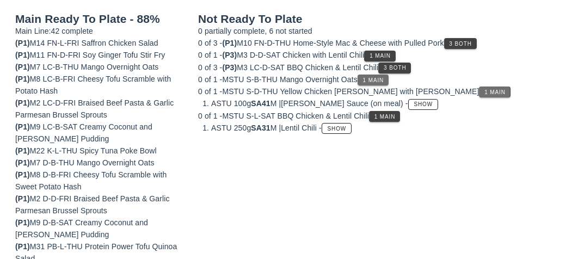
click at [370, 77] on span "1 Main" at bounding box center [373, 80] width 22 height 6
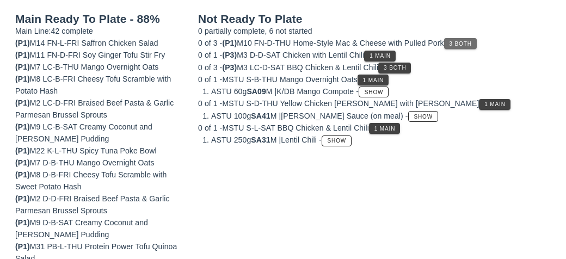
click at [466, 45] on span "3 Both" at bounding box center [459, 44] width 23 height 6
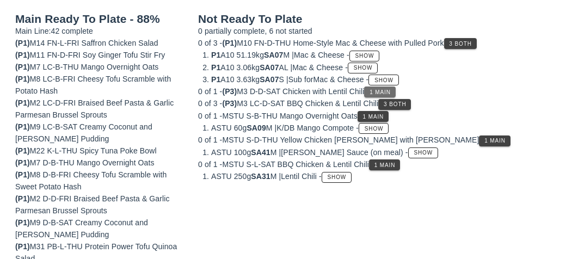
click at [380, 92] on span "1 Main" at bounding box center [380, 92] width 22 height 6
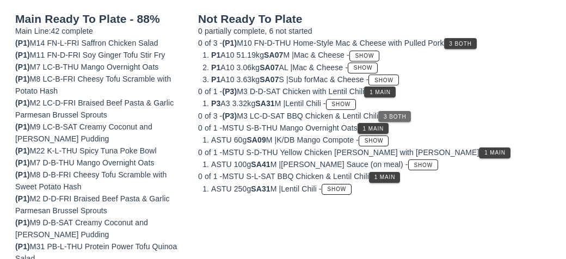
click at [401, 116] on span "3 Both" at bounding box center [394, 117] width 23 height 6
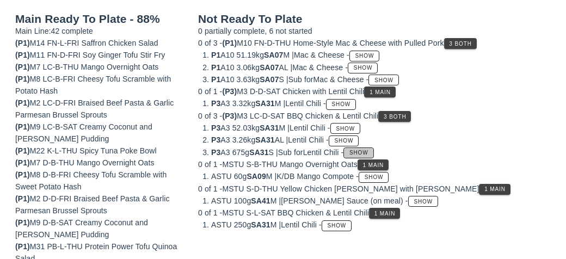
click at [373, 154] on button "Show" at bounding box center [358, 152] width 30 height 11
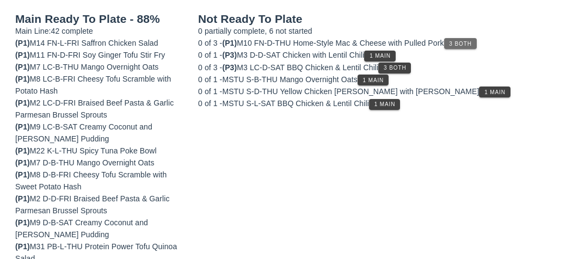
click at [463, 41] on span "3 Both" at bounding box center [459, 44] width 23 height 6
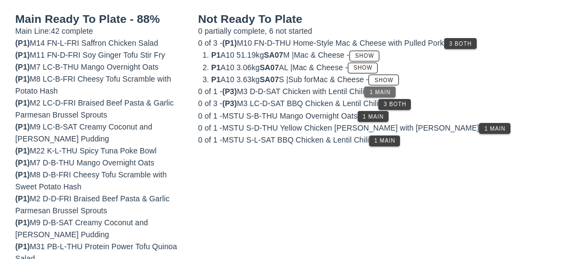
click at [385, 90] on span "1 Main" at bounding box center [380, 92] width 22 height 6
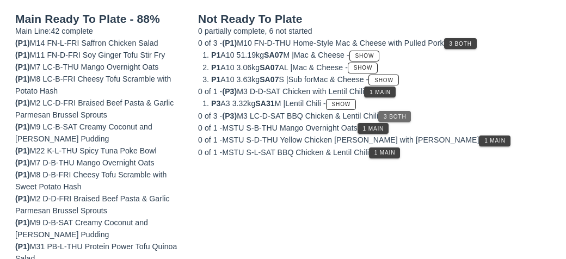
click at [401, 114] on span "3 Both" at bounding box center [394, 117] width 23 height 6
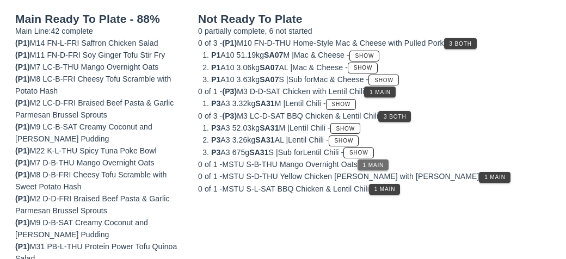
click at [377, 159] on button "1 Main" at bounding box center [372, 164] width 31 height 11
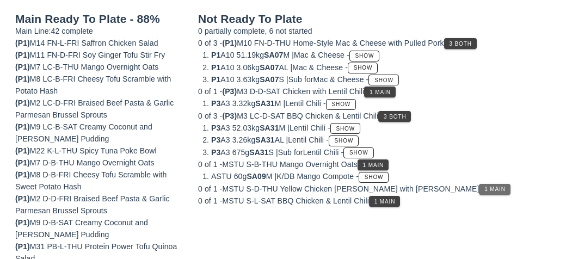
click at [484, 189] on span "1 Main" at bounding box center [495, 189] width 22 height 6
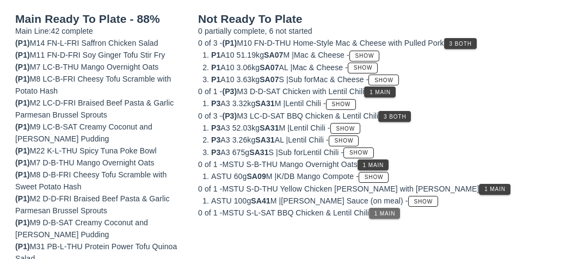
click at [386, 214] on button "1 Main" at bounding box center [384, 213] width 31 height 11
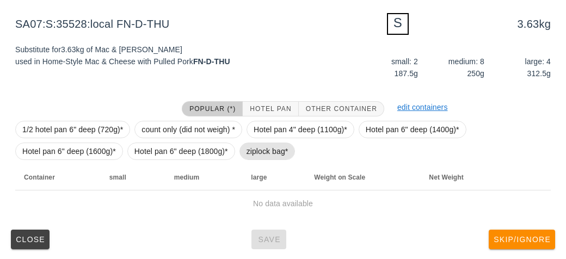
click at [258, 159] on span "ziplock bag*" at bounding box center [267, 151] width 42 height 16
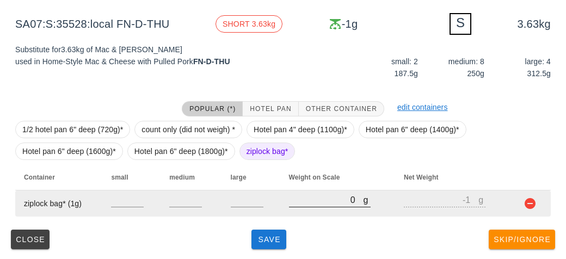
click at [302, 205] on input "0" at bounding box center [326, 200] width 75 height 14
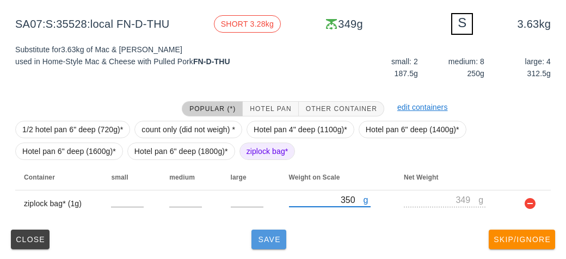
click at [264, 247] on button "Save" at bounding box center [268, 240] width 35 height 20
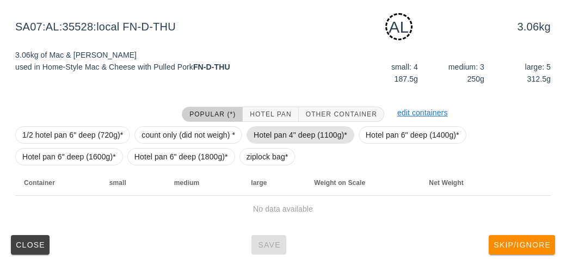
click at [282, 128] on span "Hotel pan 4" deep (1100g)*" at bounding box center [301, 135] width 94 height 16
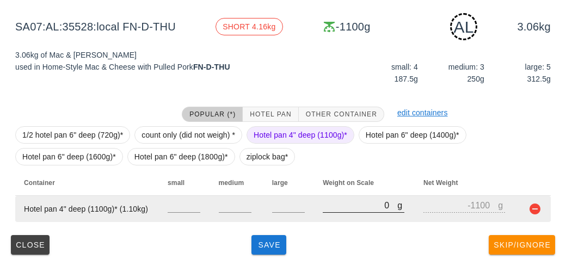
click at [337, 209] on input "0" at bounding box center [360, 205] width 75 height 14
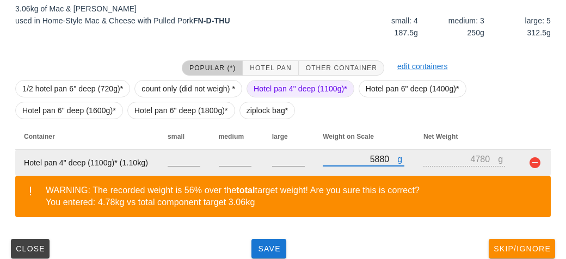
scroll to position [223, 0]
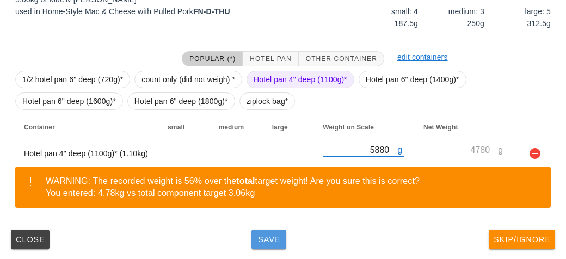
click at [267, 239] on span "Save" at bounding box center [269, 239] width 26 height 9
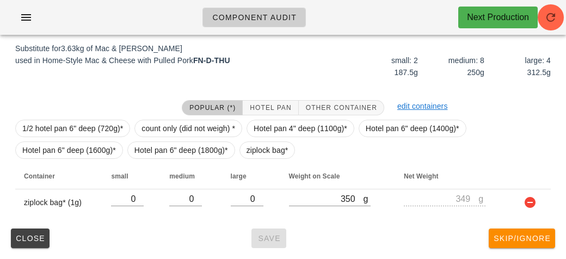
scroll to position [168, 0]
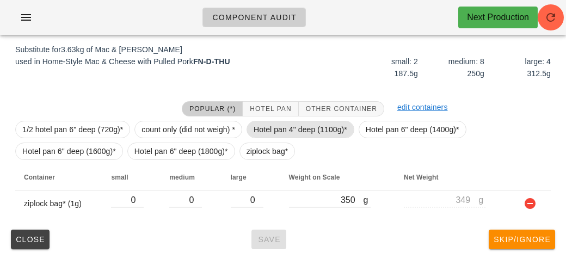
click at [293, 127] on span "Hotel pan 4" deep (1100g)*" at bounding box center [301, 129] width 94 height 16
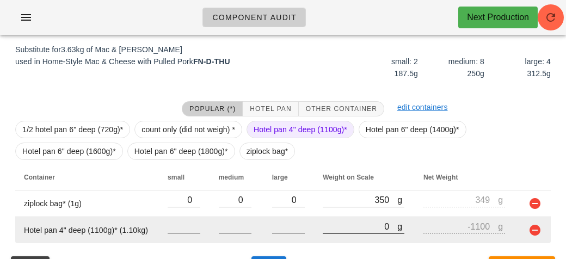
click at [331, 230] on input "0" at bounding box center [360, 226] width 75 height 14
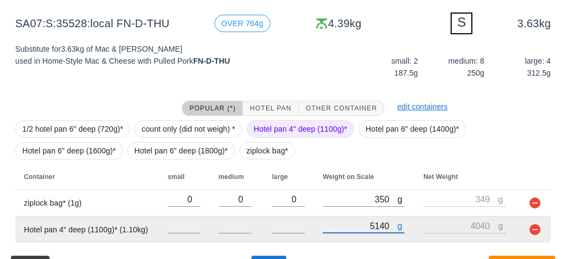
scroll to position [194, 0]
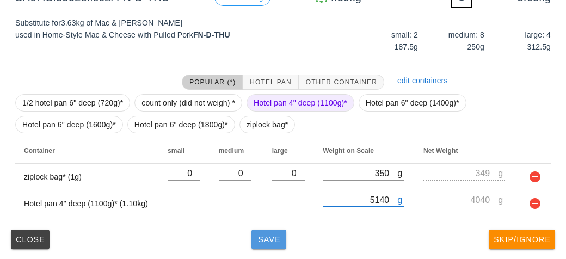
click at [268, 244] on button "Save" at bounding box center [268, 240] width 35 height 20
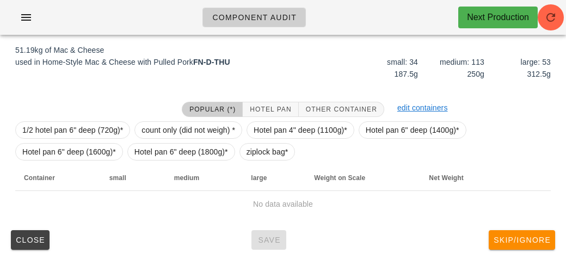
scroll to position [162, 0]
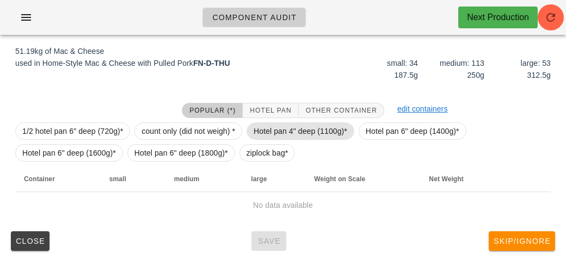
click at [298, 130] on span "Hotel pan 4" deep (1100g)*" at bounding box center [301, 131] width 94 height 16
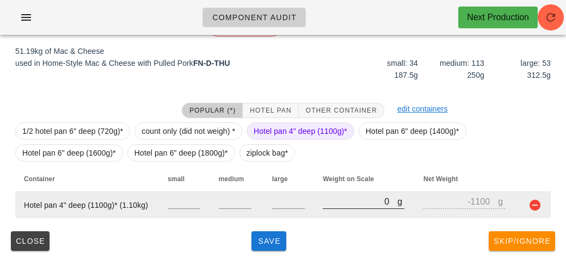
click at [349, 203] on input "0" at bounding box center [360, 201] width 75 height 14
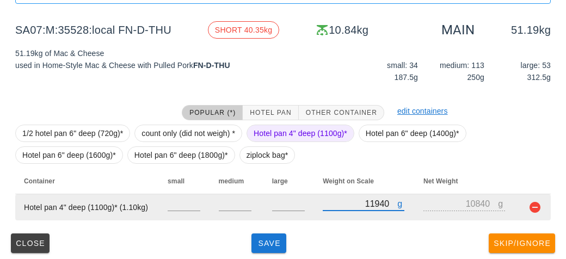
scroll to position [163, 0]
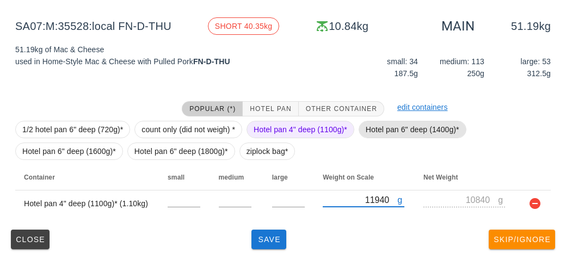
click at [399, 126] on span "Hotel pan 6" deep (1400g)*" at bounding box center [413, 129] width 94 height 16
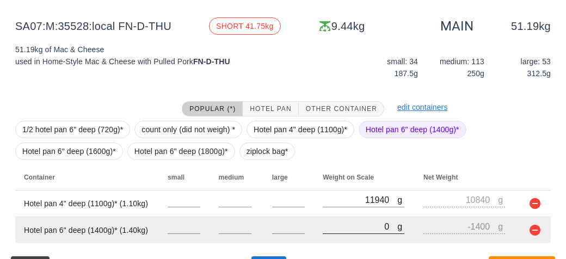
click at [347, 231] on input "0" at bounding box center [360, 226] width 75 height 14
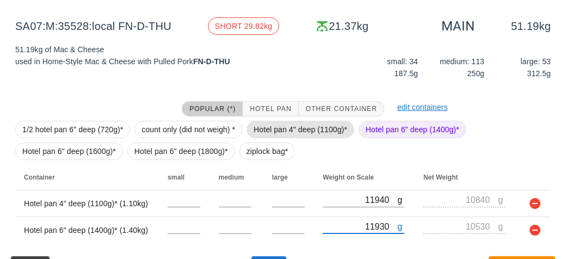
click at [281, 127] on span "Hotel pan 4" deep (1100g)*" at bounding box center [301, 129] width 94 height 16
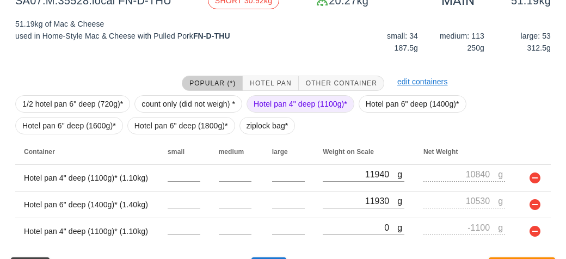
scroll to position [217, 0]
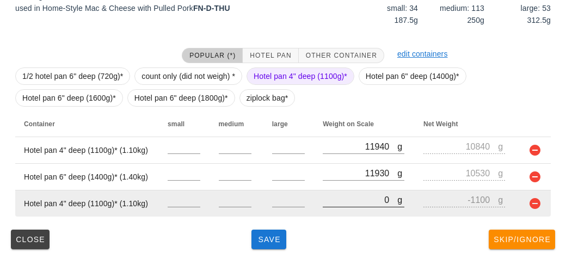
click at [342, 196] on input "0" at bounding box center [360, 200] width 75 height 14
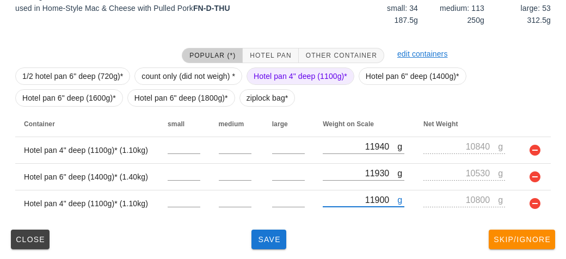
click at [285, 81] on span "Hotel pan 4" deep (1100g)*" at bounding box center [301, 76] width 94 height 16
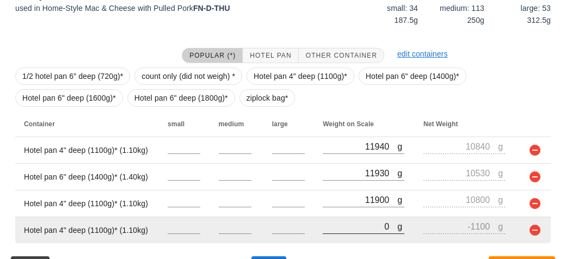
click at [332, 227] on input "0" at bounding box center [360, 226] width 75 height 14
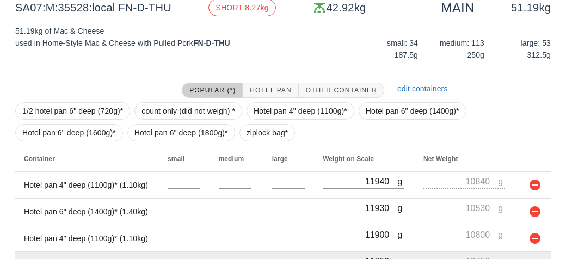
scroll to position [243, 0]
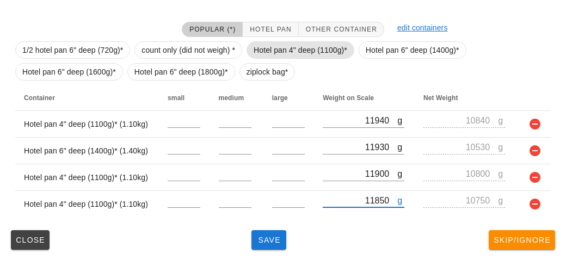
click at [285, 45] on span "Hotel pan 4" deep (1100g)*" at bounding box center [301, 50] width 94 height 16
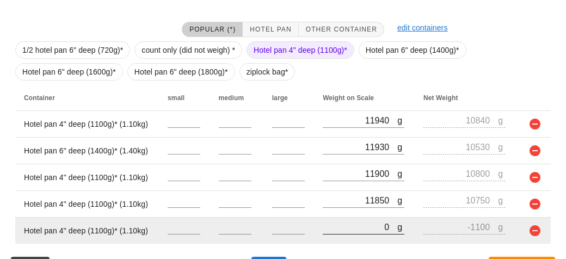
click at [349, 230] on input "0" at bounding box center [360, 227] width 75 height 14
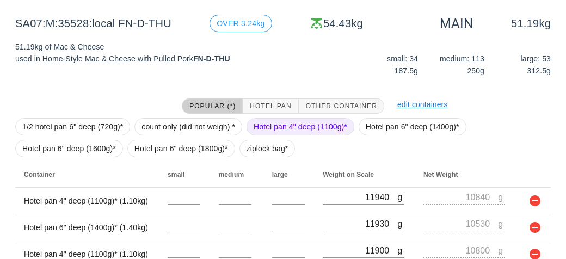
scroll to position [169, 0]
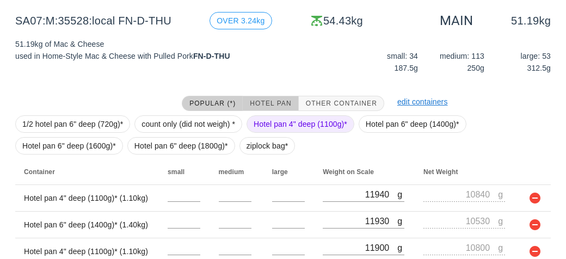
click at [273, 96] on button "Hotel Pan" at bounding box center [270, 103] width 55 height 15
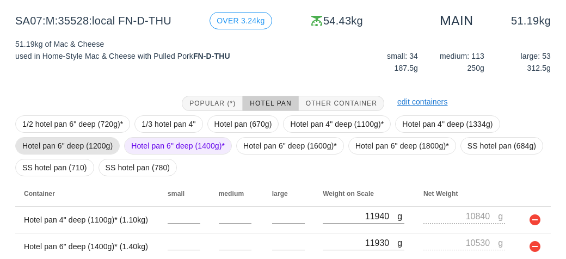
click at [83, 145] on span "Hotel pan 6" deep (1200g)" at bounding box center [67, 146] width 90 height 16
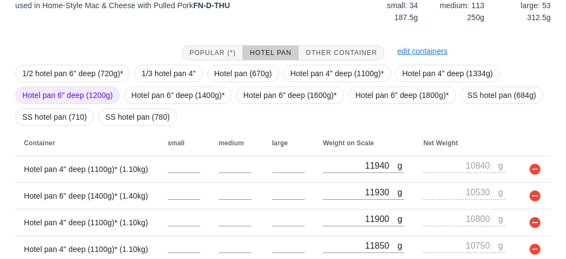
scroll to position [317, 0]
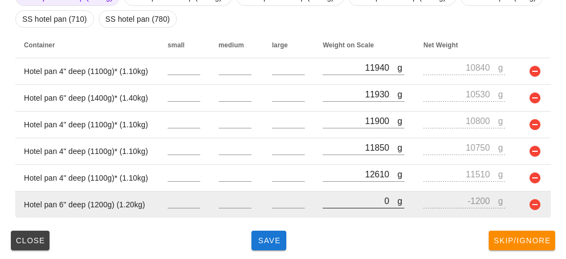
click at [349, 197] on input "0" at bounding box center [360, 201] width 75 height 14
click at [535, 207] on button "button" at bounding box center [534, 204] width 13 height 13
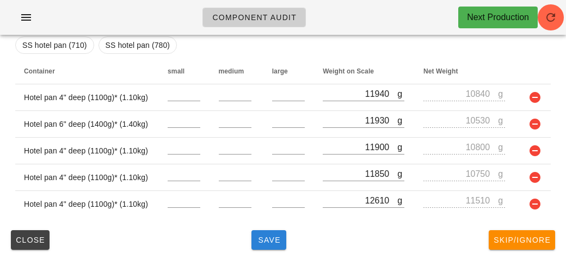
click at [262, 246] on button "Save" at bounding box center [268, 240] width 35 height 20
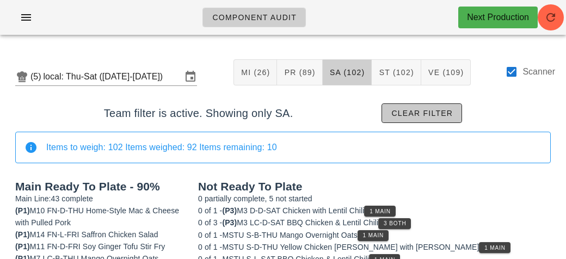
click at [437, 109] on span "Clear filter" at bounding box center [422, 113] width 62 height 9
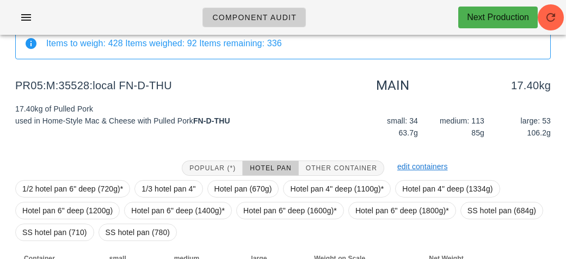
scroll to position [148, 0]
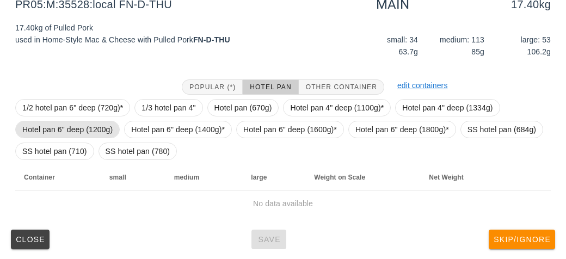
click at [73, 125] on span "Hotel pan 6" deep (1200g)" at bounding box center [67, 129] width 90 height 16
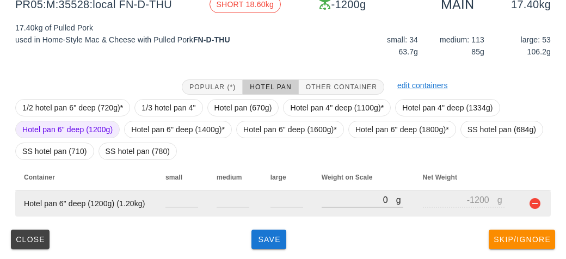
click at [333, 196] on input "0" at bounding box center [359, 200] width 75 height 14
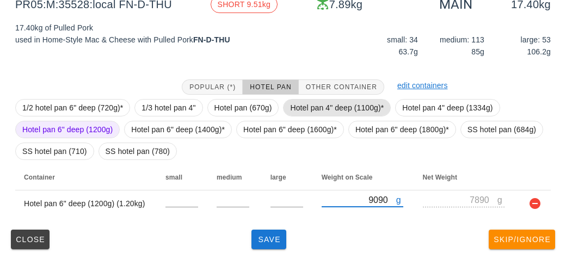
click at [331, 104] on span "Hotel pan 4" deep (1100g)*" at bounding box center [337, 108] width 94 height 16
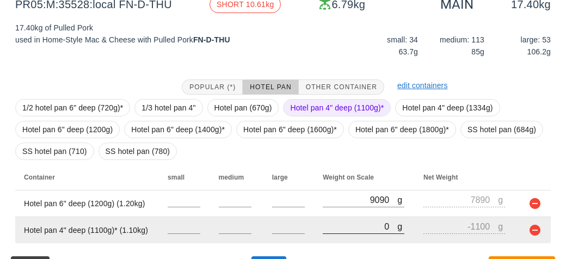
click at [351, 230] on input "0" at bounding box center [360, 226] width 75 height 14
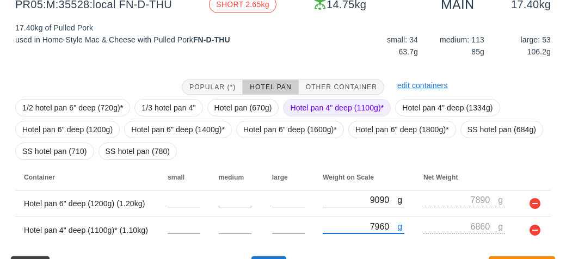
click at [327, 100] on span "Hotel pan 4" deep (1100g)*" at bounding box center [337, 108] width 94 height 16
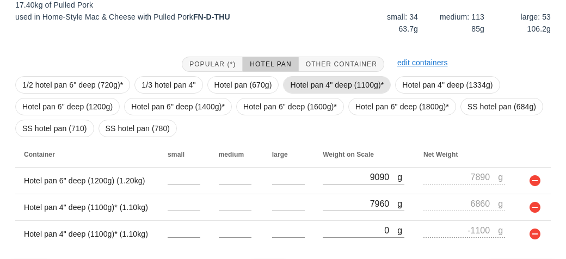
scroll to position [201, 0]
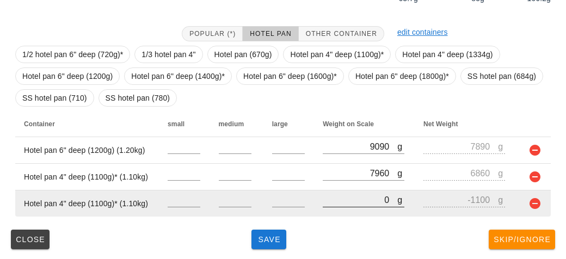
click at [347, 203] on input "0" at bounding box center [360, 200] width 75 height 14
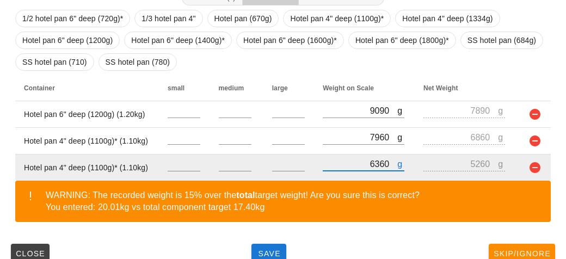
scroll to position [251, 0]
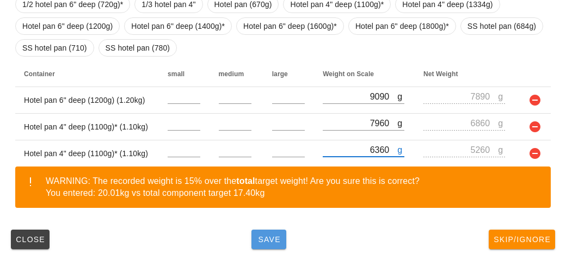
click at [270, 241] on span "Save" at bounding box center [269, 239] width 26 height 9
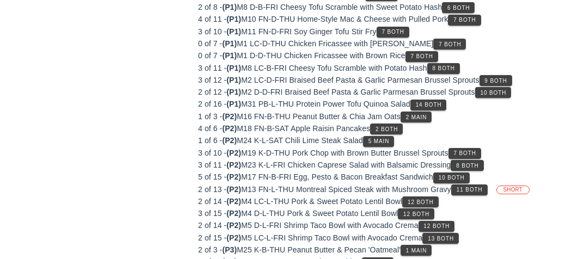
scroll to position [158, 0]
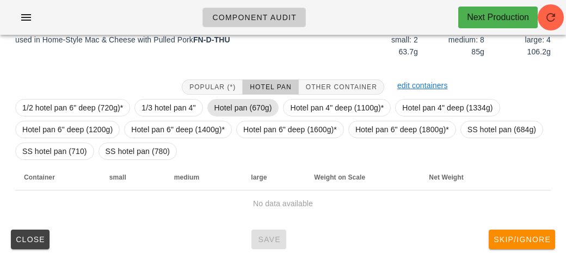
click at [232, 104] on span "Hotel pan (670g)" at bounding box center [243, 108] width 58 height 16
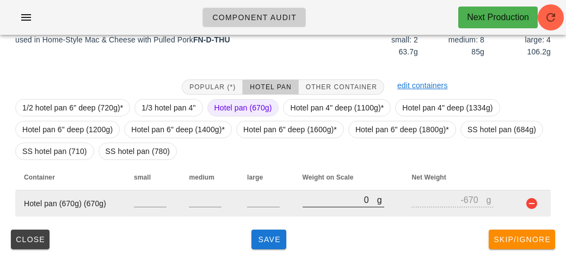
click at [316, 203] on input "0" at bounding box center [339, 200] width 75 height 14
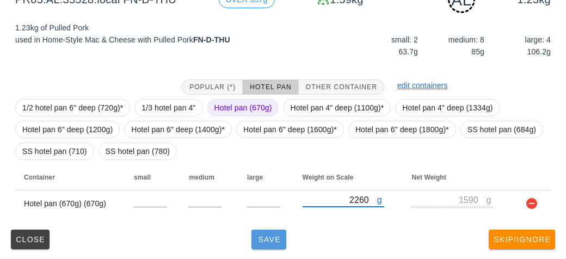
click at [257, 243] on button "Save" at bounding box center [268, 240] width 35 height 20
